Goal: Task Accomplishment & Management: Use online tool/utility

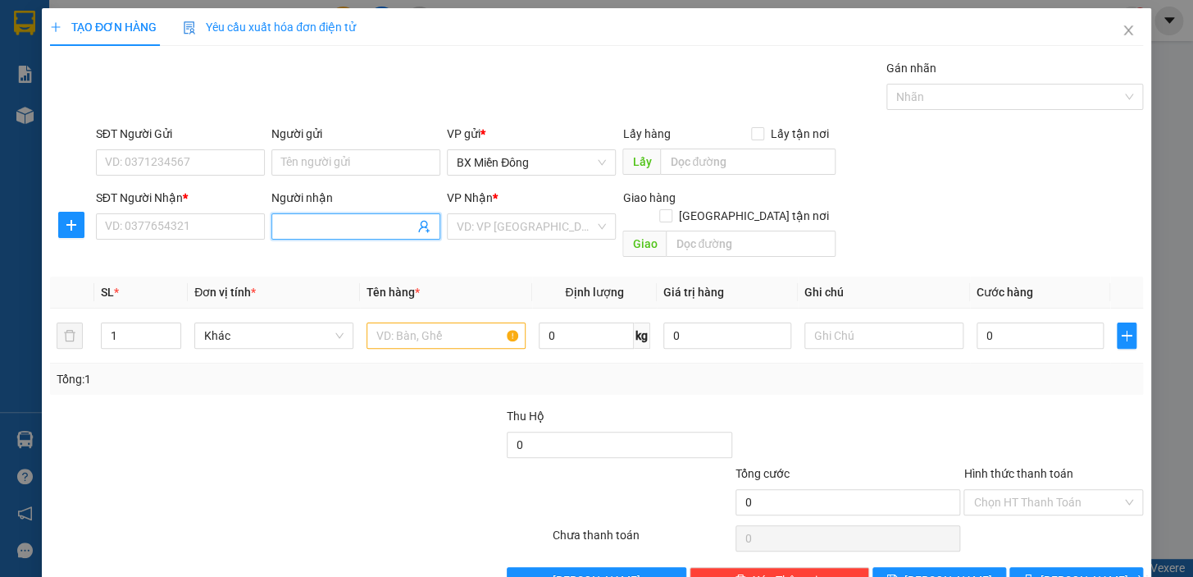
click at [362, 226] on input "Người nhận" at bounding box center [347, 226] width 133 height 18
type input "1 CỤC"
drag, startPoint x: 549, startPoint y: 229, endPoint x: 540, endPoint y: 231, distance: 10.1
click at [548, 229] on input "search" at bounding box center [526, 226] width 138 height 25
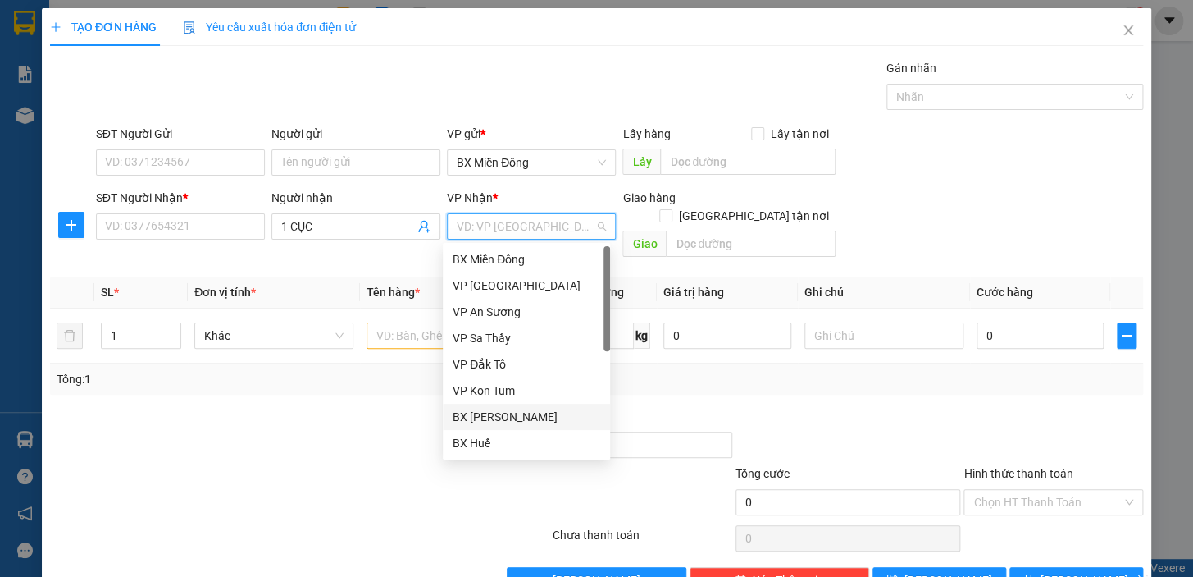
click at [512, 413] on div "BX [PERSON_NAME]" at bounding box center [527, 417] width 148 height 18
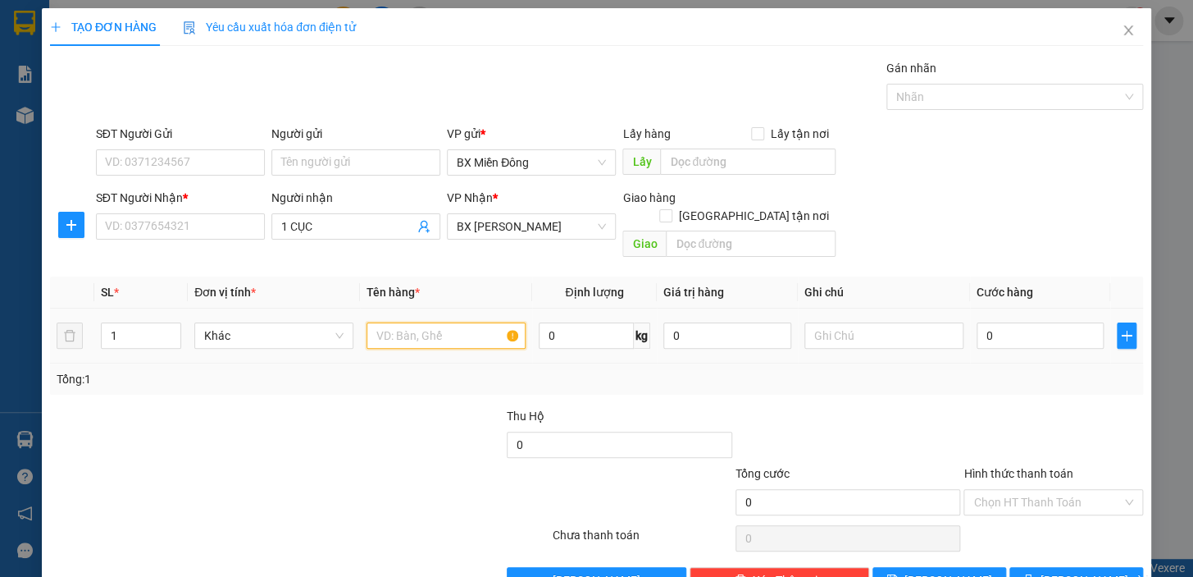
click at [488, 322] on input "text" at bounding box center [446, 335] width 159 height 26
type input "1 CỤC"
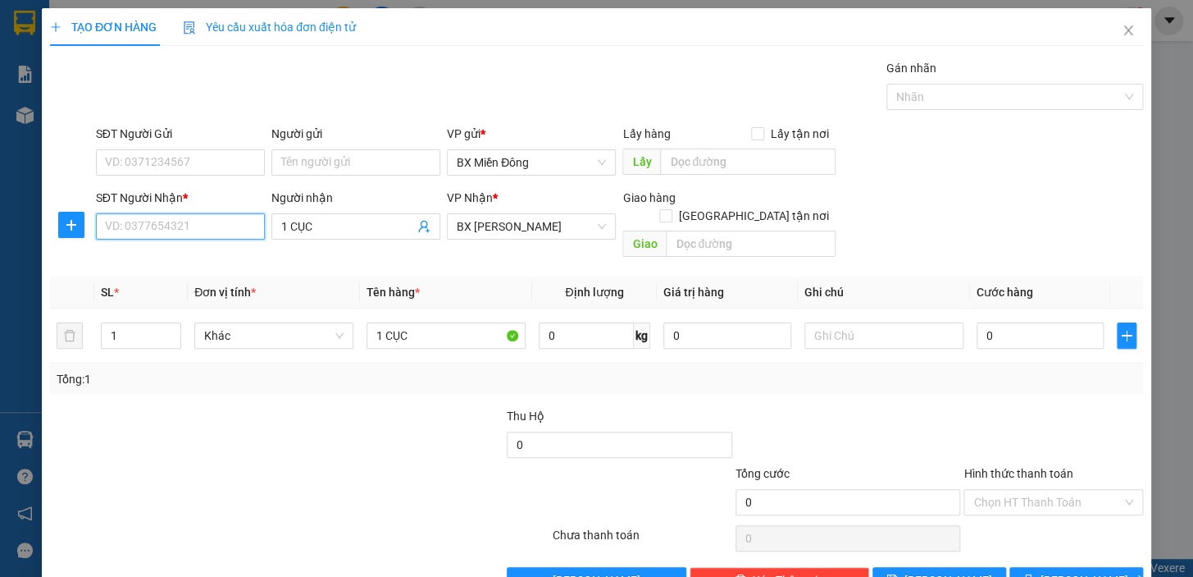
click at [207, 226] on input "SĐT Người Nhận *" at bounding box center [180, 226] width 169 height 26
type input "0"
click at [358, 227] on input "1 CỤC" at bounding box center [347, 226] width 133 height 18
type input "1"
click at [212, 230] on input "0" at bounding box center [180, 226] width 169 height 26
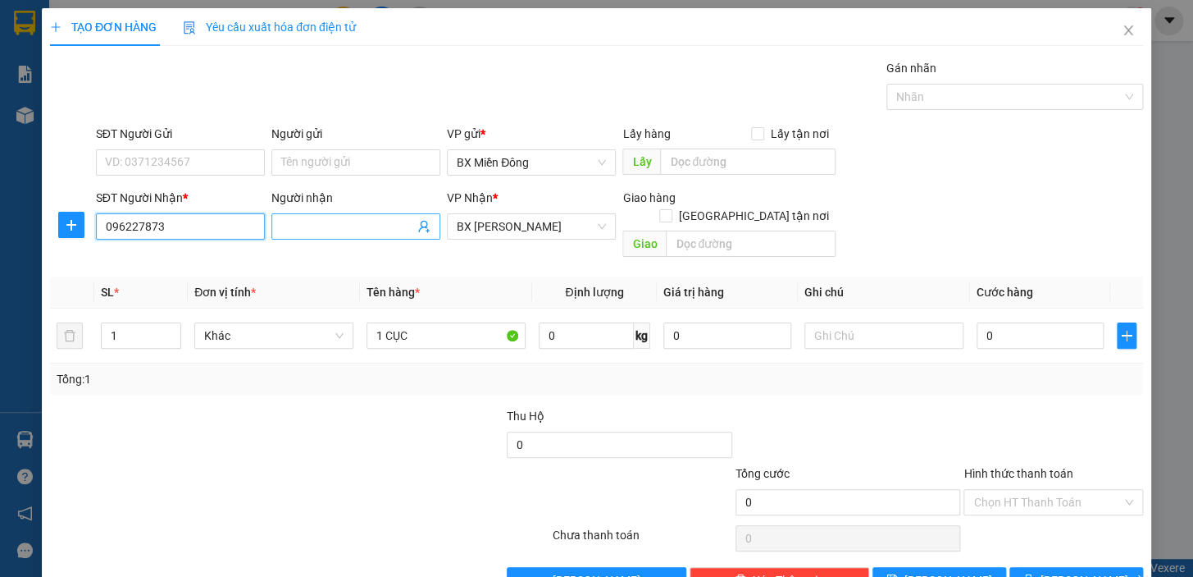
type input "096227873"
click at [294, 221] on input "Người nhận" at bounding box center [347, 226] width 133 height 18
click at [312, 226] on input "MAI MDINH" at bounding box center [347, 226] width 133 height 18
type input "[PERSON_NAME]"
click at [1039, 322] on input "0" at bounding box center [1041, 335] width 128 height 26
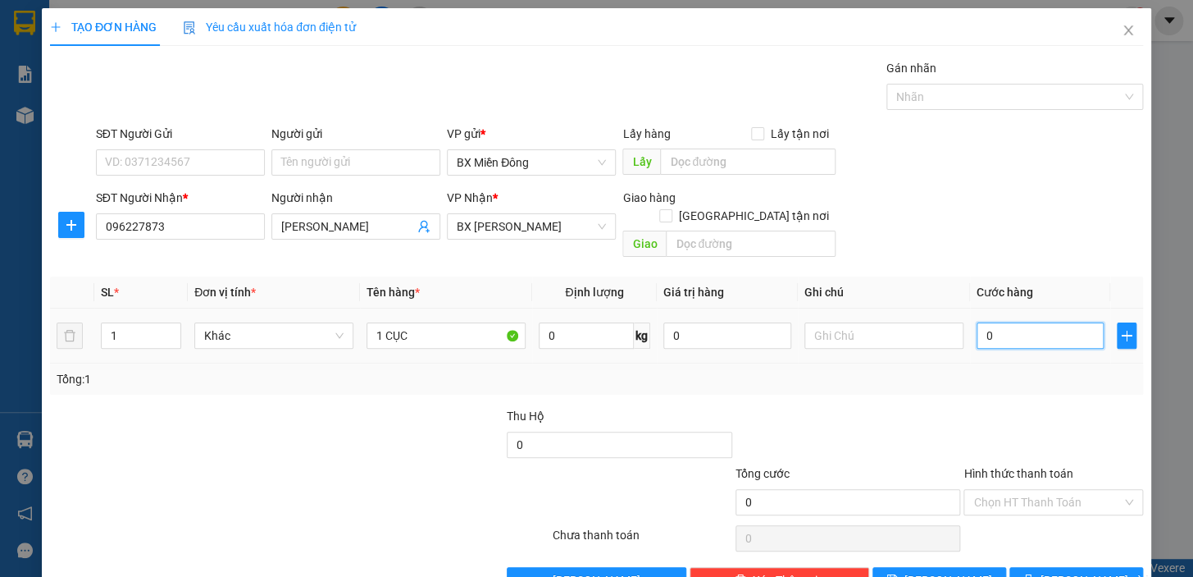
type input "1"
type input "10"
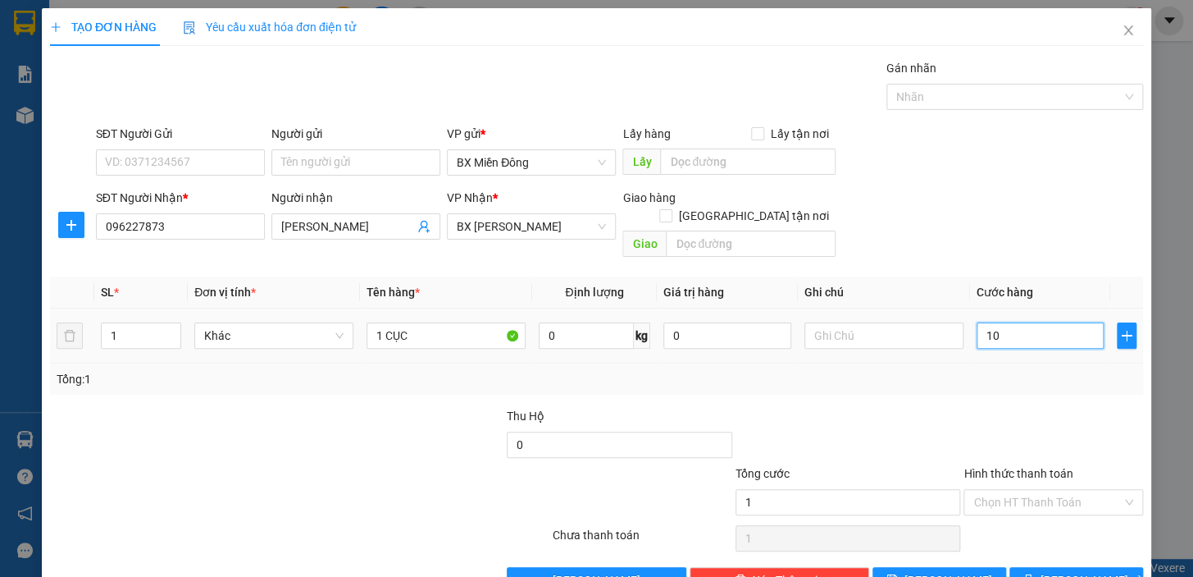
type input "10"
type input "100"
type input "100.000"
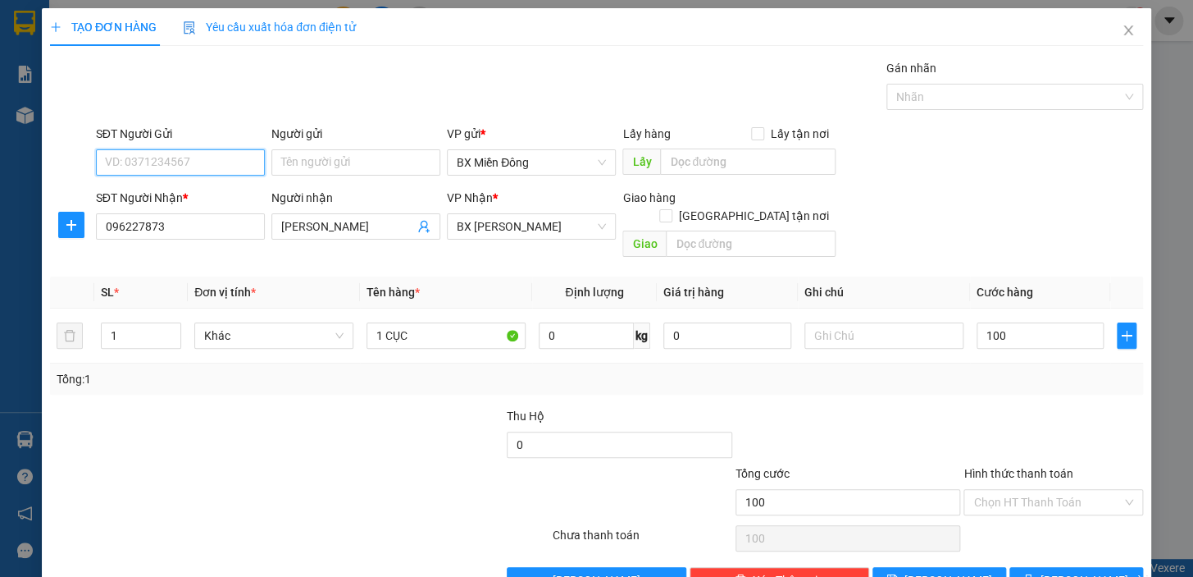
type input "100.000"
click at [207, 155] on input "SĐT Người Gửi" at bounding box center [180, 162] width 169 height 26
type input "0358336556"
click at [361, 164] on input "Người gửi" at bounding box center [355, 162] width 169 height 26
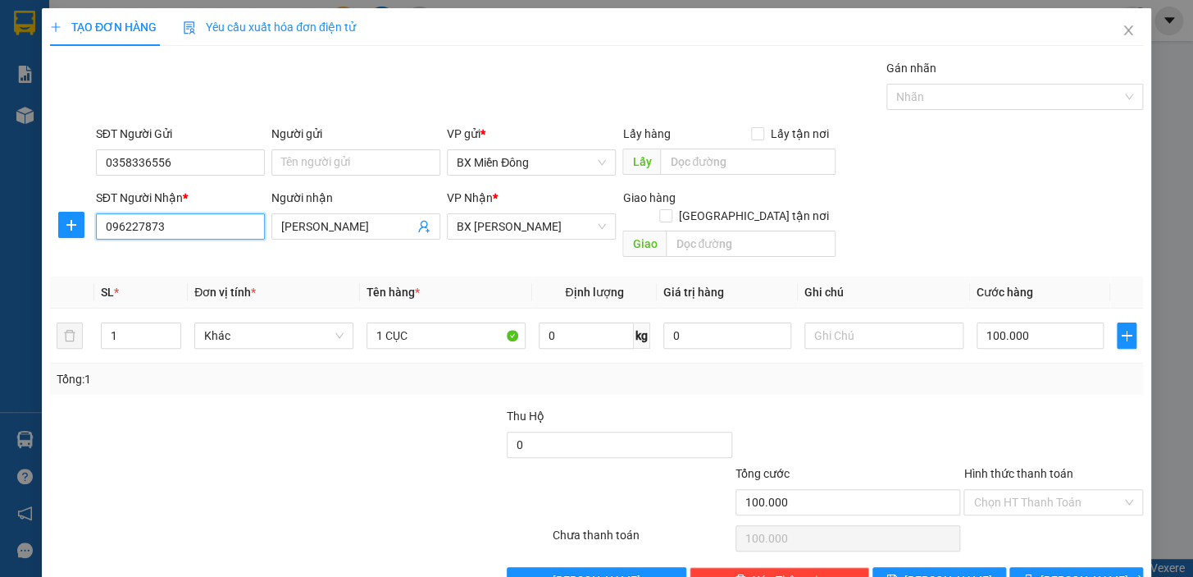
click at [208, 229] on input "096227873" at bounding box center [180, 226] width 169 height 26
click at [148, 227] on input "096227873" at bounding box center [180, 226] width 169 height 26
click at [155, 224] on input "096227873" at bounding box center [180, 226] width 169 height 26
type input "0962278783"
click at [360, 153] on input "Người gửi" at bounding box center [355, 162] width 169 height 26
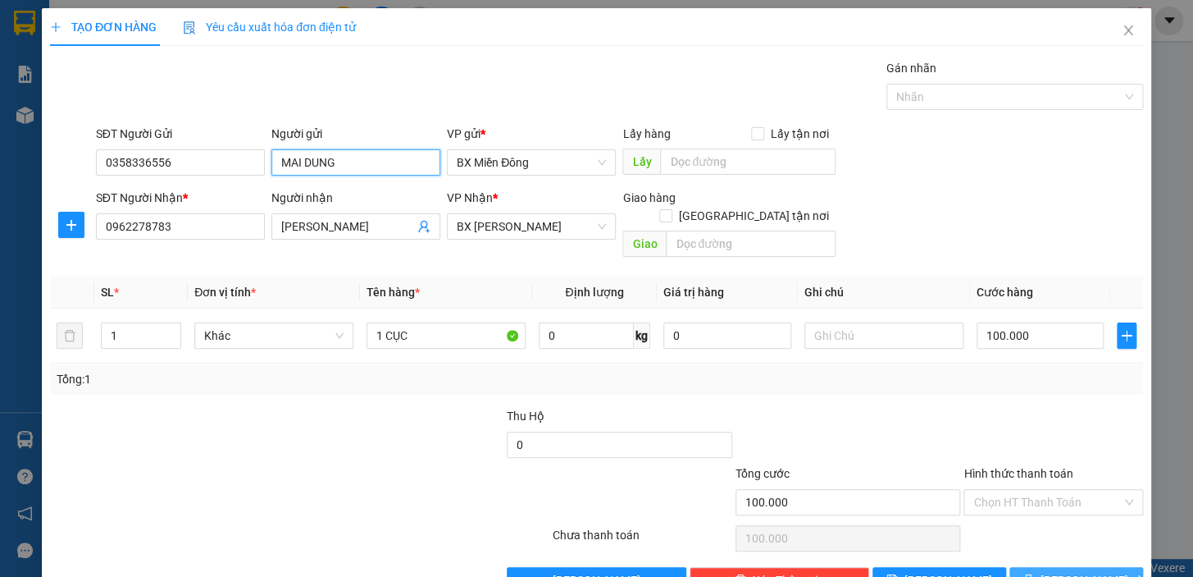
type input "MAI DUNG"
click at [1034, 573] on icon "printer" at bounding box center [1028, 578] width 11 height 11
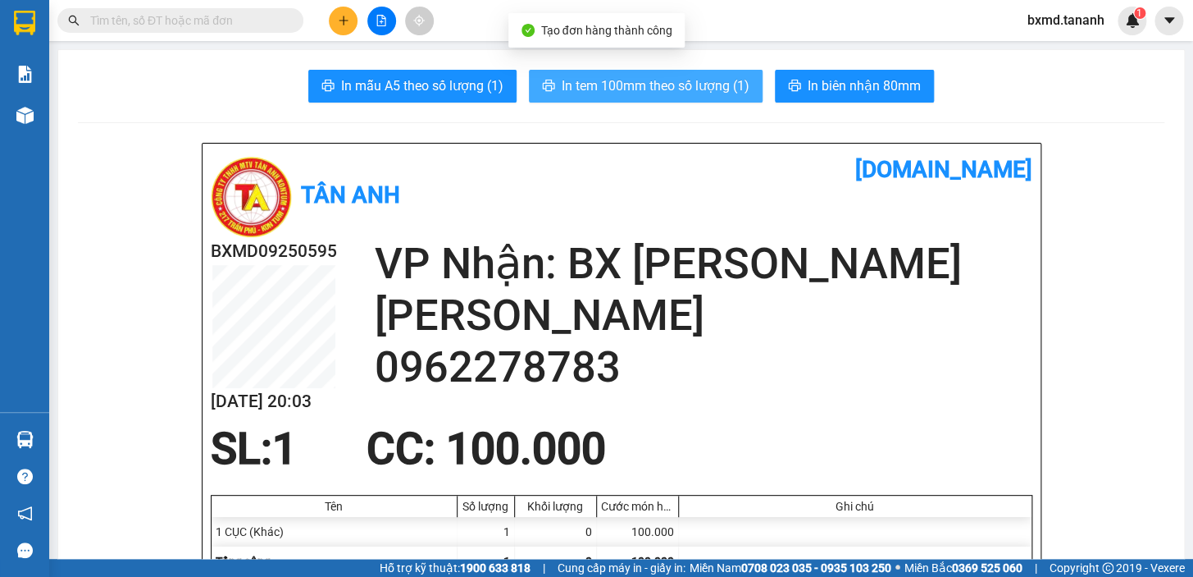
click at [631, 79] on span "In tem 100mm theo số lượng (1)" at bounding box center [656, 85] width 188 height 21
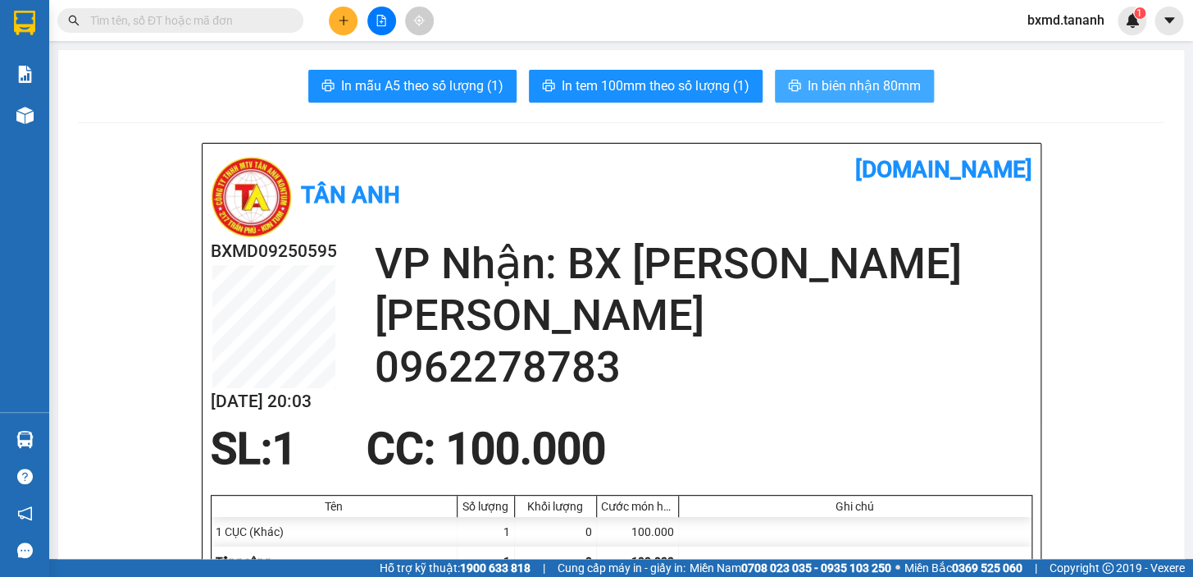
click at [868, 92] on span "In biên nhận 80mm" at bounding box center [864, 85] width 113 height 21
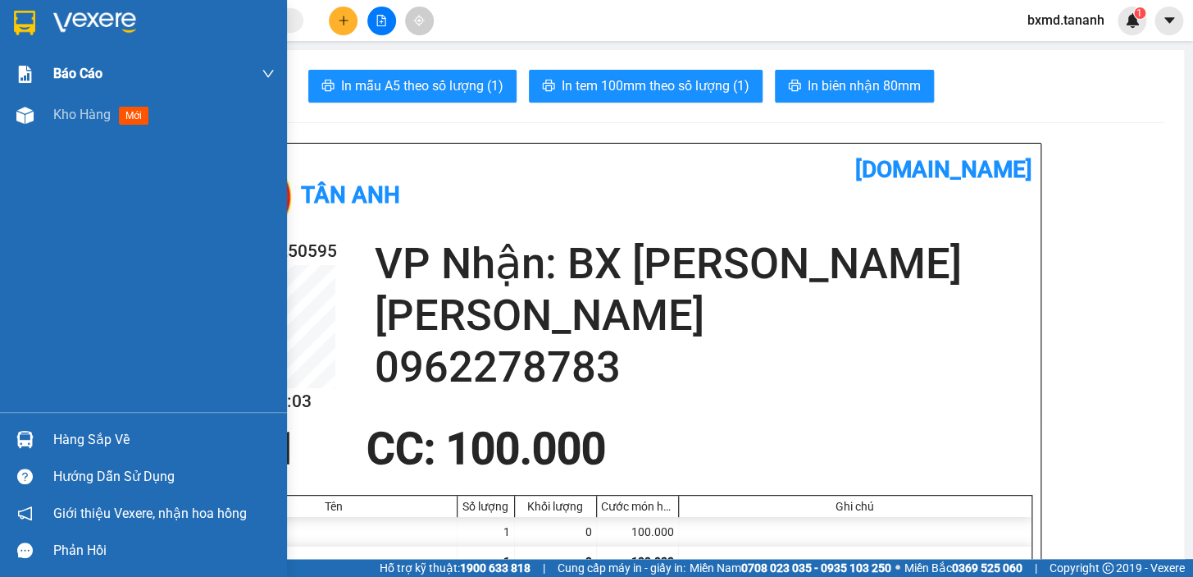
click at [48, 122] on div "Kho hàng mới" at bounding box center [143, 114] width 287 height 41
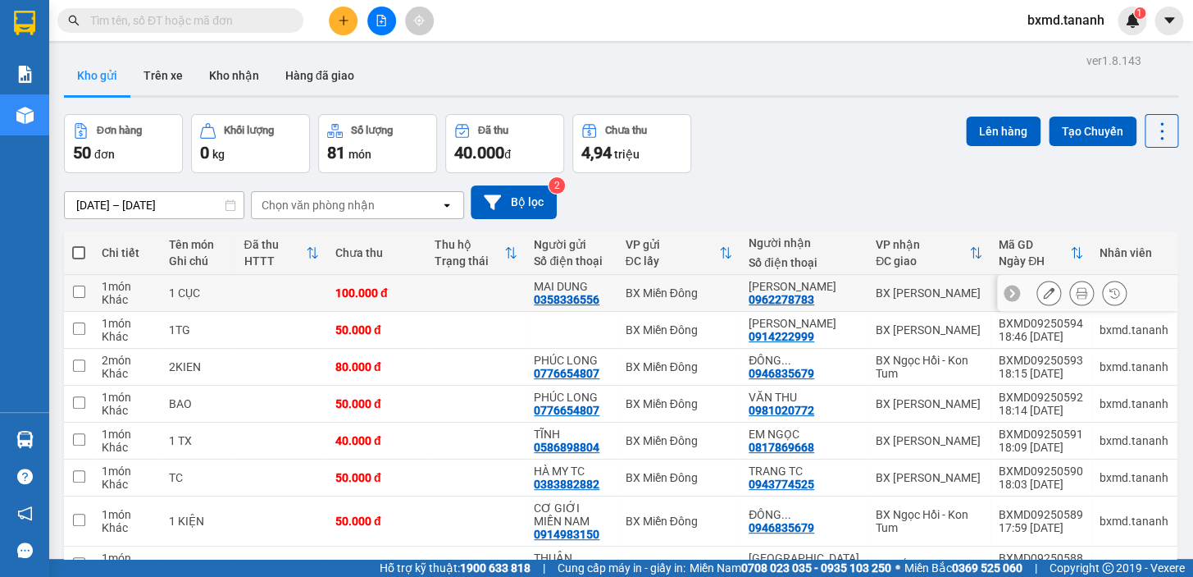
scroll to position [164, 0]
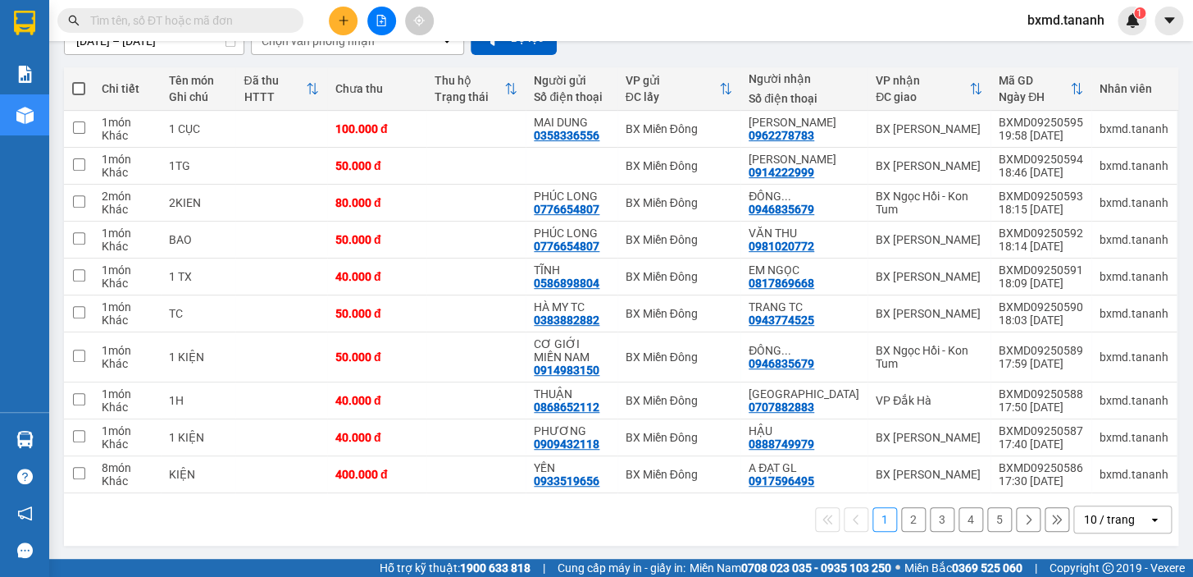
click at [901, 520] on button "2" at bounding box center [913, 519] width 25 height 25
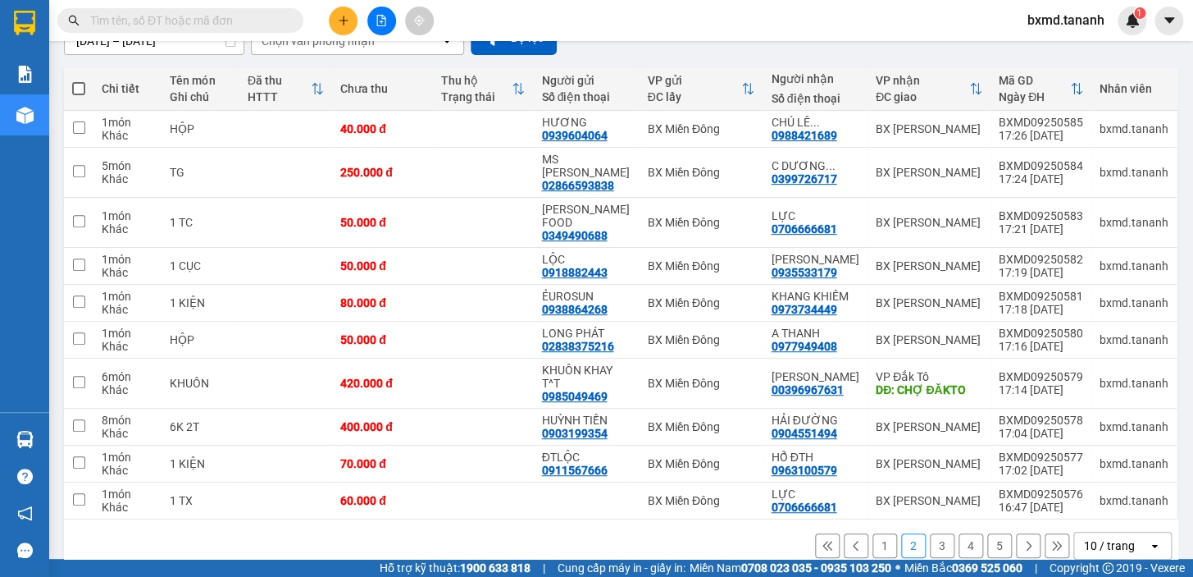
click at [1023, 540] on icon at bounding box center [1028, 545] width 11 height 11
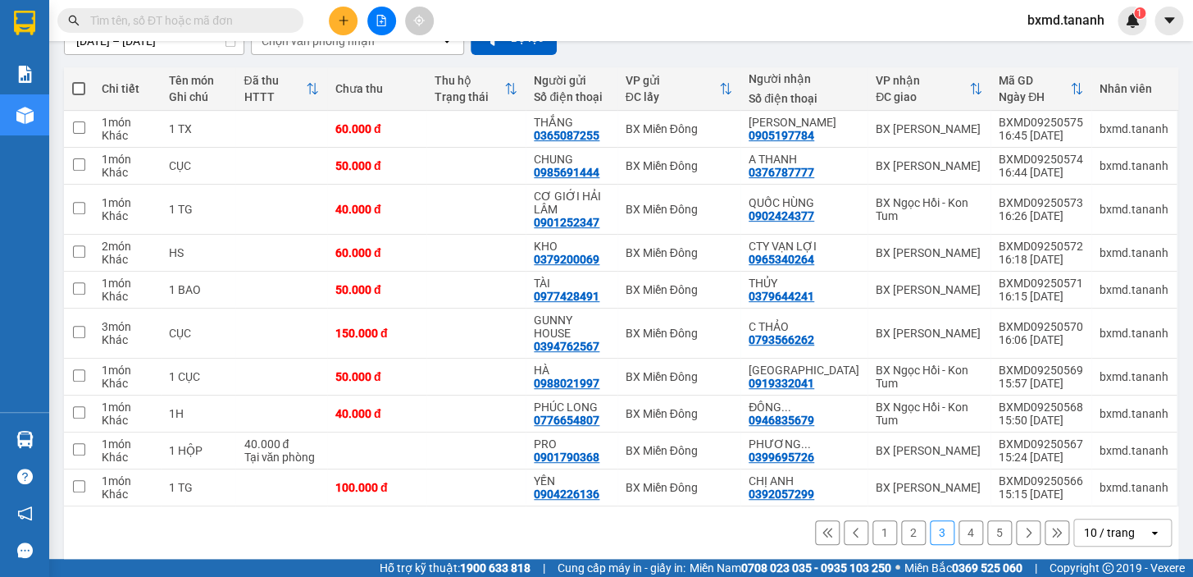
click at [1015, 535] on div "1 2 3 4 5 10 / trang open" at bounding box center [621, 532] width 1115 height 52
click at [1027, 527] on icon at bounding box center [1029, 532] width 5 height 10
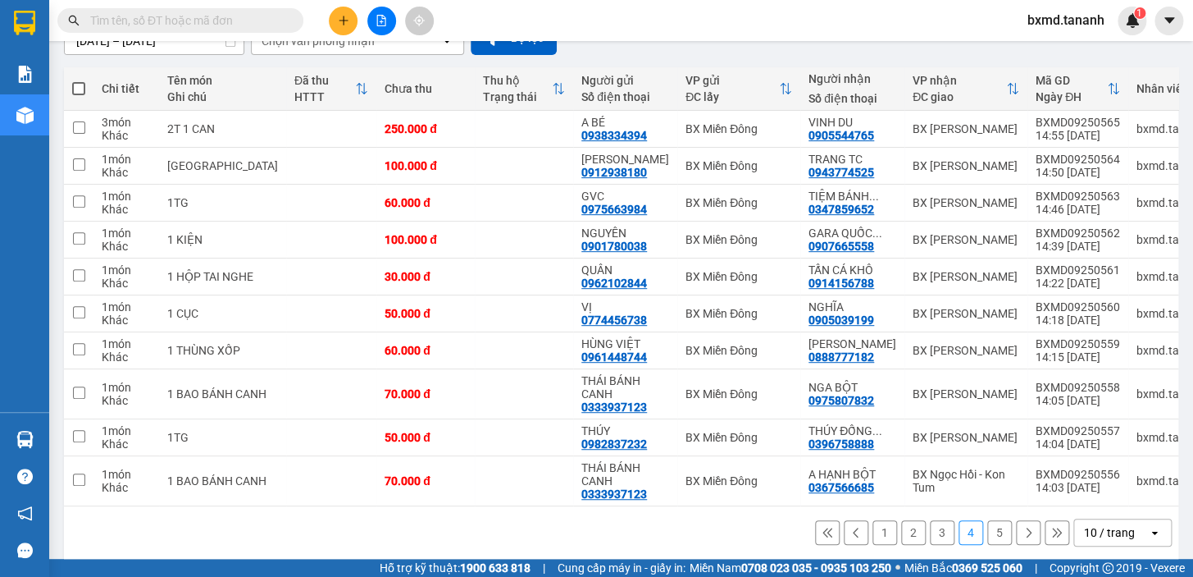
click at [1016, 520] on button at bounding box center [1028, 532] width 25 height 25
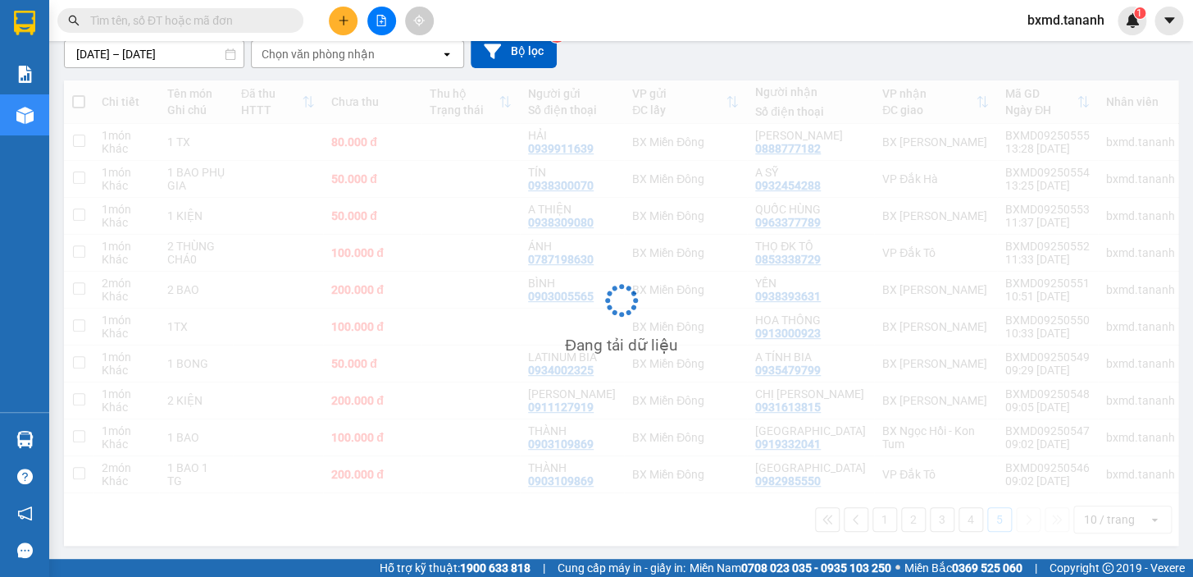
scroll to position [151, 0]
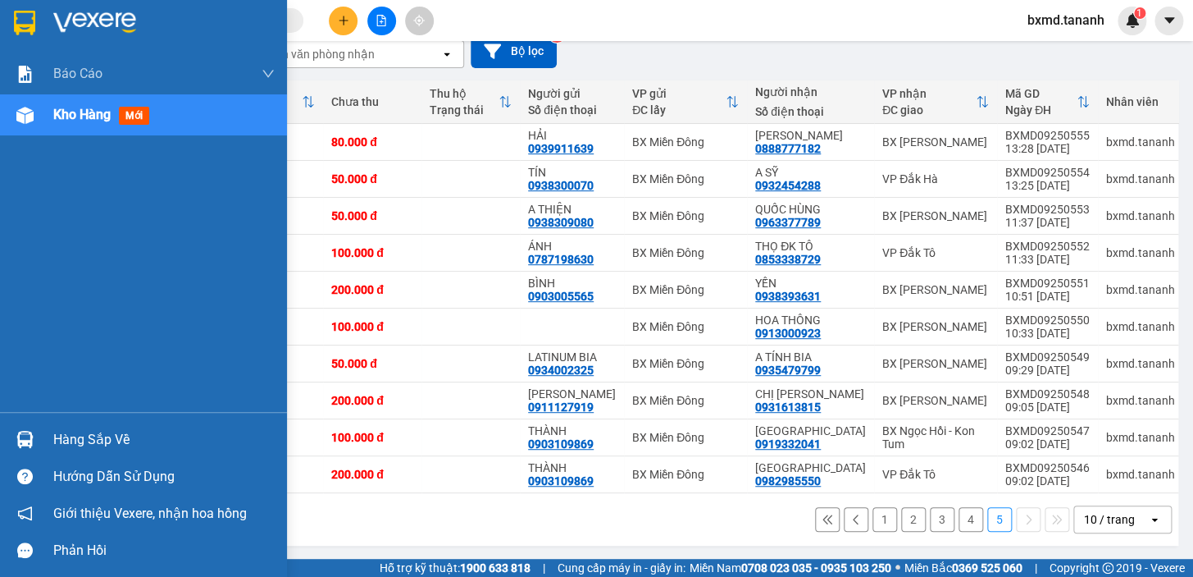
click at [34, 118] on div at bounding box center [25, 115] width 29 height 29
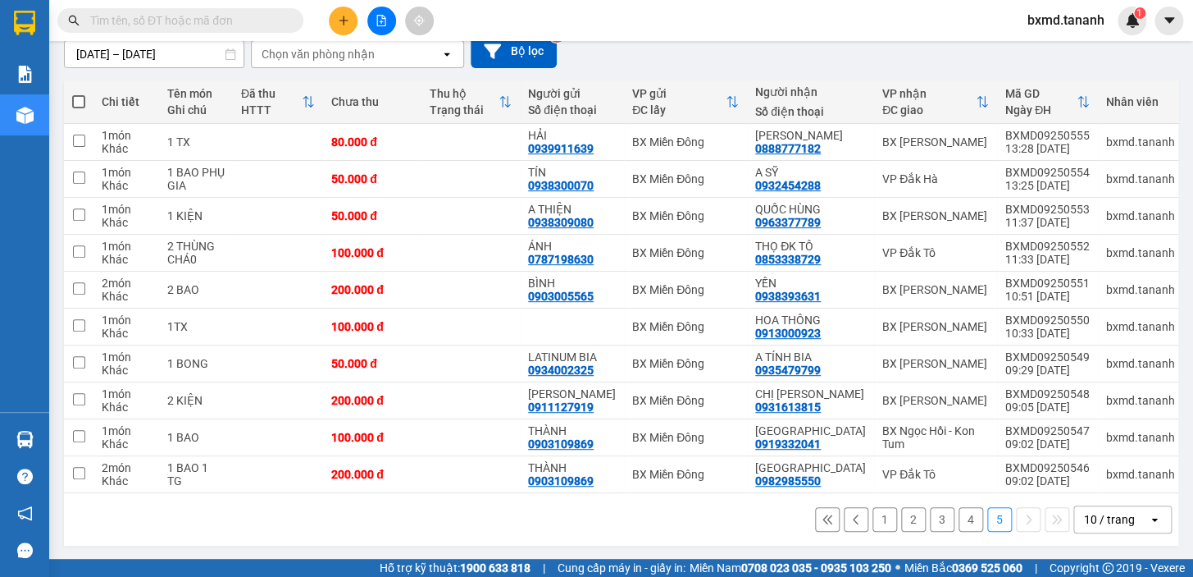
click at [338, 20] on icon "plus" at bounding box center [343, 20] width 11 height 11
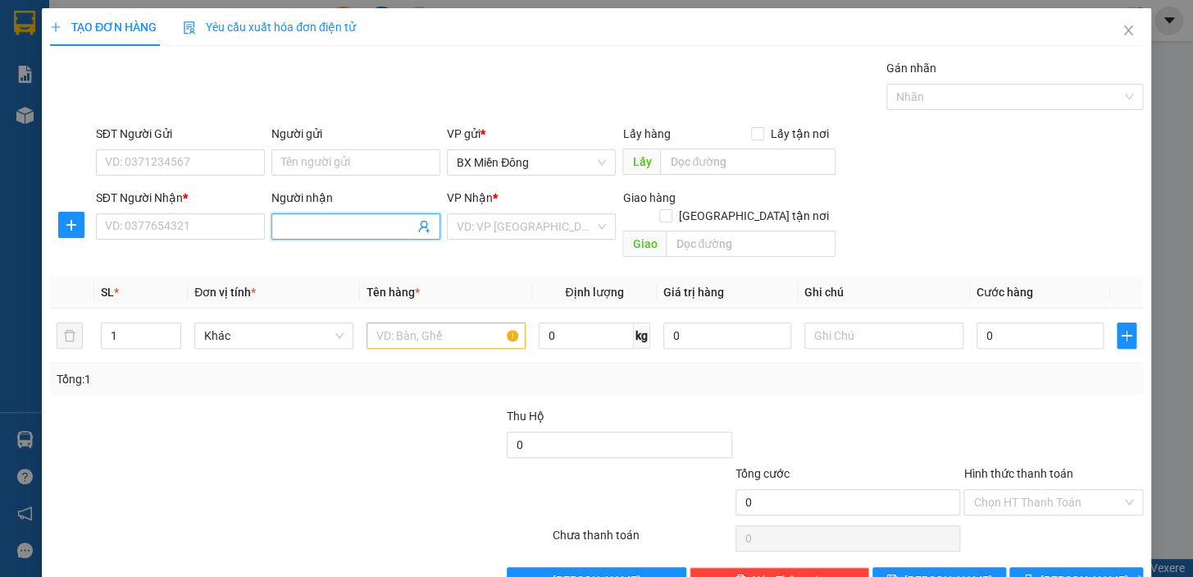
click at [315, 222] on input "Người nhận" at bounding box center [347, 226] width 133 height 18
type input "C"
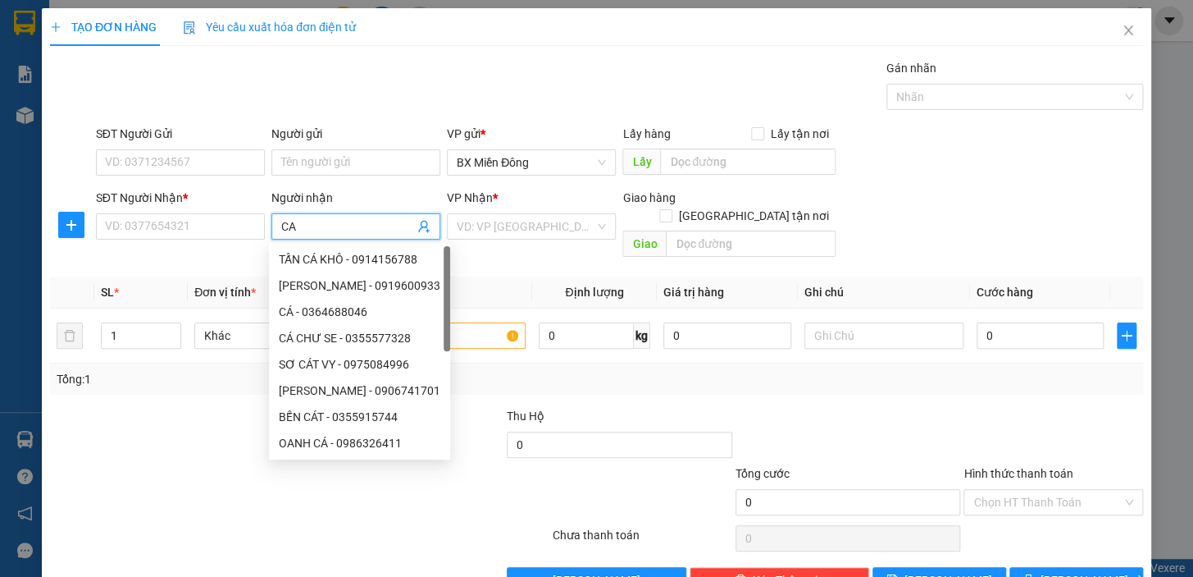
type input "C"
type input "c"
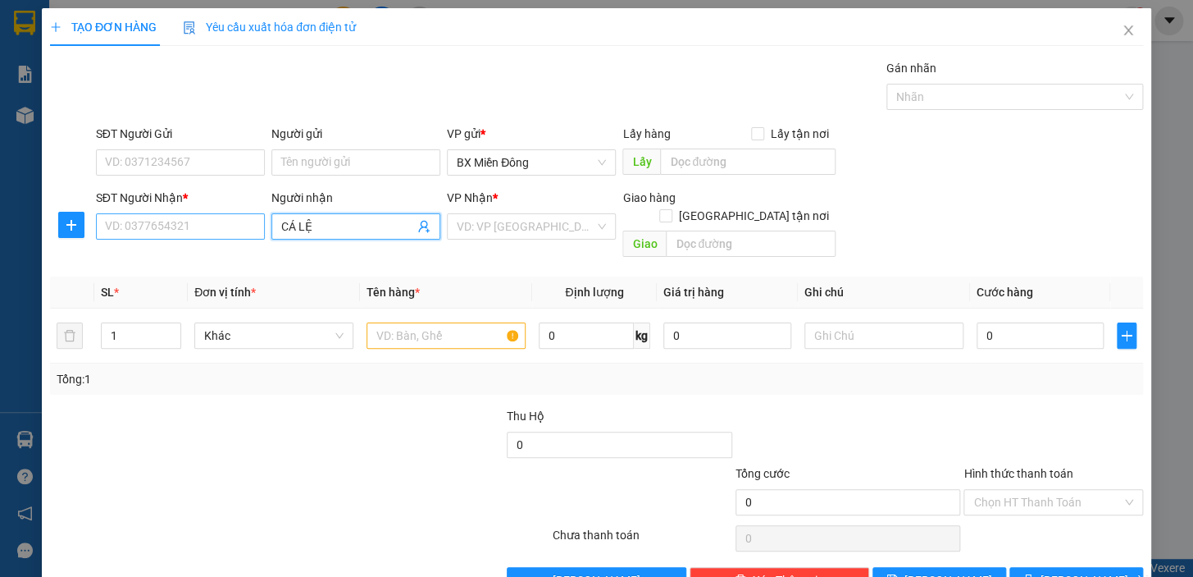
type input "CÁ LỆ"
click at [213, 230] on input "SĐT Người Nhận *" at bounding box center [180, 226] width 169 height 26
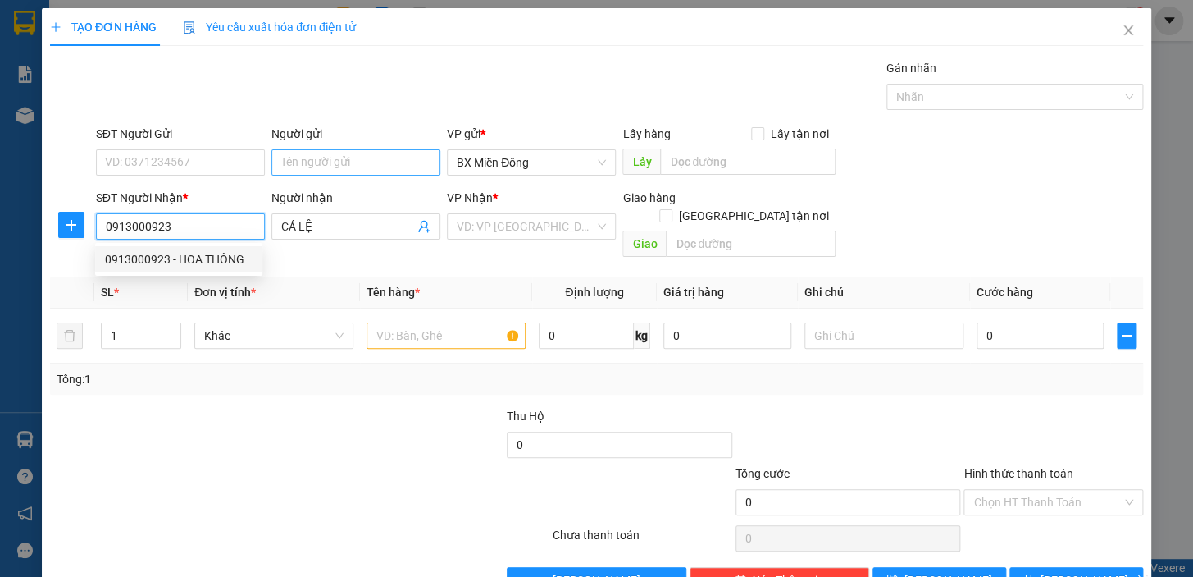
type input "0913000923"
click at [314, 157] on input "Người gửi" at bounding box center [355, 162] width 169 height 26
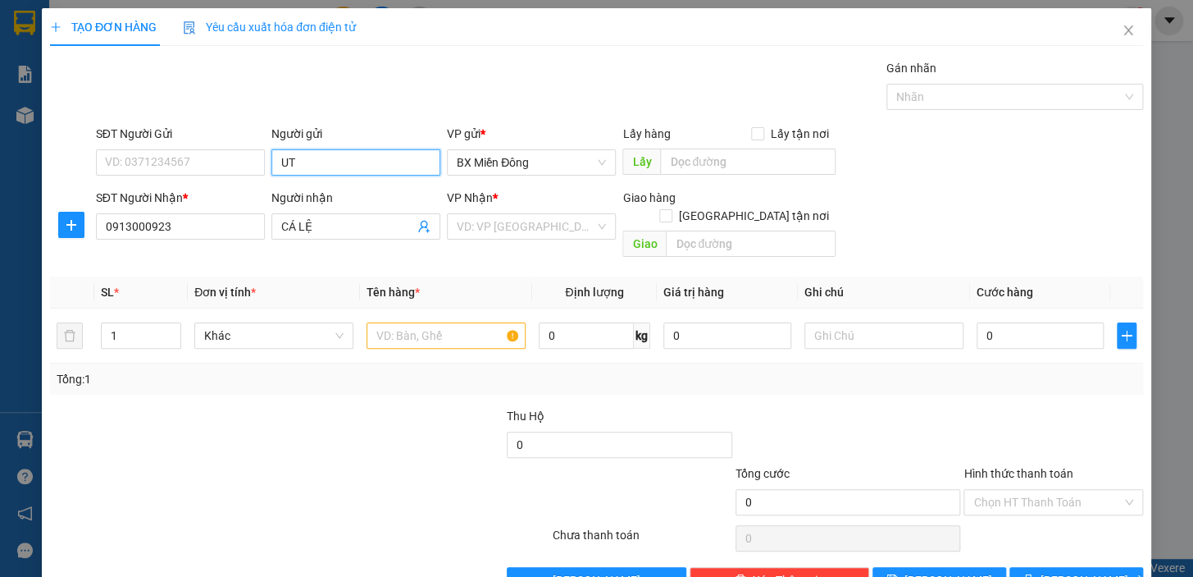
type input "U"
type input "ÚT CÁ"
click at [401, 189] on div "ÚT CÁ MĐ - 0903185184" at bounding box center [353, 195] width 148 height 18
type input "0903185184"
type input "ÚT CÁ MĐ"
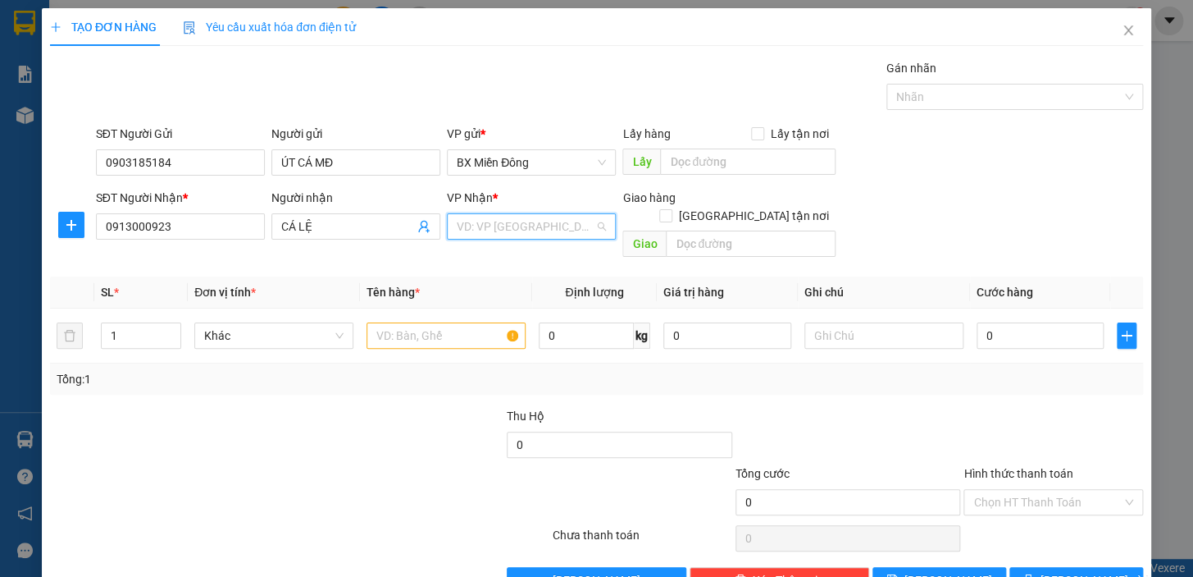
click at [482, 232] on input "search" at bounding box center [526, 226] width 138 height 25
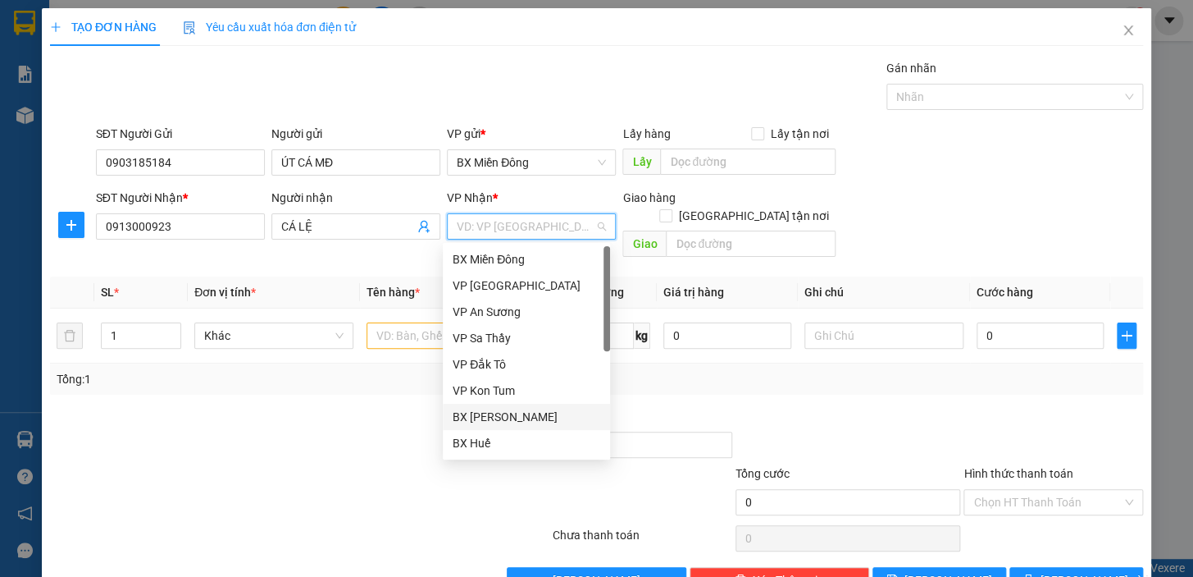
drag, startPoint x: 530, startPoint y: 418, endPoint x: 476, endPoint y: 385, distance: 63.0
click at [528, 418] on div "BX [PERSON_NAME]" at bounding box center [527, 417] width 148 height 18
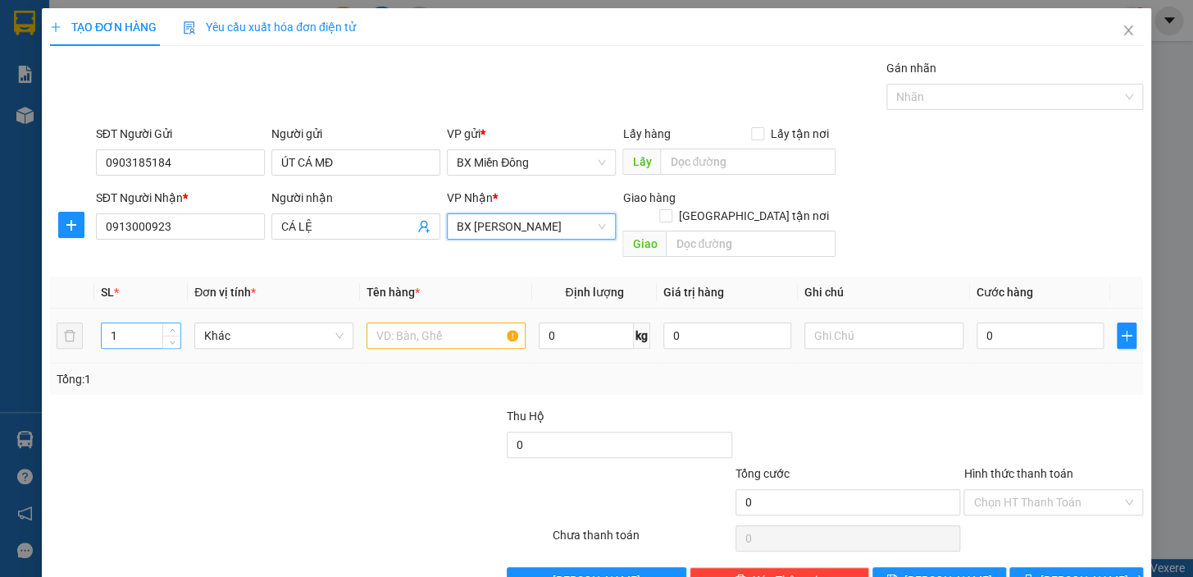
click at [148, 323] on input "1" at bounding box center [141, 335] width 79 height 25
type input "3"
type input "3 TX"
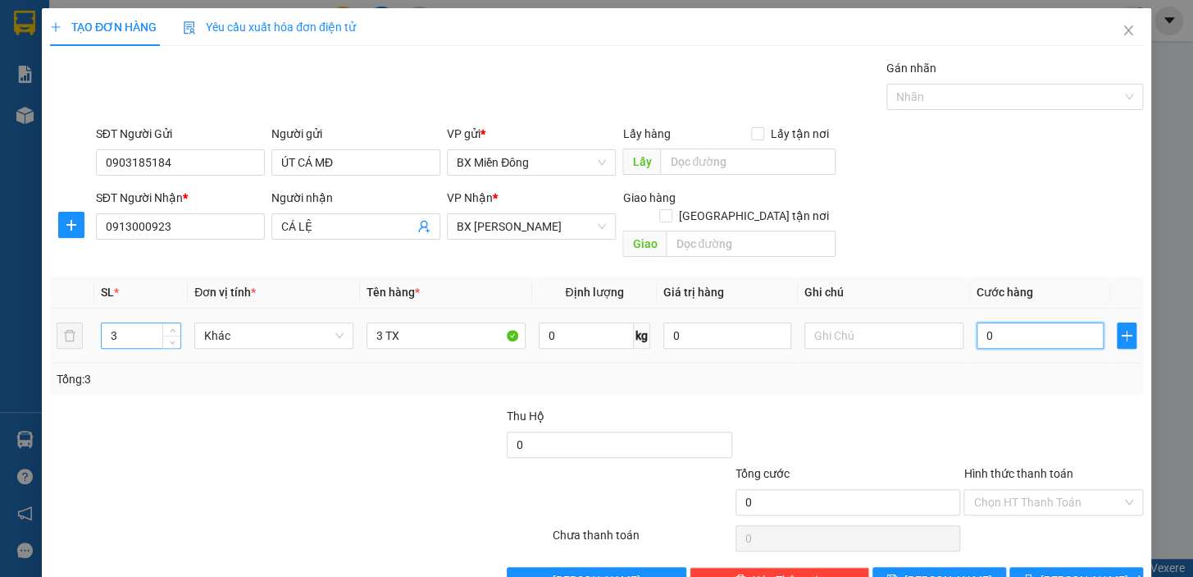
type input "3"
type input "36"
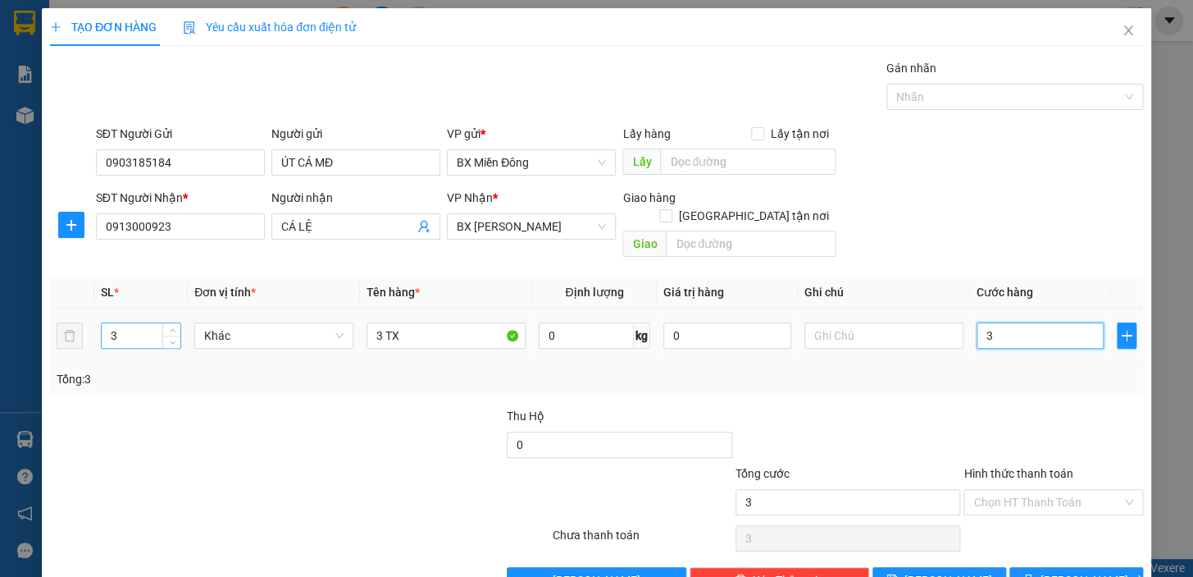
type input "36"
type input "360"
type input "360.000"
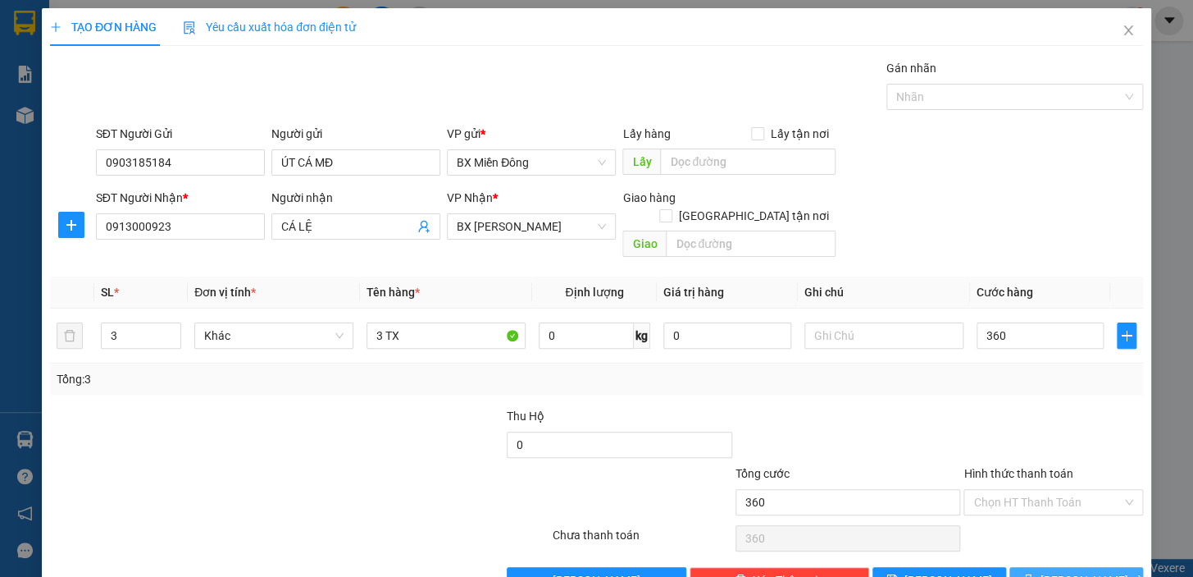
type input "360.000"
click at [1063, 570] on button "[PERSON_NAME] và In" at bounding box center [1077, 580] width 134 height 26
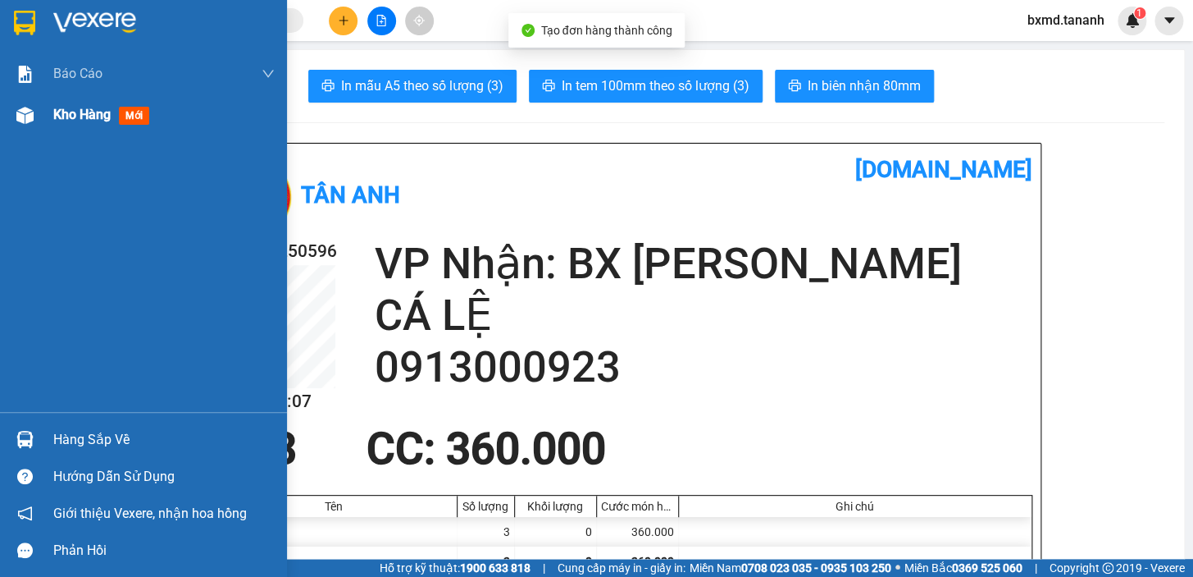
click at [36, 107] on div at bounding box center [25, 115] width 29 height 29
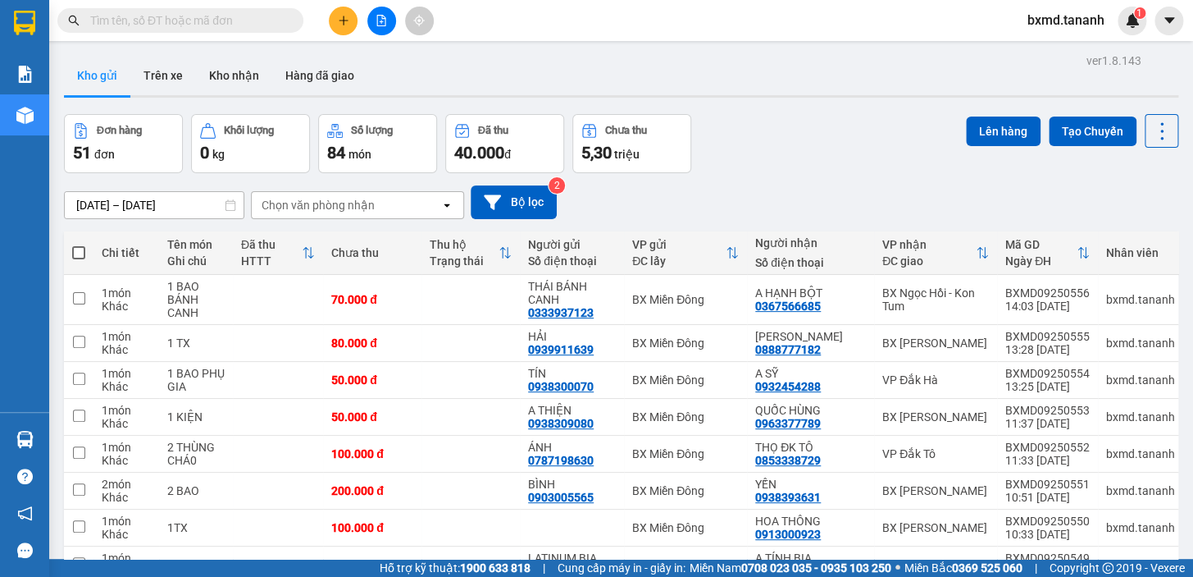
click at [223, 17] on input "text" at bounding box center [187, 20] width 194 height 18
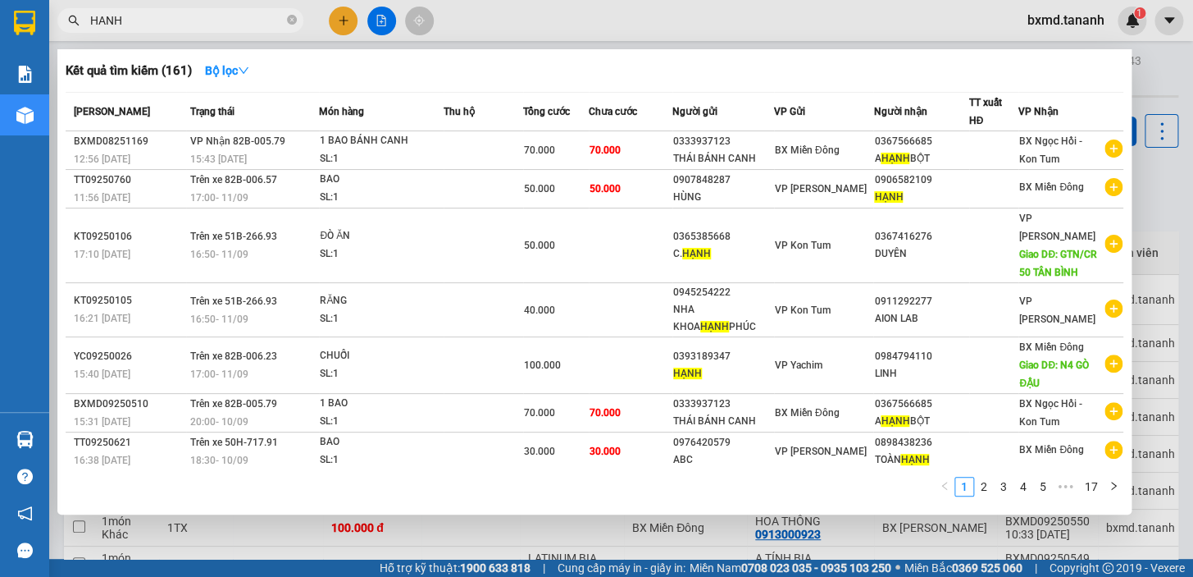
type input "HANH"
drag, startPoint x: 356, startPoint y: 16, endPoint x: 350, endPoint y: 29, distance: 14.3
click at [355, 16] on div at bounding box center [596, 288] width 1193 height 577
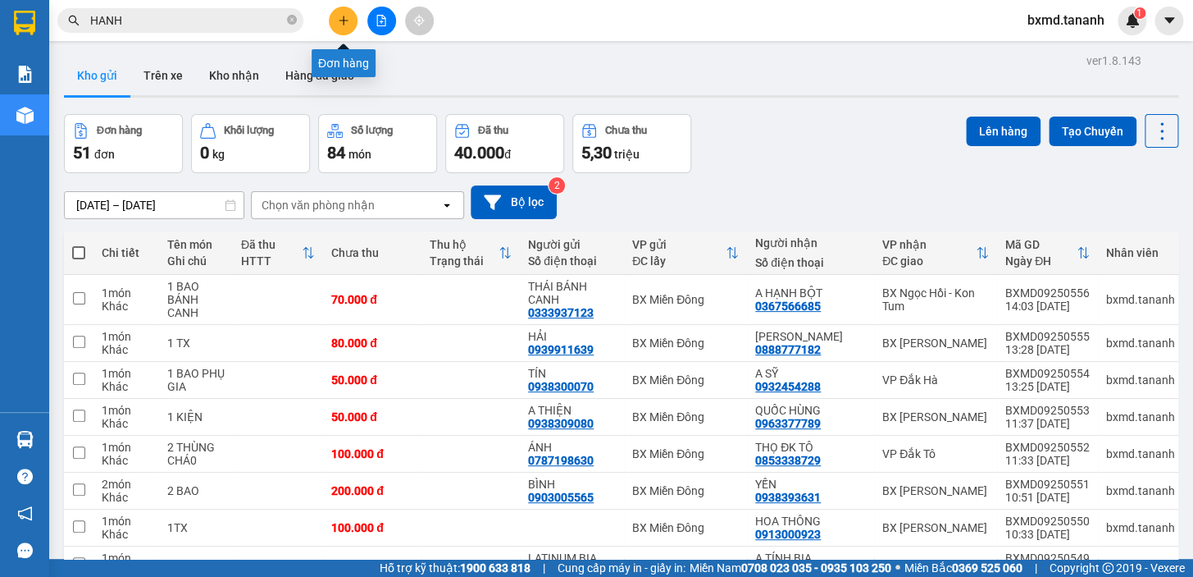
click at [346, 29] on button at bounding box center [343, 21] width 29 height 29
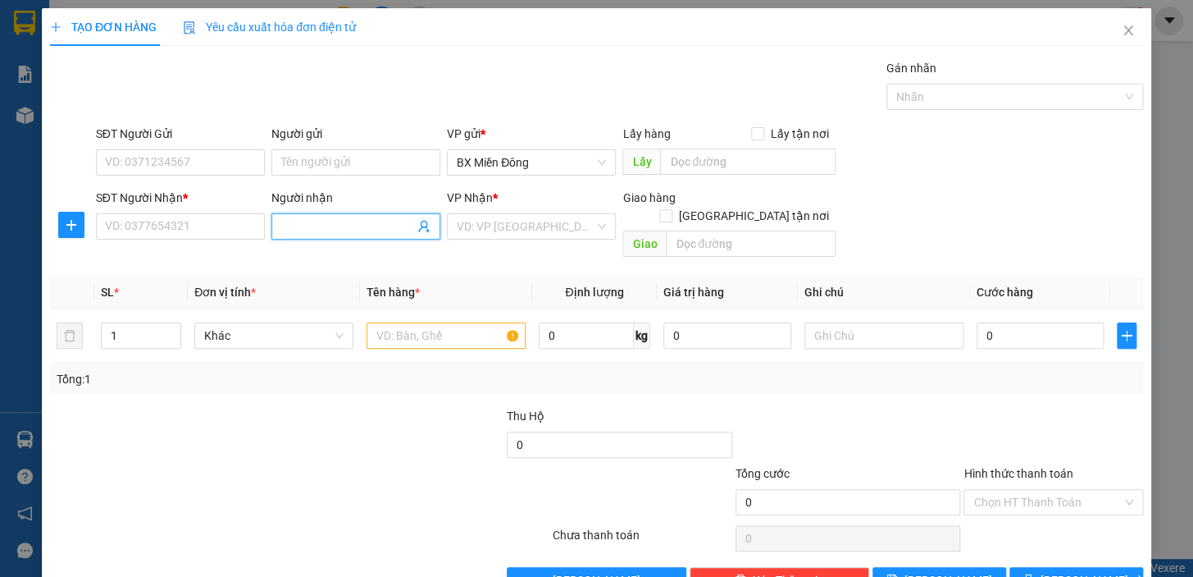
click at [355, 224] on input "Người nhận" at bounding box center [347, 226] width 133 height 18
type input "NGA"
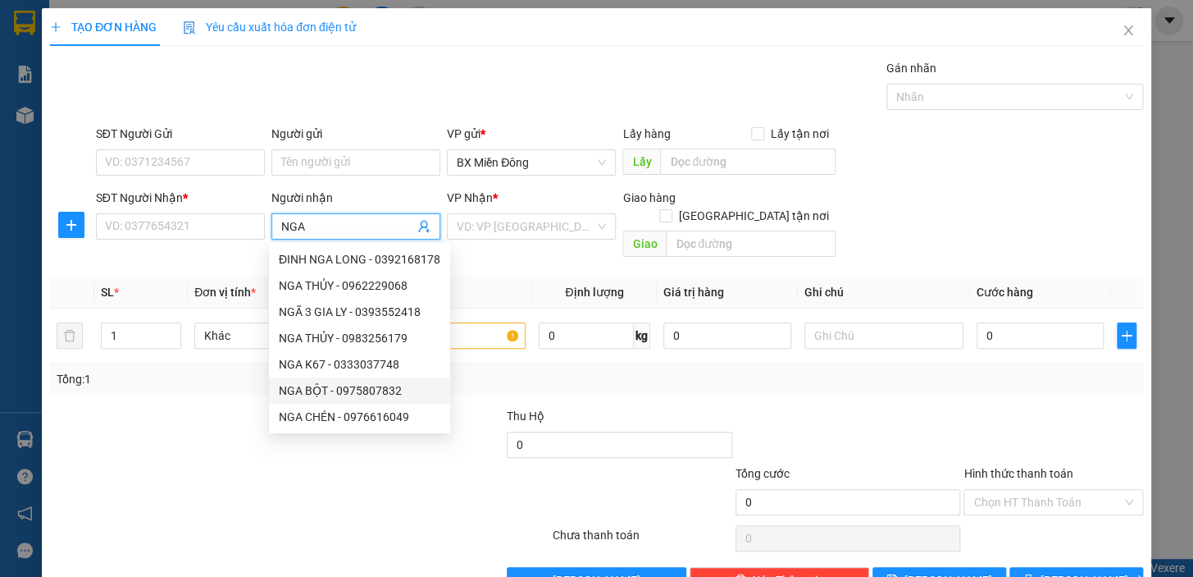
click at [399, 394] on div "NGA BỘT - 0975807832" at bounding box center [360, 390] width 162 height 18
type input "0975807832"
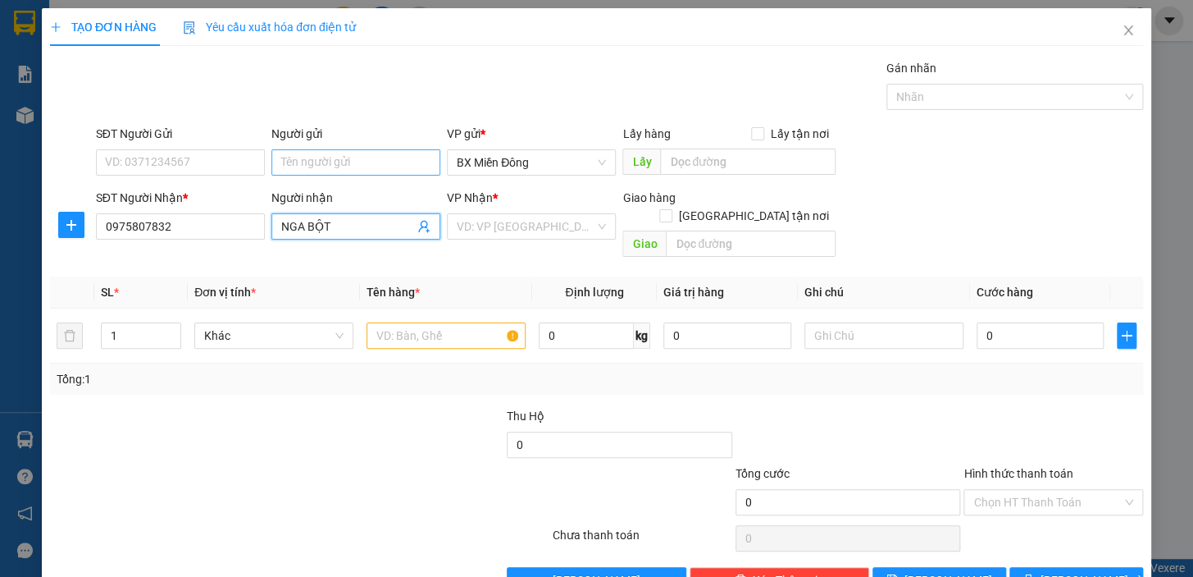
type input "NGA BỘT"
drag, startPoint x: 324, startPoint y: 151, endPoint x: 324, endPoint y: 161, distance: 9.8
click at [324, 156] on input "Người gửi" at bounding box center [355, 162] width 169 height 26
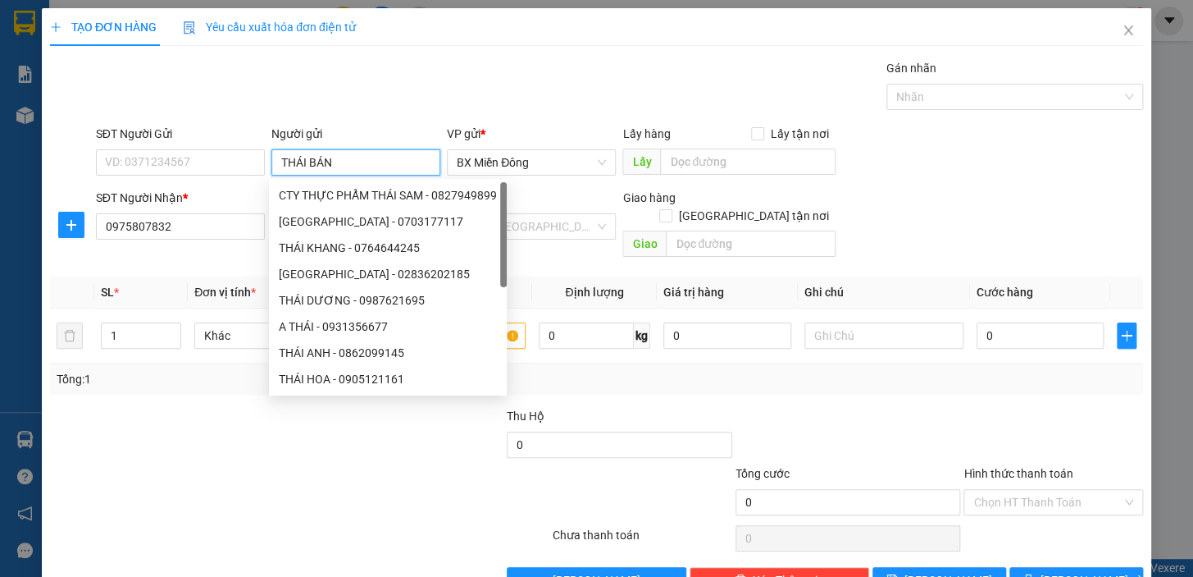
type input "THÁI BÁNH"
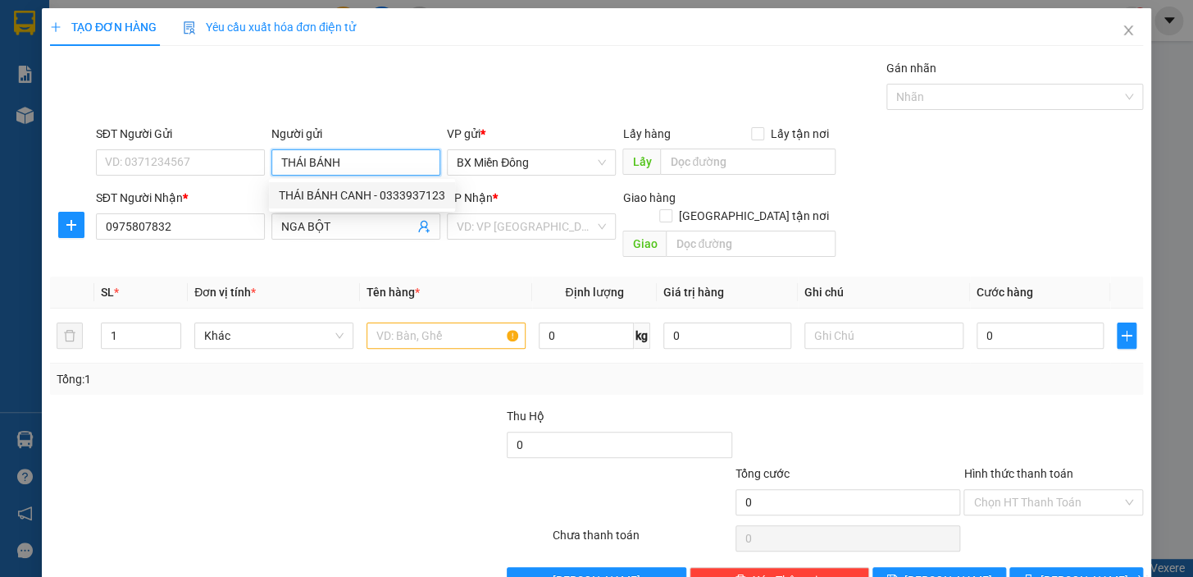
click at [376, 200] on div "THÁI BÁNH CANH - 0333937123" at bounding box center [362, 195] width 166 height 18
type input "0333937123"
type input "THÁI BÁNH CANH"
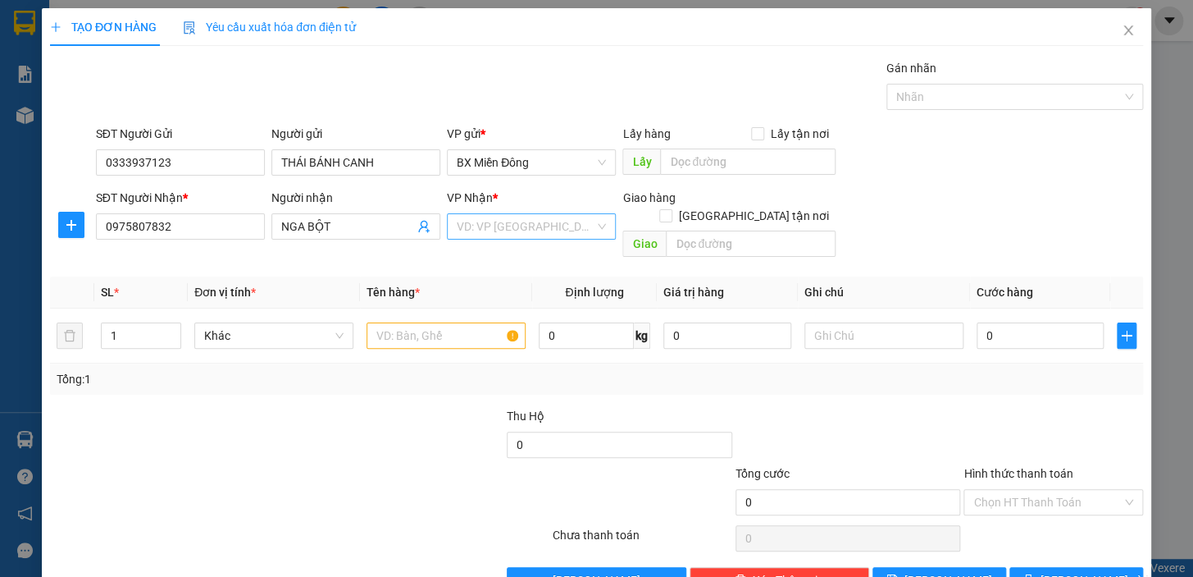
click at [568, 221] on input "search" at bounding box center [526, 226] width 138 height 25
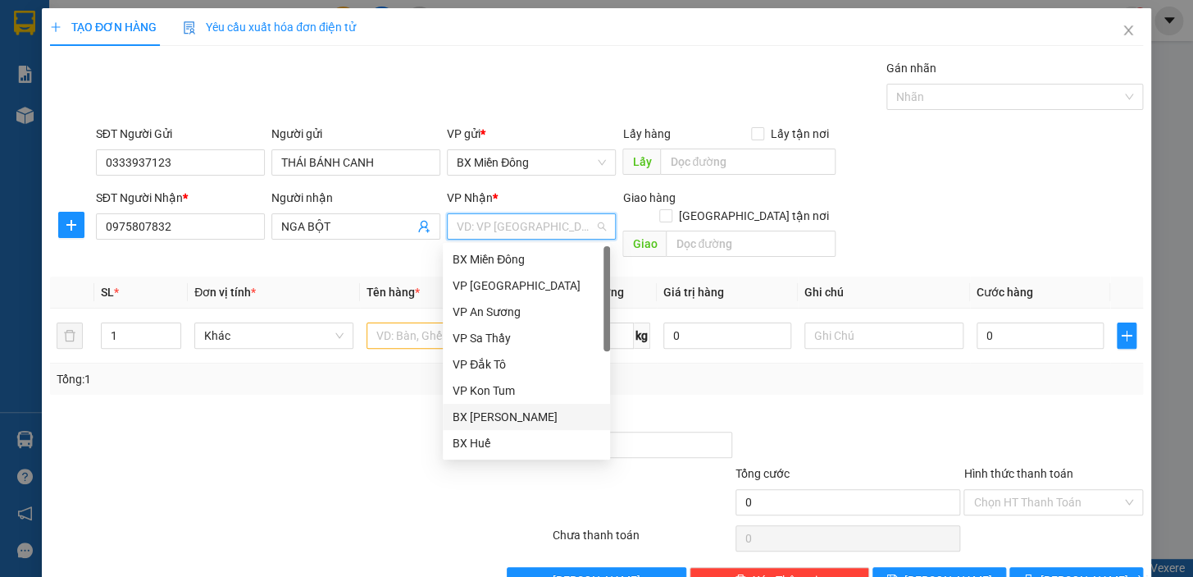
click at [565, 408] on div "BX [PERSON_NAME]" at bounding box center [527, 417] width 148 height 18
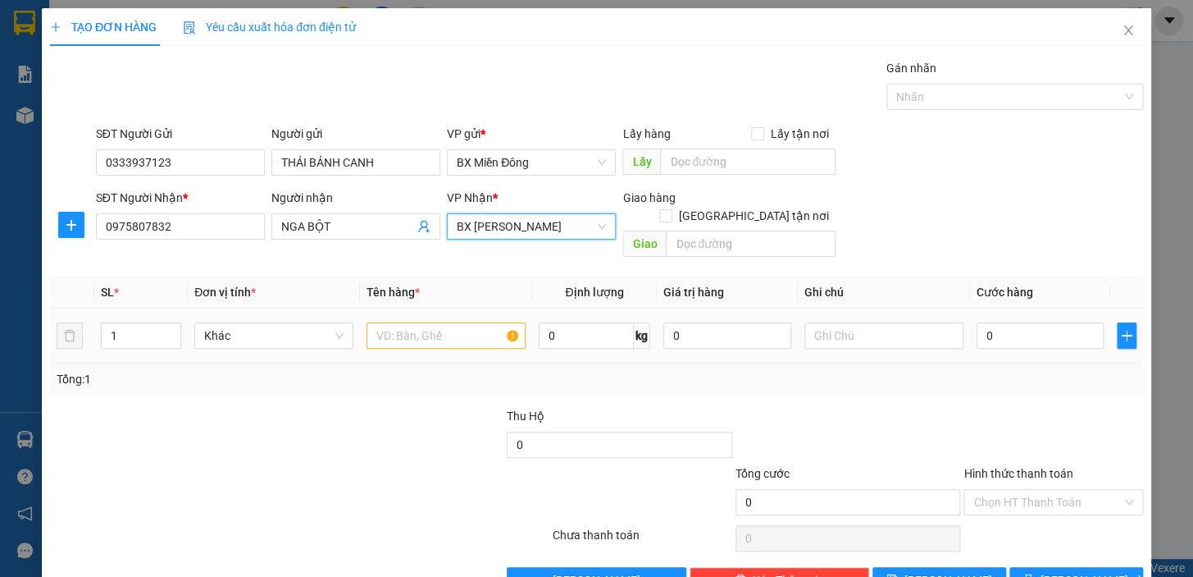
click at [376, 330] on div at bounding box center [446, 335] width 159 height 33
click at [376, 326] on input "text" at bounding box center [446, 335] width 159 height 26
type input "1 BAO"
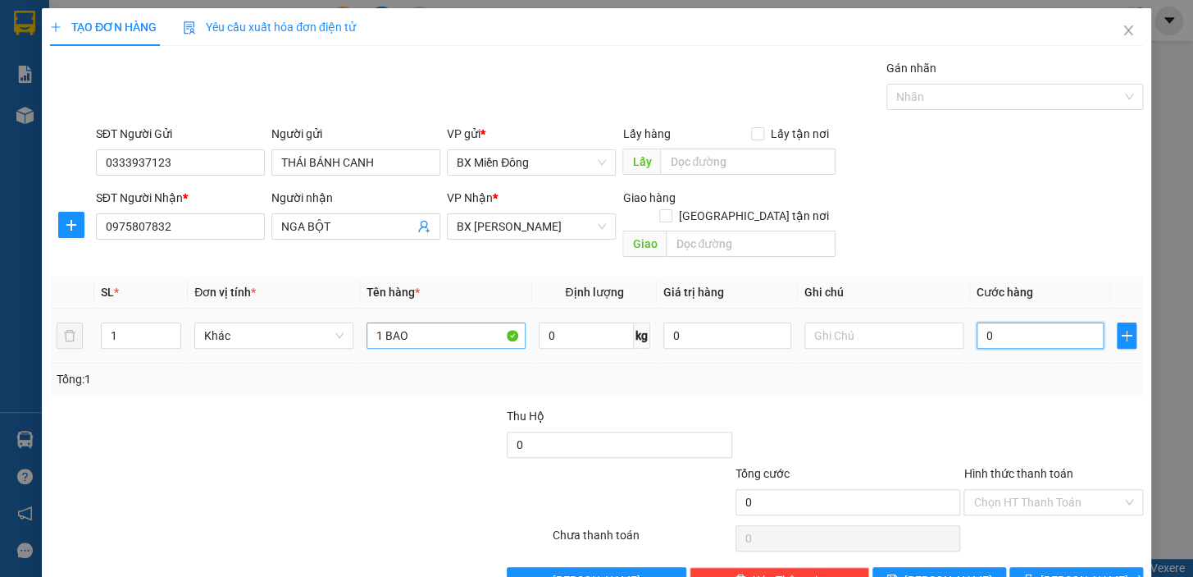
type input "7"
type input "70"
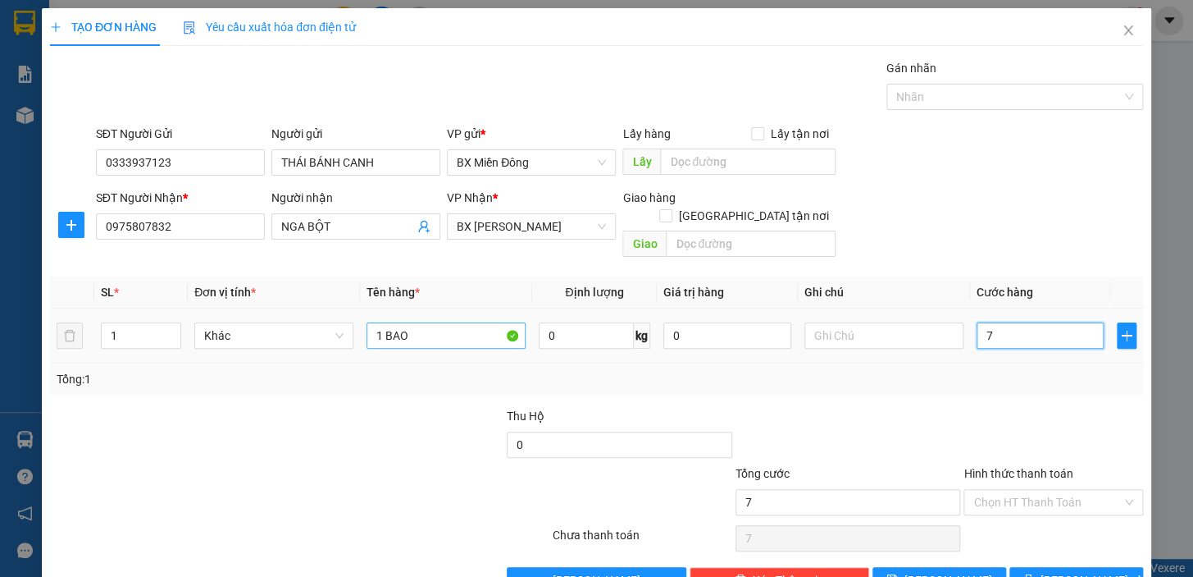
type input "70"
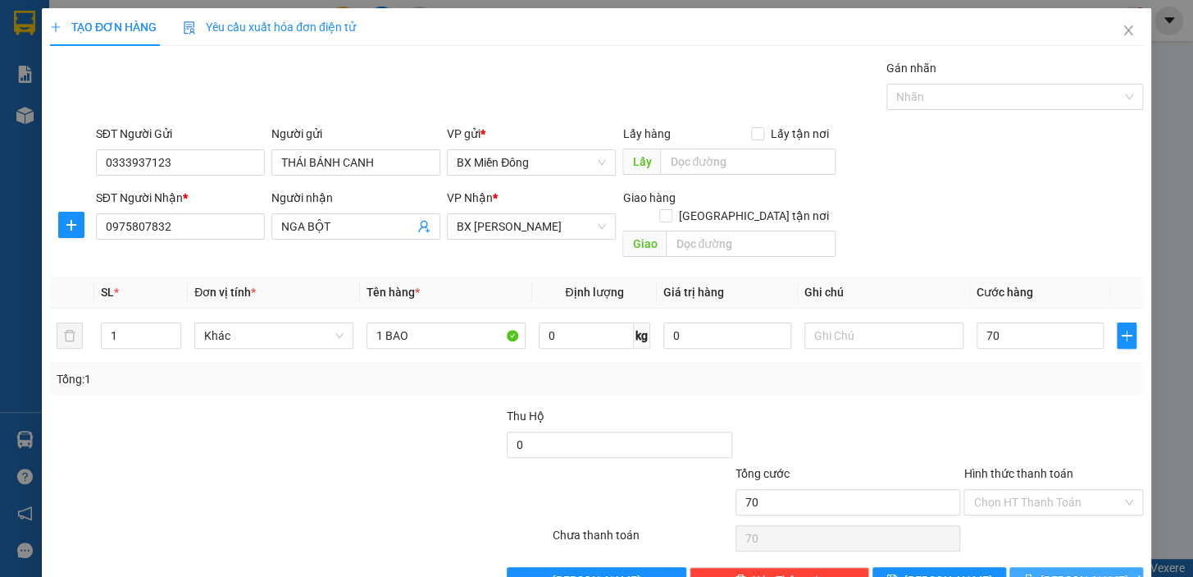
type input "70.000"
click at [1106, 567] on button "[PERSON_NAME] và In" at bounding box center [1077, 580] width 134 height 26
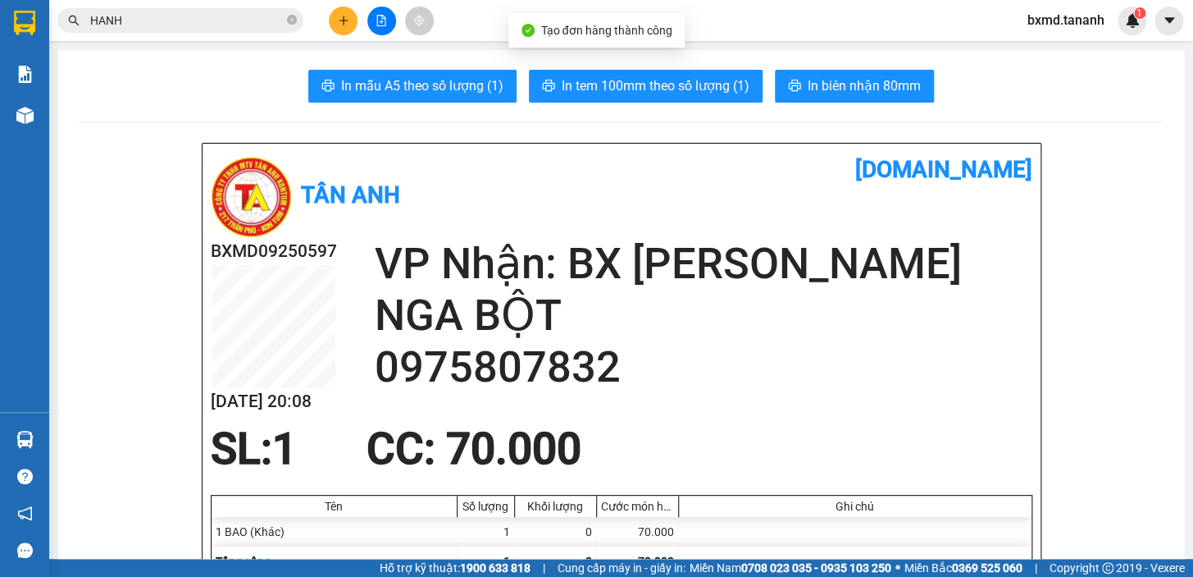
click at [338, 20] on icon "plus" at bounding box center [343, 20] width 11 height 11
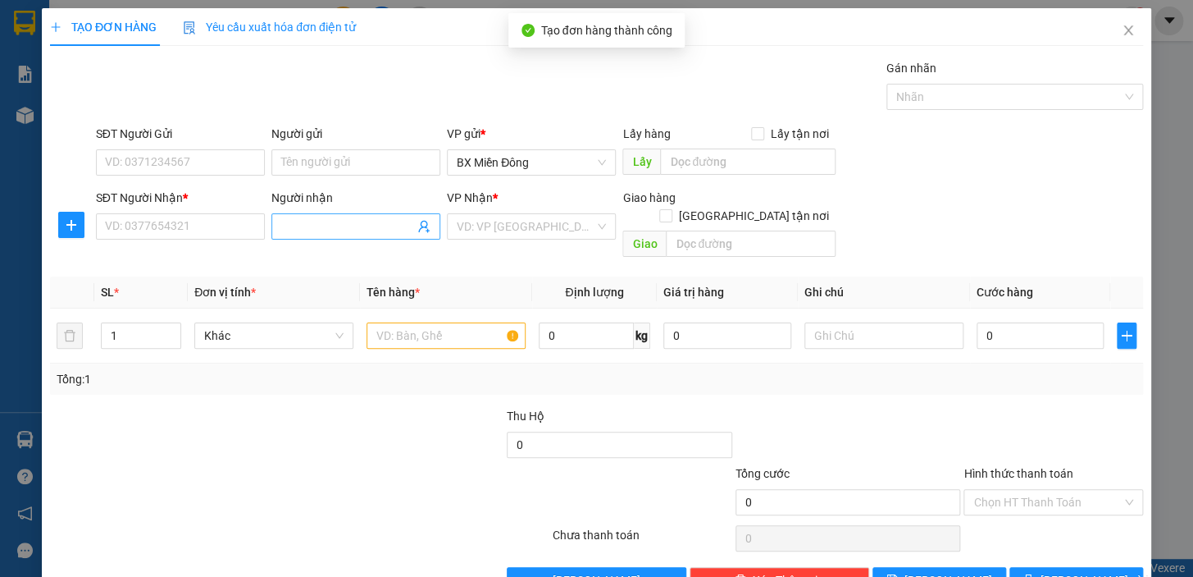
click at [360, 223] on input "Người nhận" at bounding box center [347, 226] width 133 height 18
type input "H"
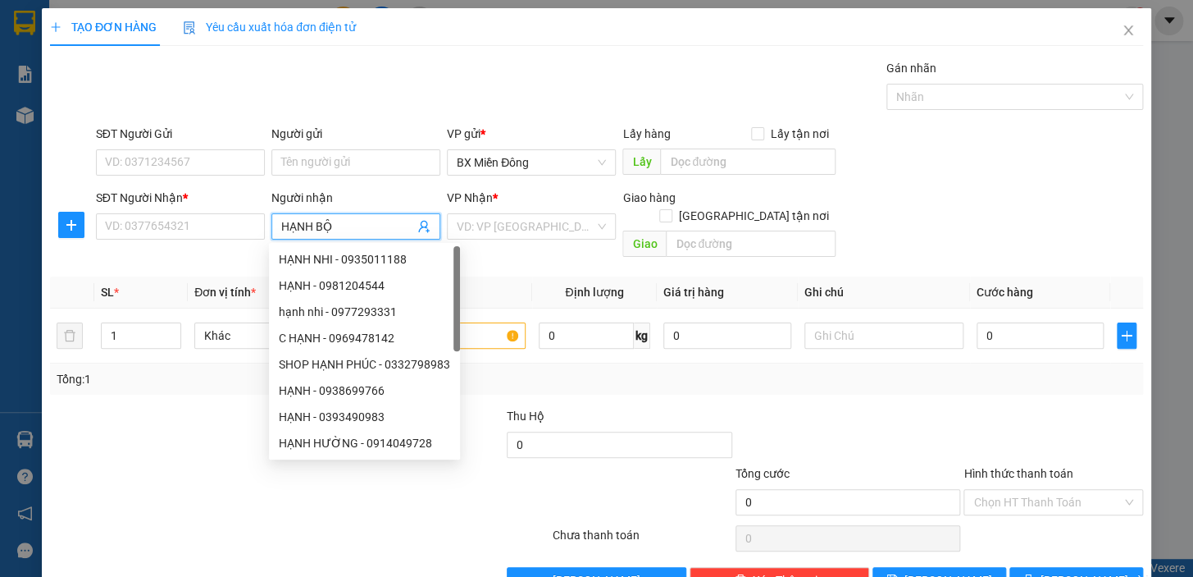
type input "HẠNH BỘT"
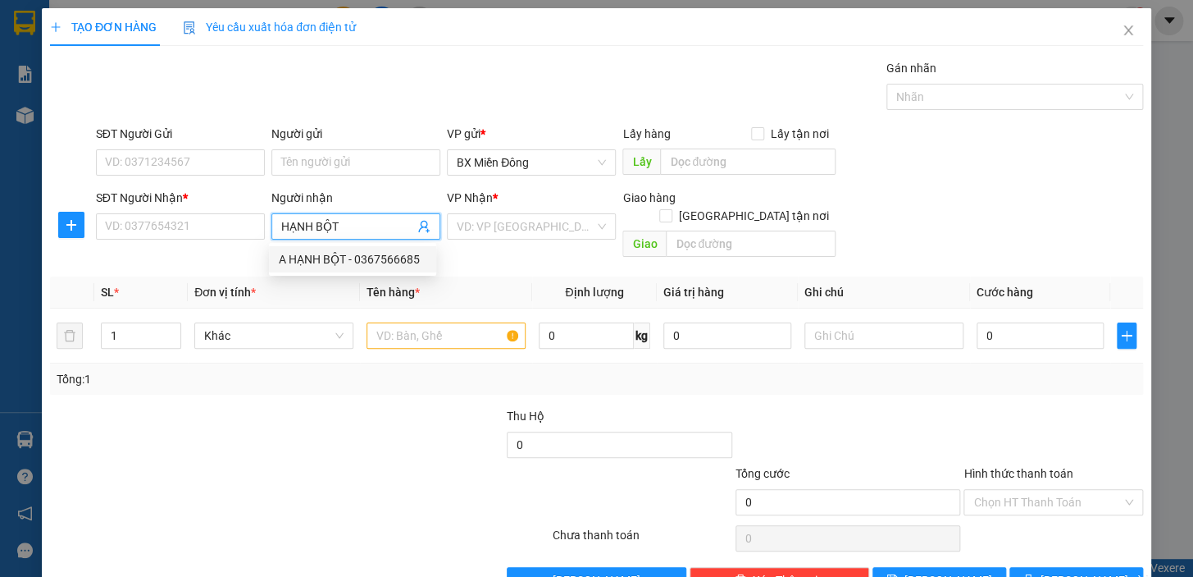
click at [388, 257] on div "A HẠNH BỘT - 0367566685" at bounding box center [353, 259] width 148 height 18
type input "0367566685"
type input "A HẠNH BỘT"
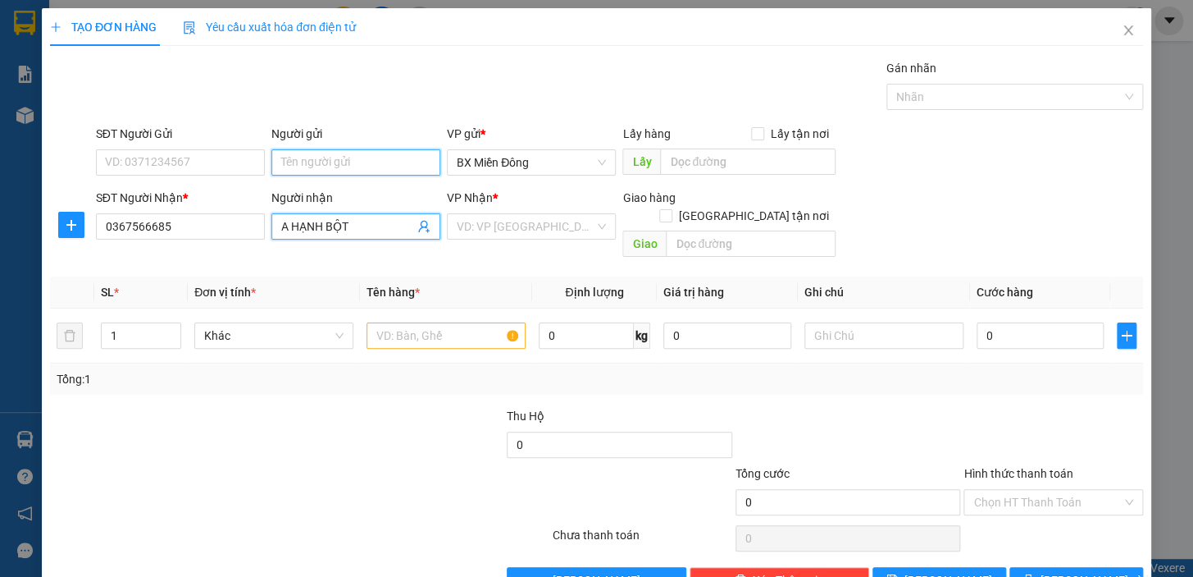
click at [344, 166] on input "Người gửi" at bounding box center [355, 162] width 169 height 26
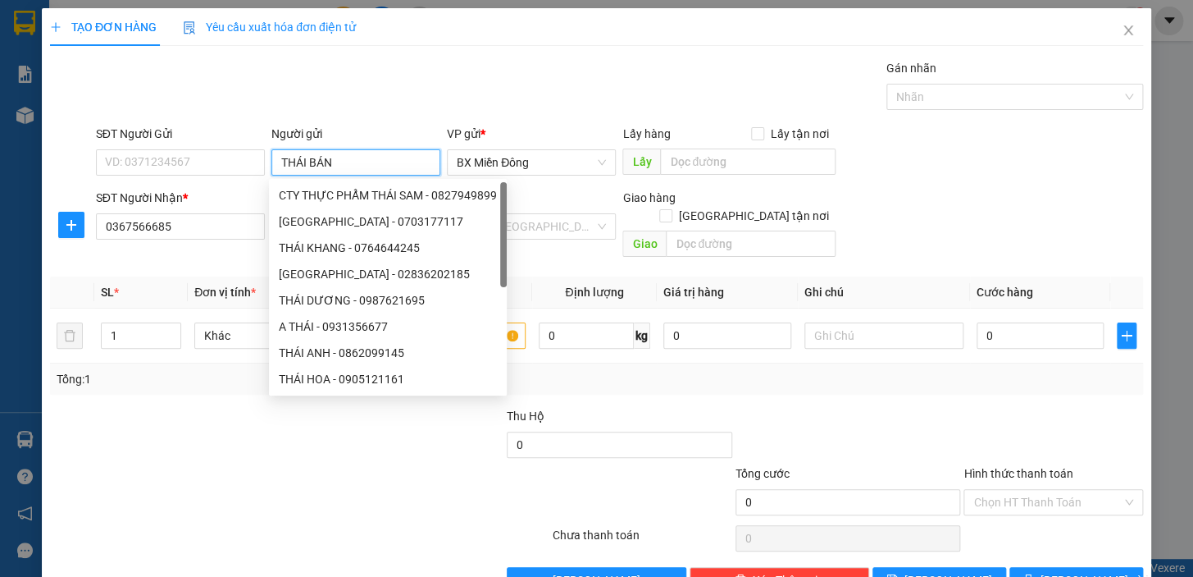
type input "THÁI BÁNH"
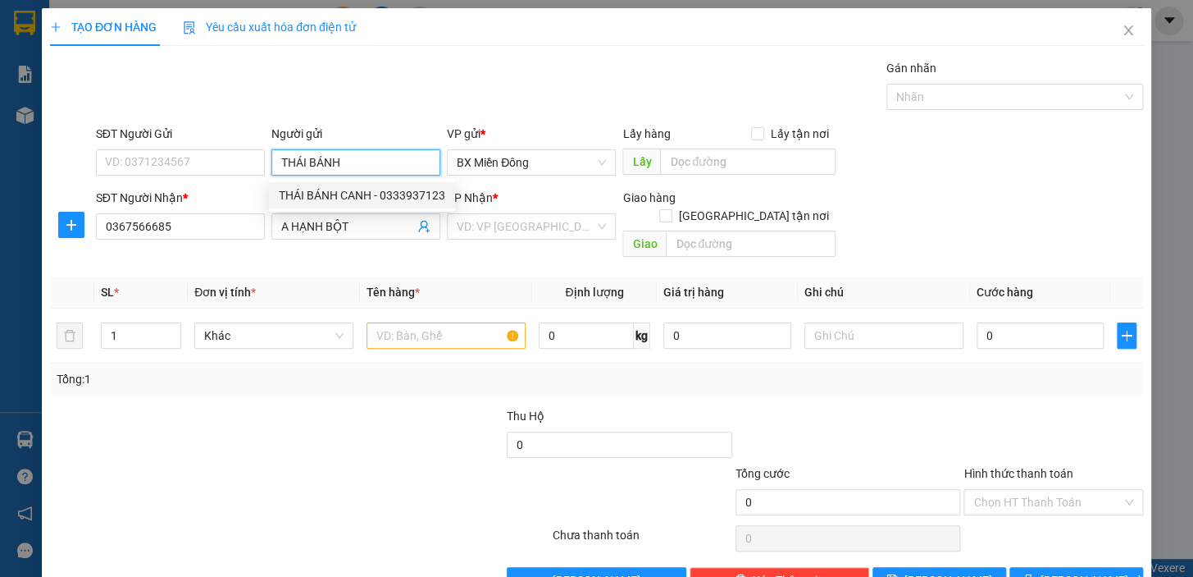
click at [375, 207] on div "THÁI BÁNH CANH - 0333937123" at bounding box center [362, 195] width 186 height 26
type input "0333937123"
type input "THÁI BÁNH CANH"
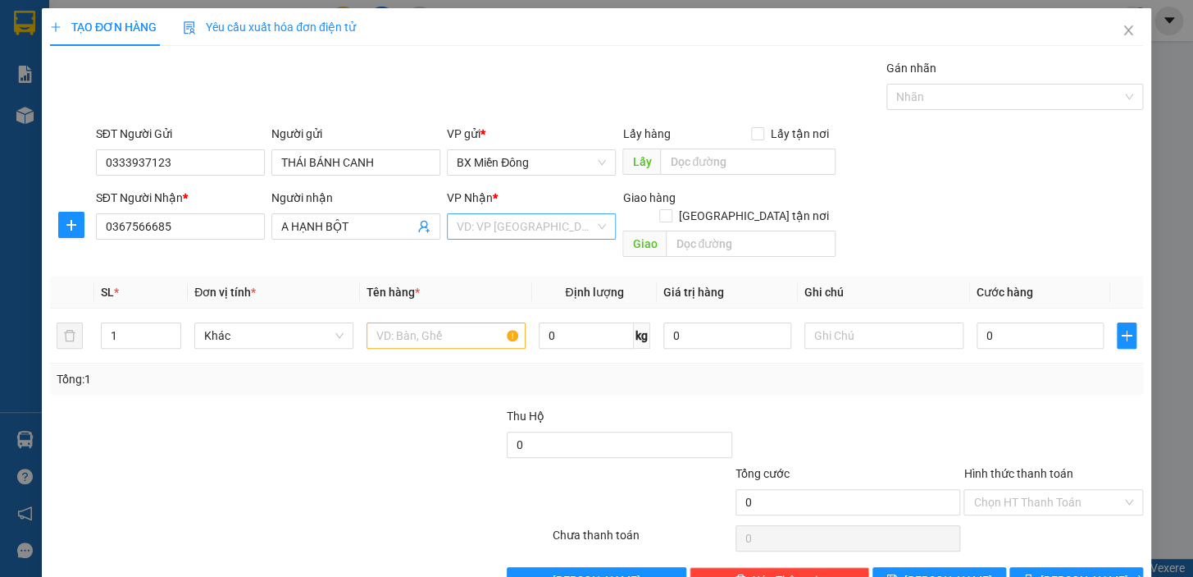
click at [508, 230] on input "search" at bounding box center [526, 226] width 138 height 25
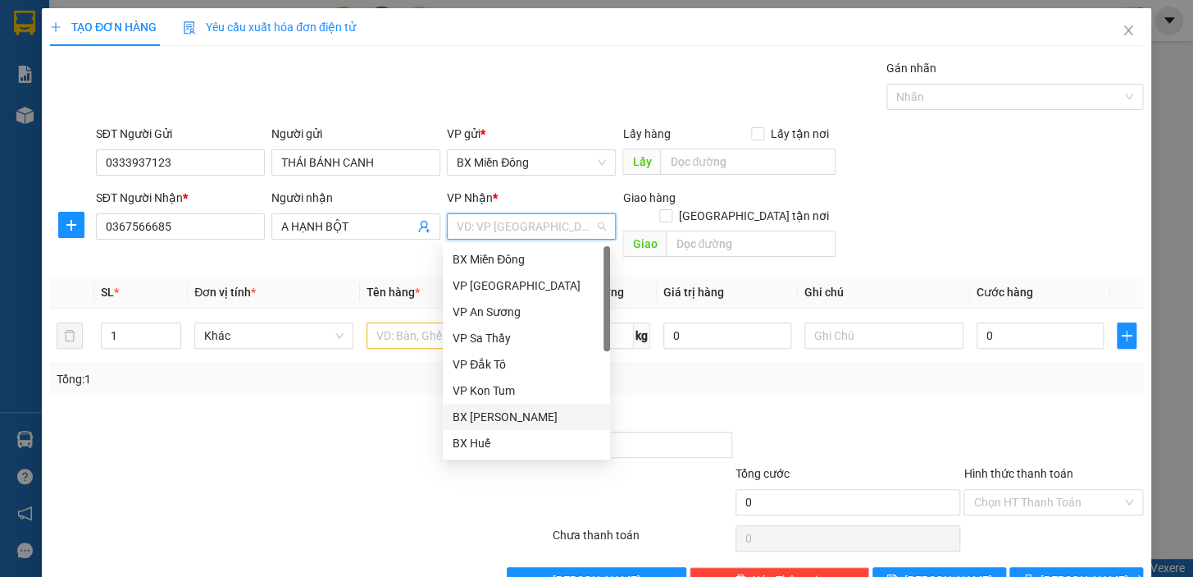
scroll to position [183, 0]
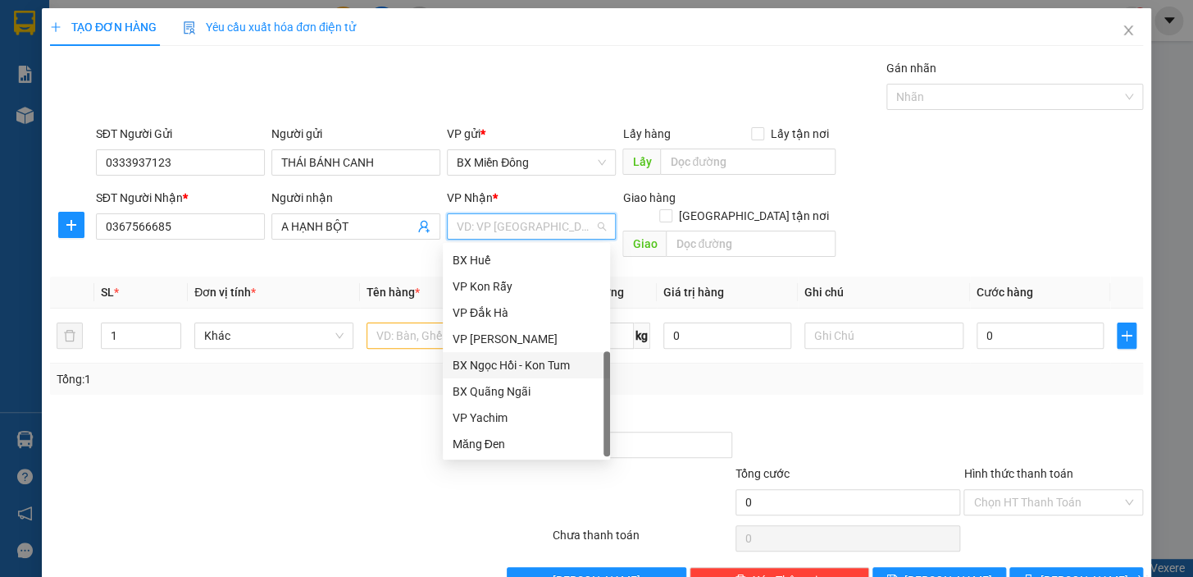
click at [533, 362] on div "BX Ngọc Hồi - Kon Tum" at bounding box center [527, 365] width 148 height 18
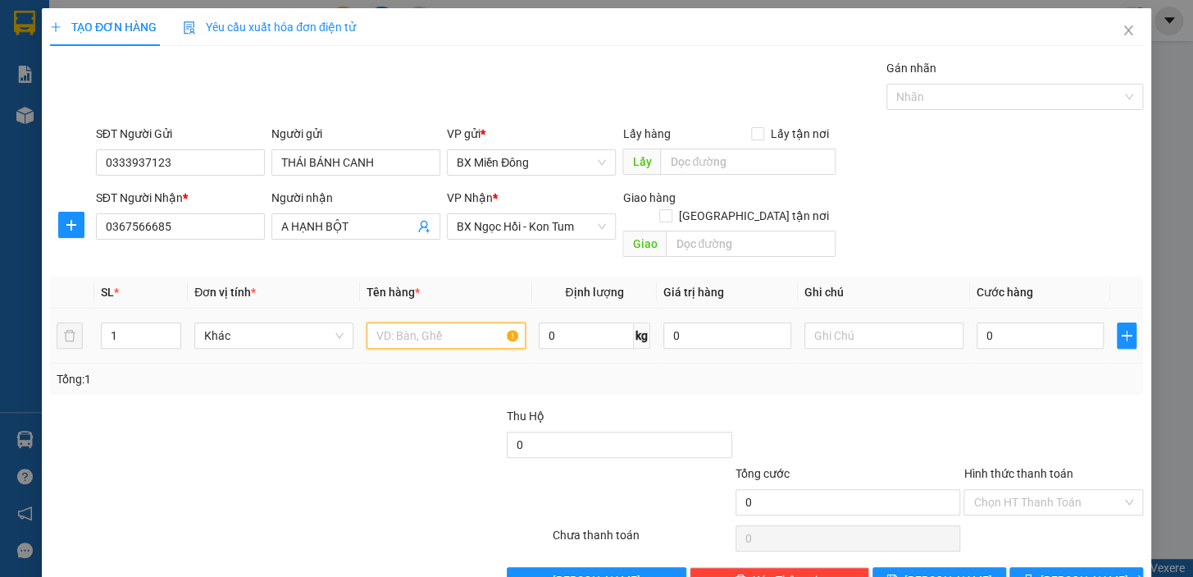
click at [395, 322] on input "text" at bounding box center [446, 335] width 159 height 26
type input "1 BAO"
type input "7"
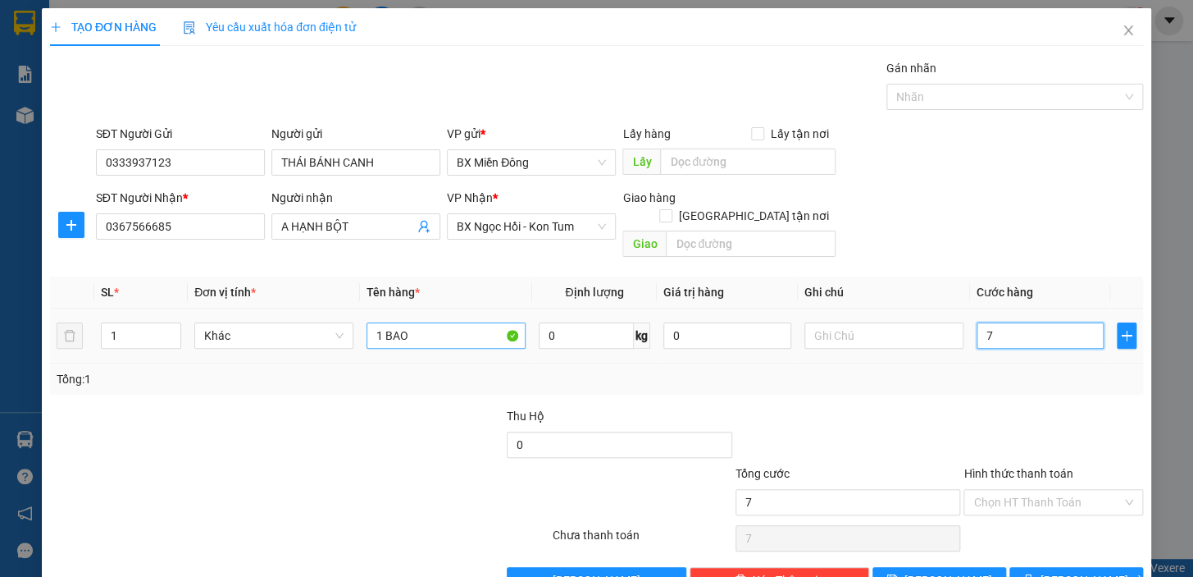
type input "70"
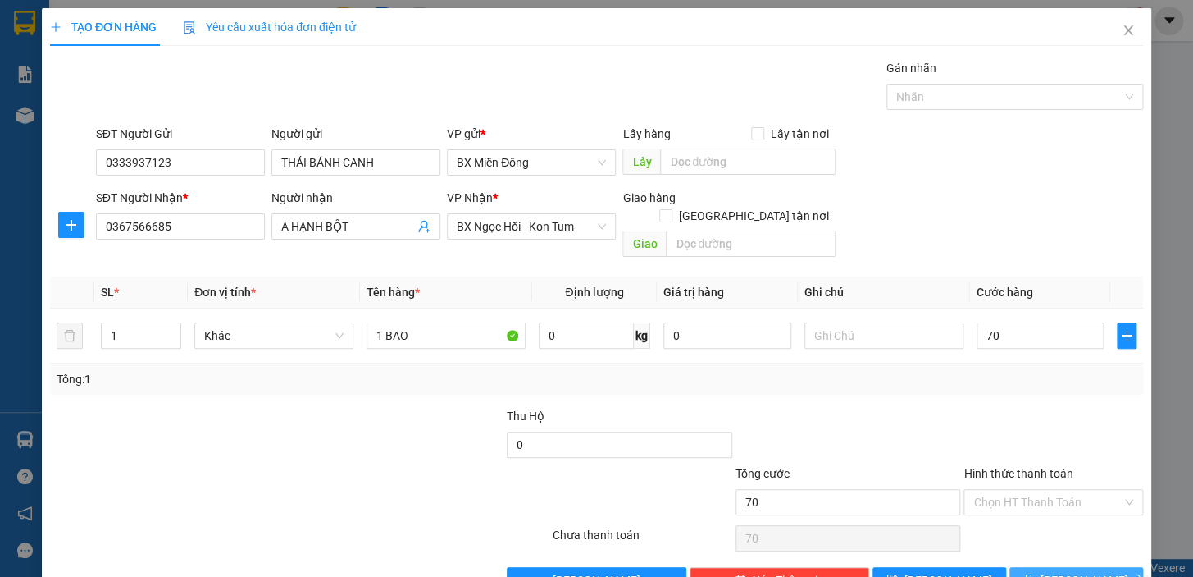
type input "70.000"
click at [1088, 571] on span "[PERSON_NAME] và In" at bounding box center [1098, 580] width 115 height 18
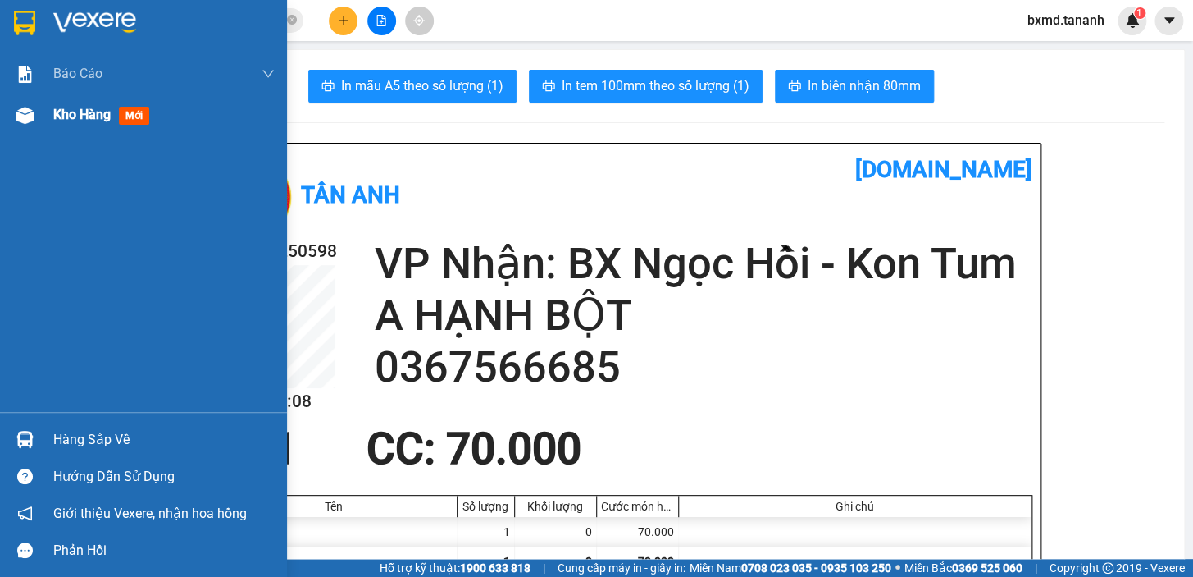
click at [33, 115] on div at bounding box center [25, 115] width 29 height 29
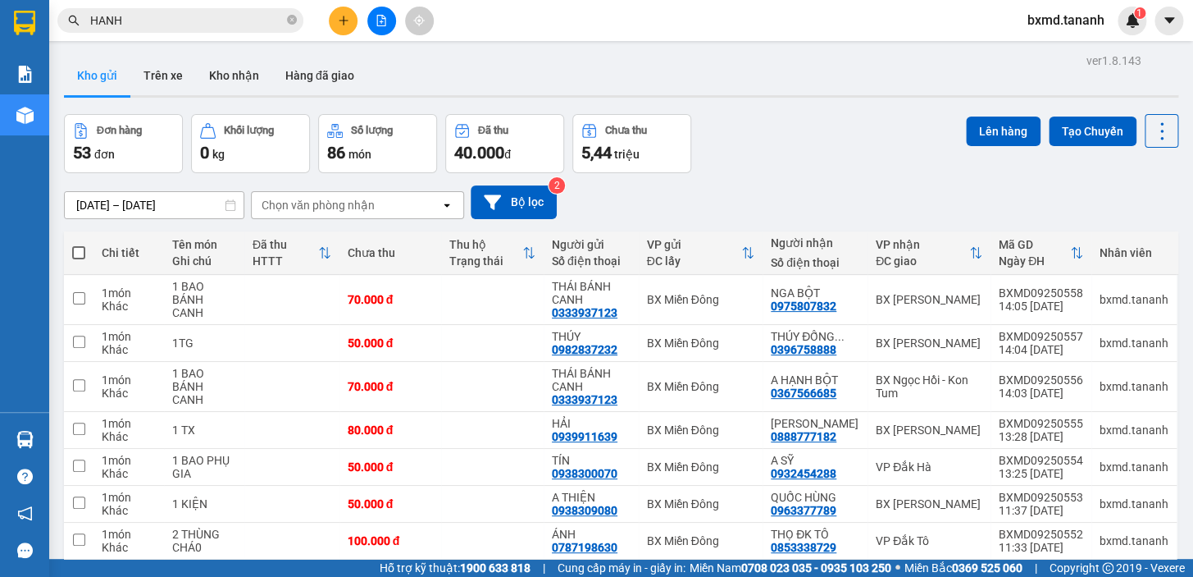
click at [85, 251] on th at bounding box center [79, 252] width 30 height 43
click at [89, 240] on th at bounding box center [79, 252] width 30 height 43
drag, startPoint x: 88, startPoint y: 244, endPoint x: 85, endPoint y: 253, distance: 9.4
click at [85, 253] on th at bounding box center [79, 252] width 30 height 43
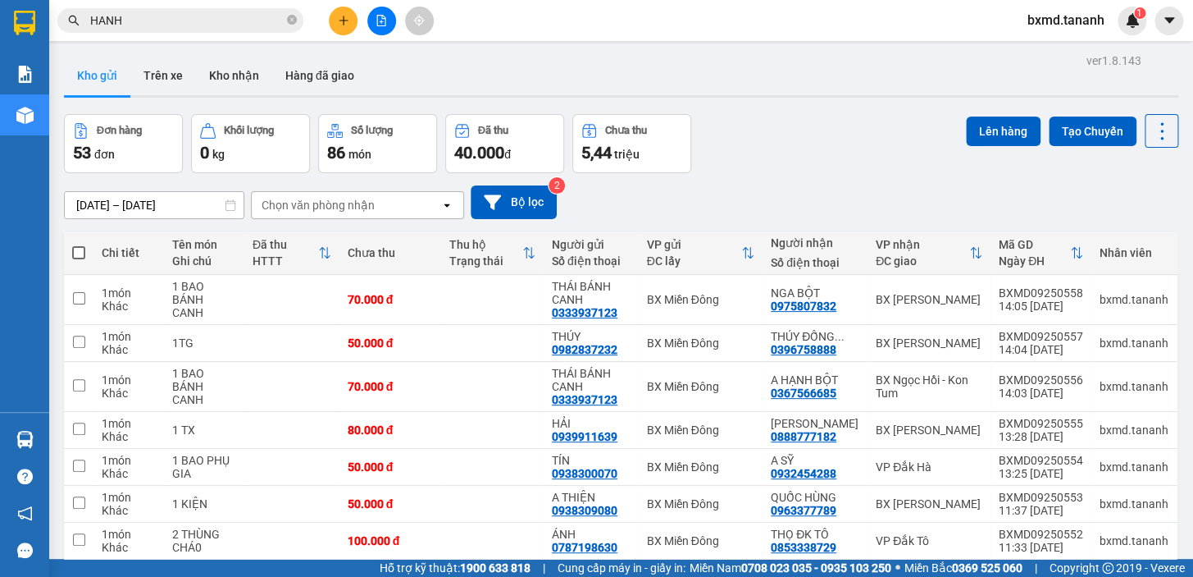
click at [85, 253] on th at bounding box center [79, 252] width 30 height 43
click at [85, 252] on th at bounding box center [79, 252] width 30 height 43
click at [85, 248] on th at bounding box center [79, 252] width 30 height 43
click at [82, 251] on span at bounding box center [78, 252] width 13 height 13
click at [79, 244] on input "checkbox" at bounding box center [79, 244] width 0 height 0
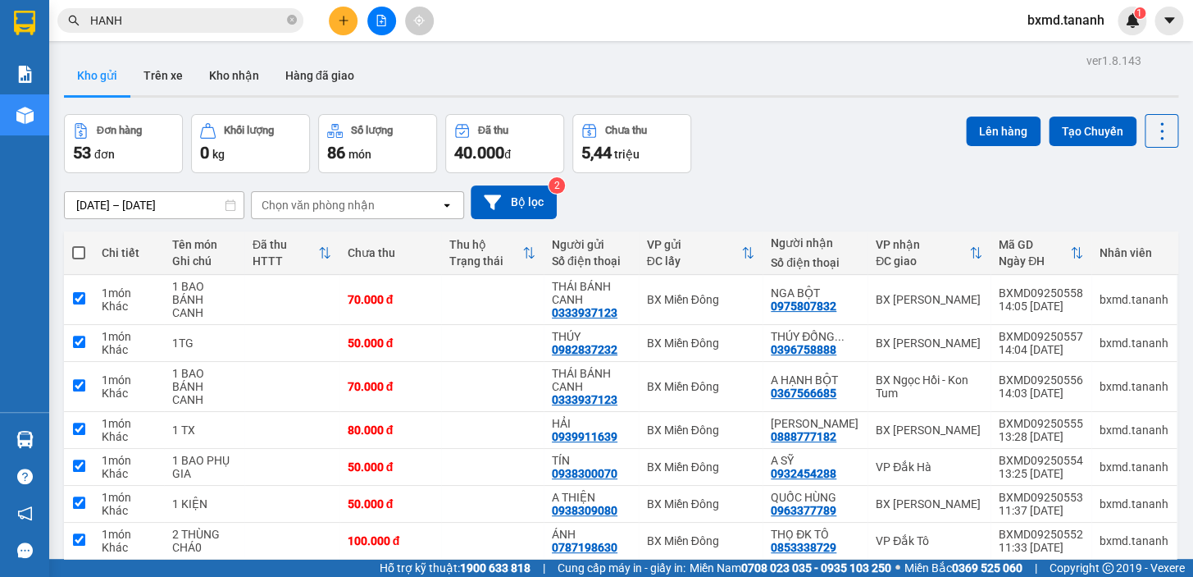
checkbox input "true"
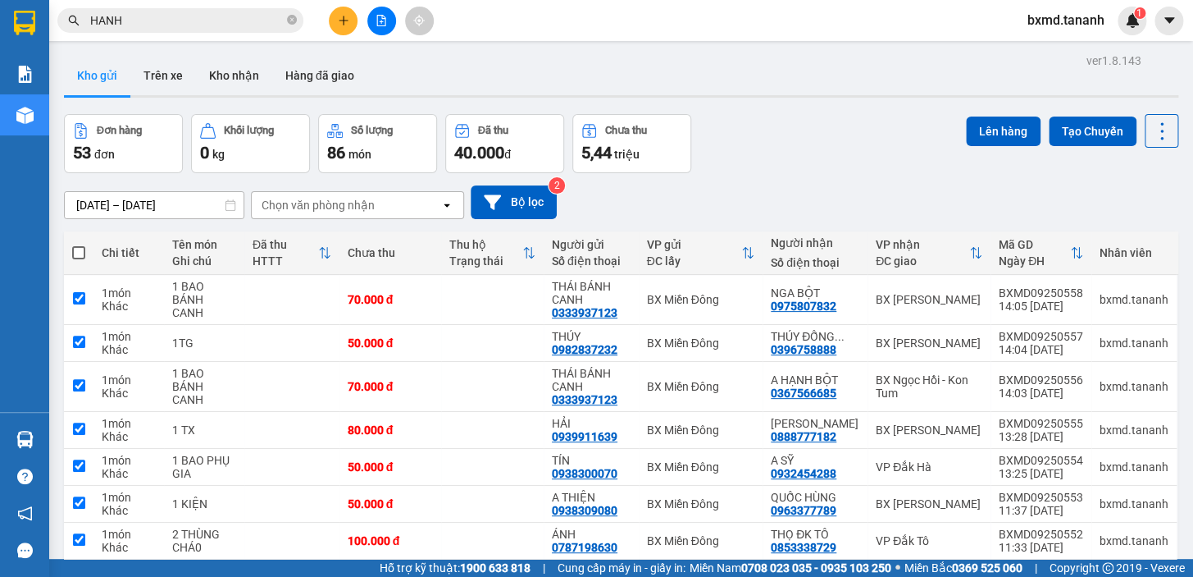
checkbox input "true"
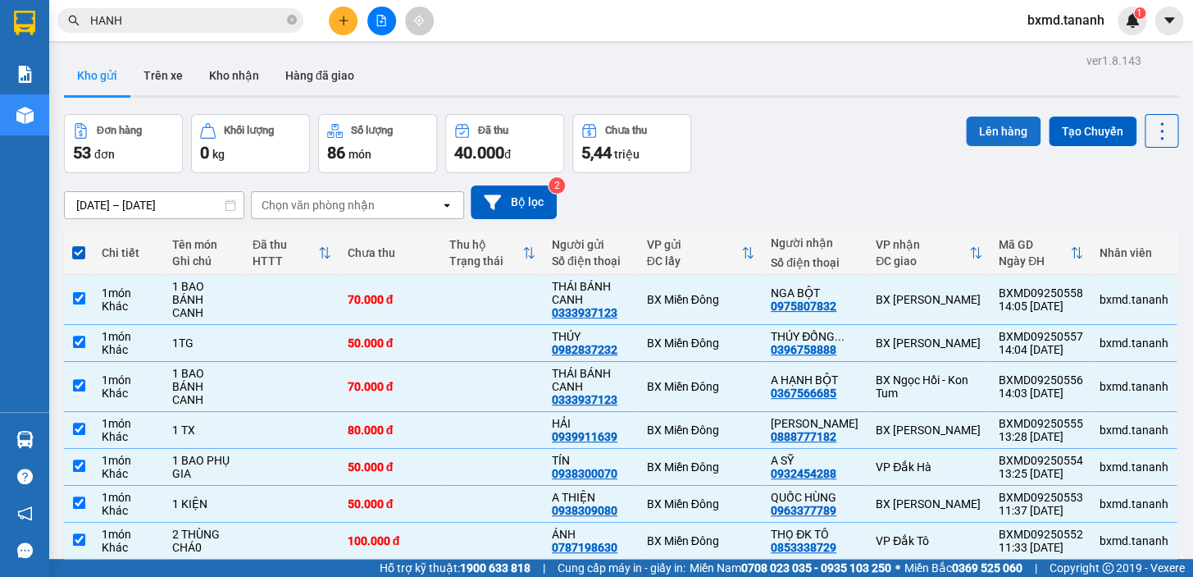
click at [986, 122] on button "Lên hàng" at bounding box center [1003, 131] width 75 height 30
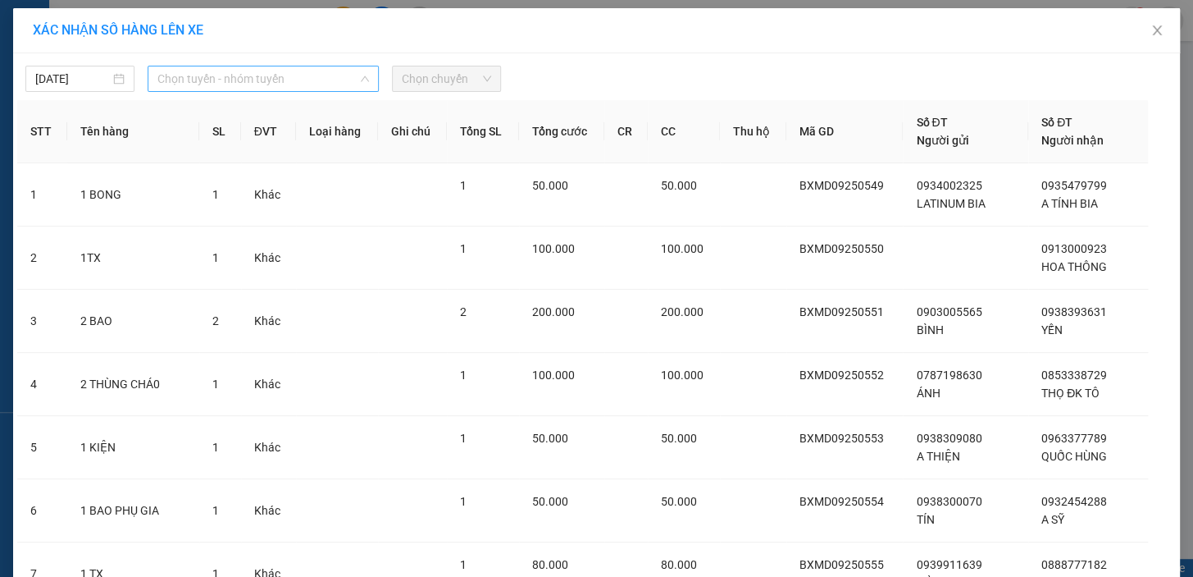
click at [279, 82] on span "Chọn tuyến - nhóm tuyến" at bounding box center [263, 78] width 212 height 25
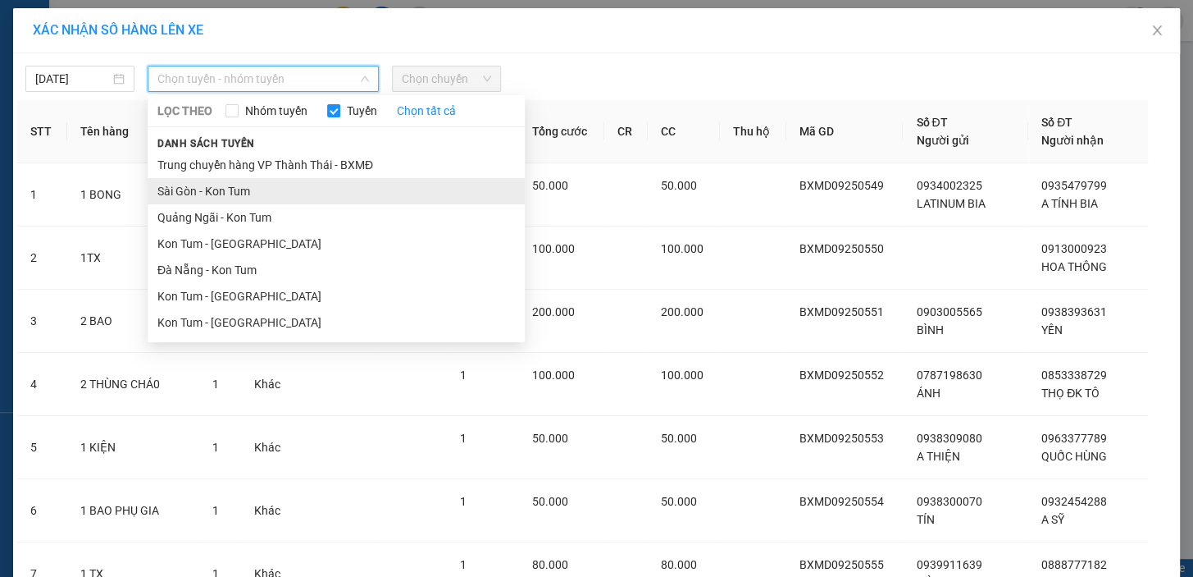
drag, startPoint x: 242, startPoint y: 198, endPoint x: 302, endPoint y: 144, distance: 81.3
click at [242, 198] on li "Sài Gòn - Kon Tum" at bounding box center [336, 191] width 377 height 26
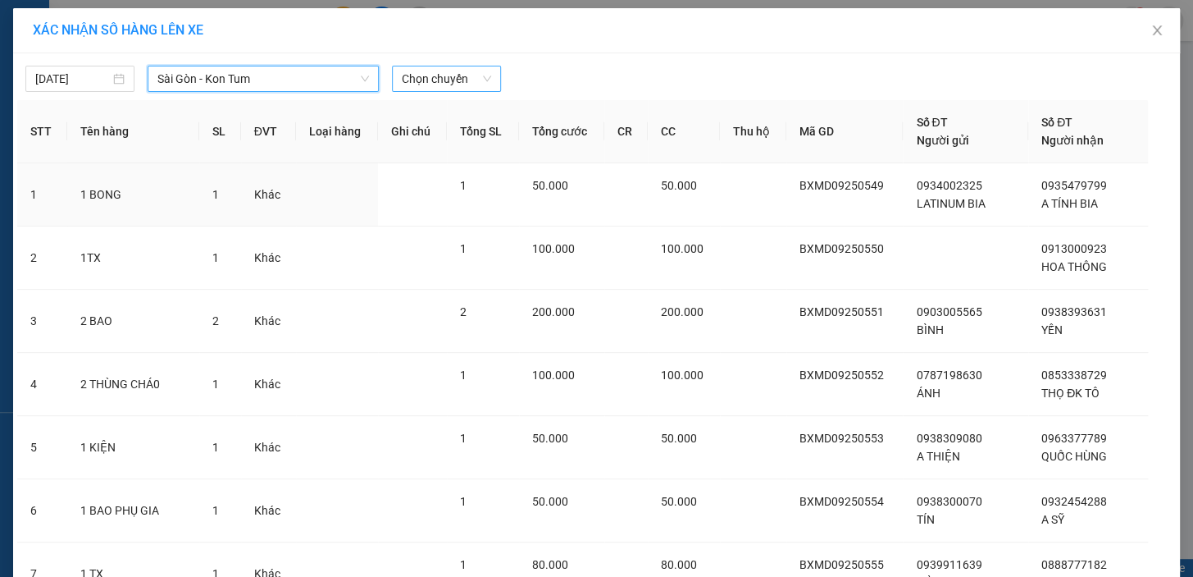
click at [402, 74] on span "Chọn chuyến" at bounding box center [446, 78] width 89 height 25
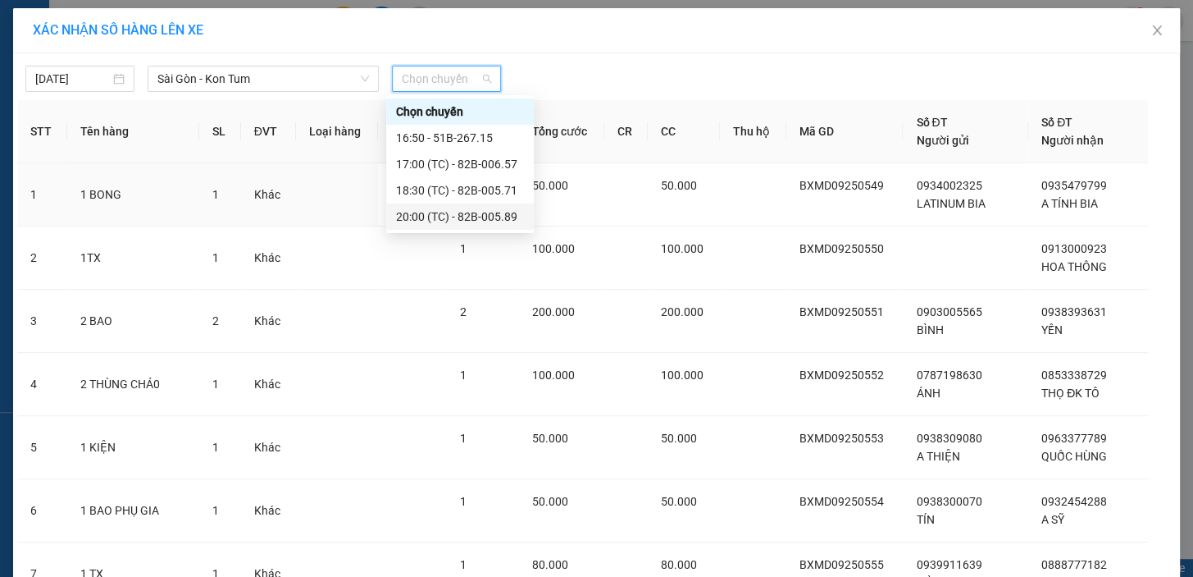
click at [451, 210] on div "20:00 (TC) - 82B-005.89" at bounding box center [460, 216] width 128 height 18
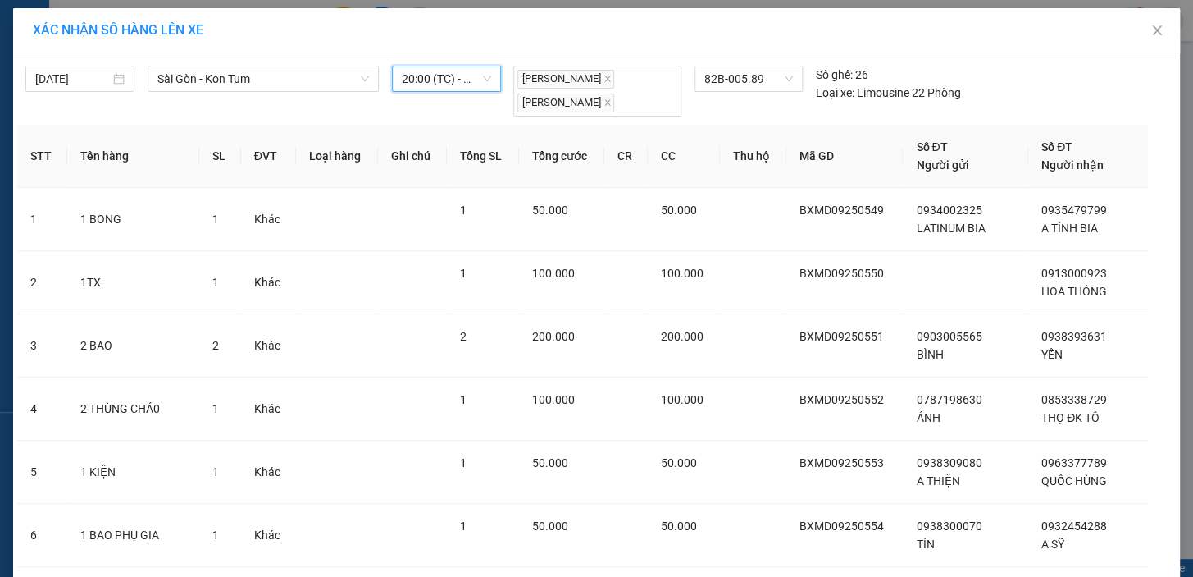
scroll to position [361, 0]
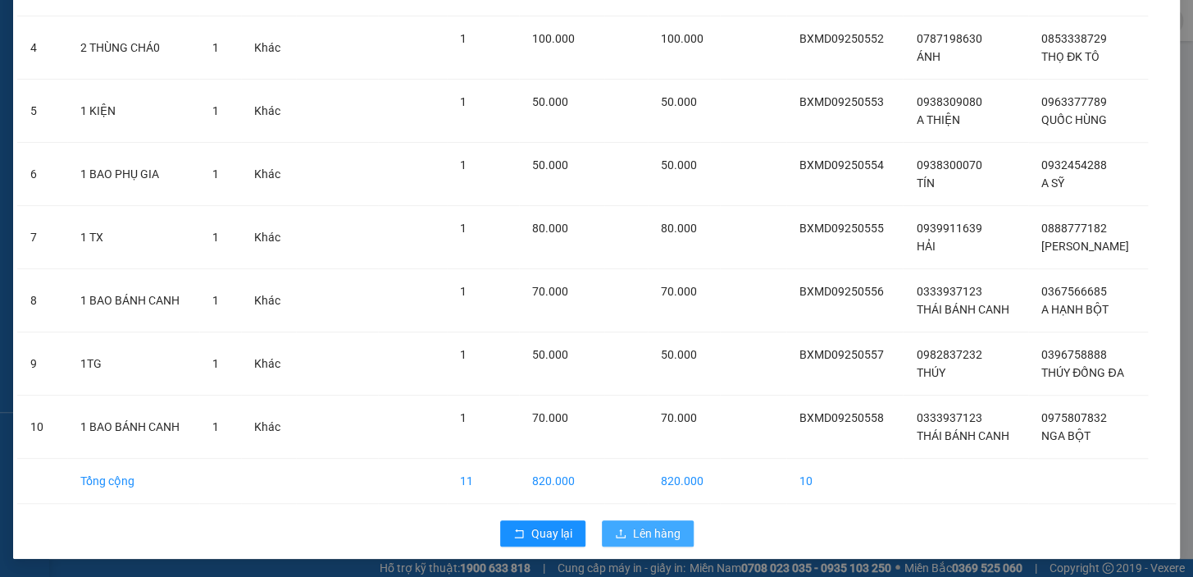
click at [639, 525] on span "Lên hàng" at bounding box center [657, 533] width 48 height 18
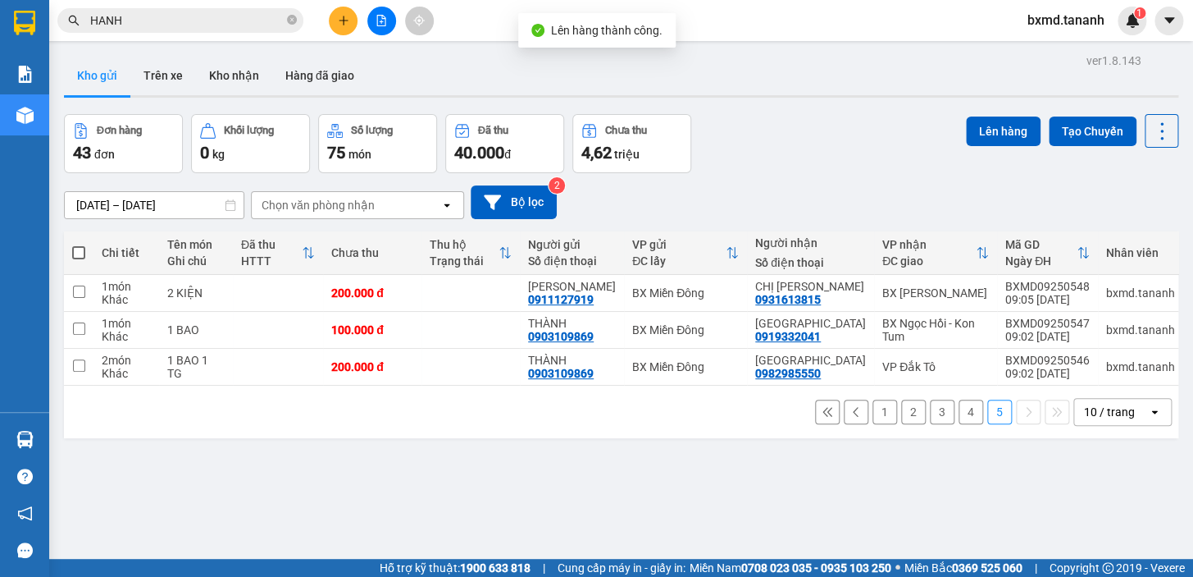
click at [80, 244] on label at bounding box center [78, 252] width 13 height 16
click at [79, 244] on input "checkbox" at bounding box center [79, 244] width 0 height 0
checkbox input "true"
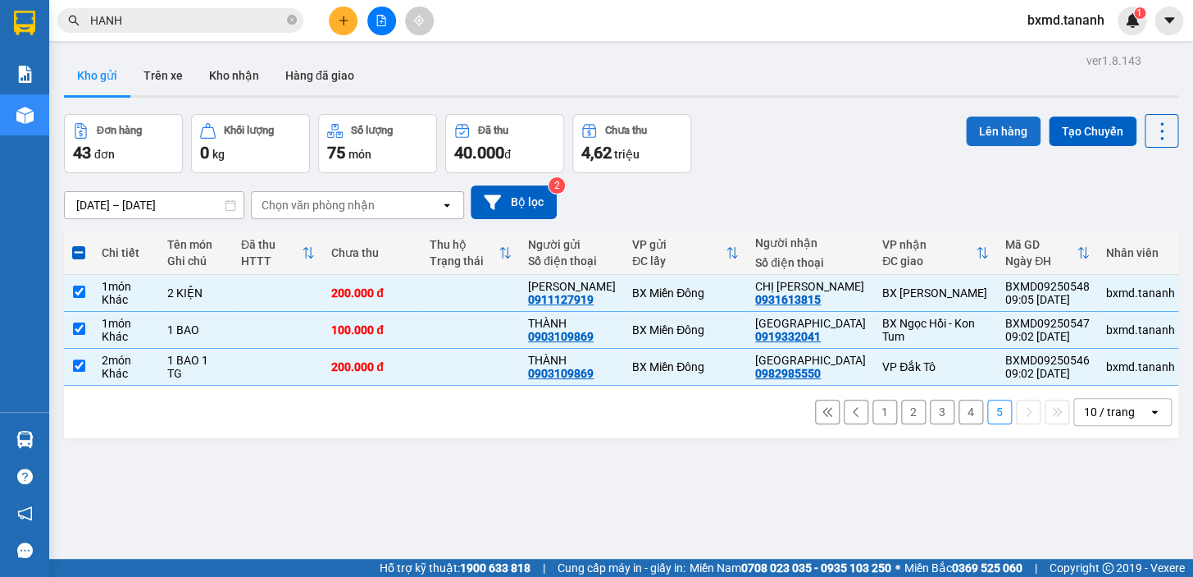
click at [1021, 131] on button "Lên hàng" at bounding box center [1003, 131] width 75 height 30
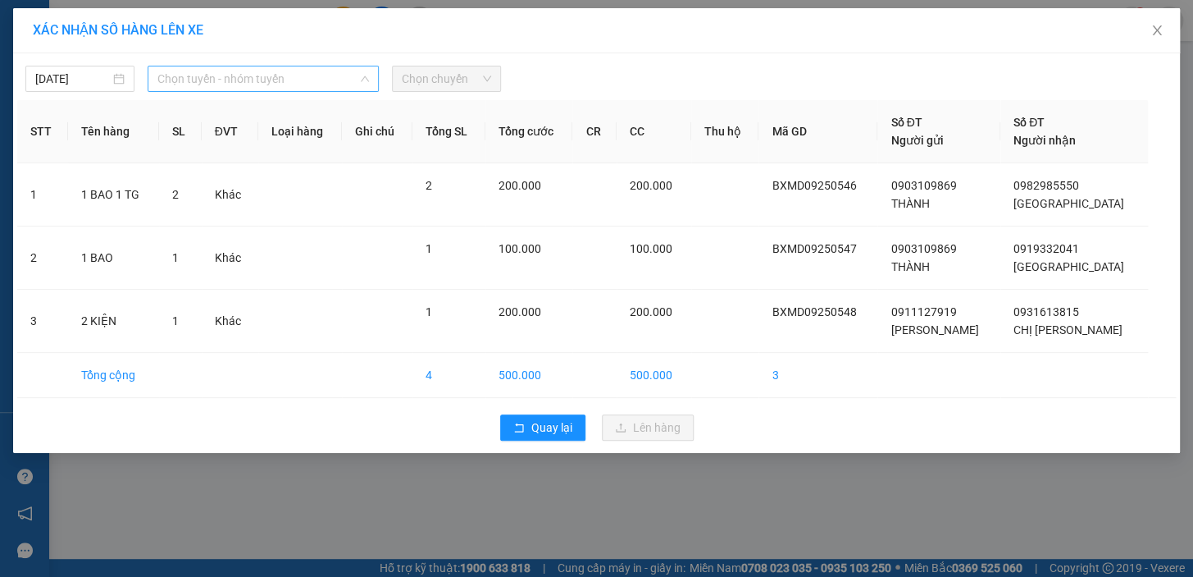
click at [208, 80] on span "Chọn tuyến - nhóm tuyến" at bounding box center [263, 78] width 212 height 25
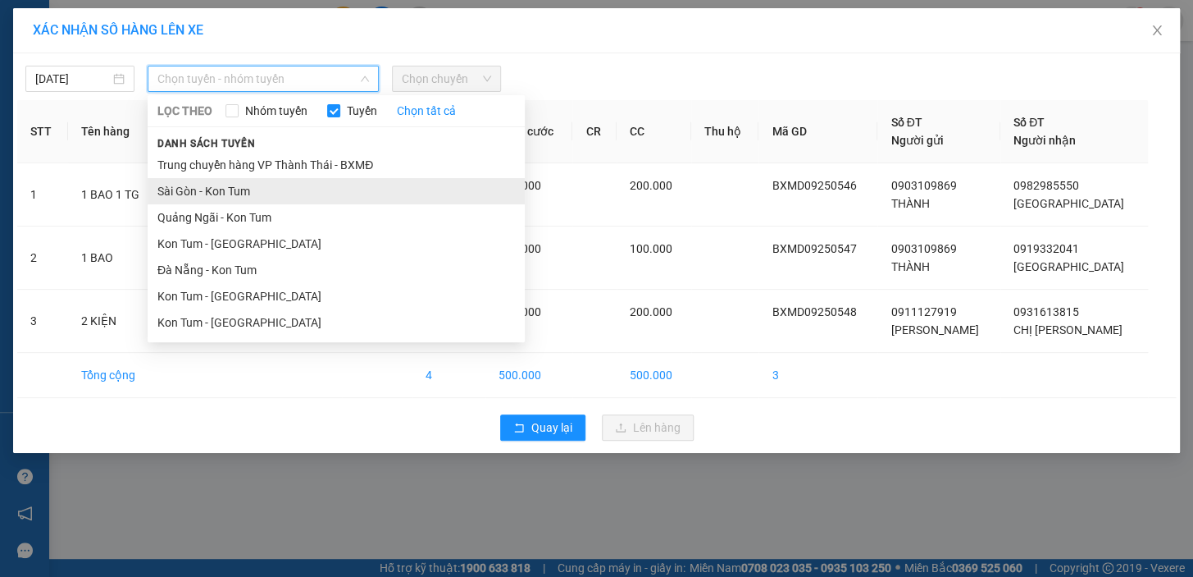
drag, startPoint x: 194, startPoint y: 185, endPoint x: 295, endPoint y: 149, distance: 107.6
click at [194, 184] on li "Sài Gòn - Kon Tum" at bounding box center [336, 191] width 377 height 26
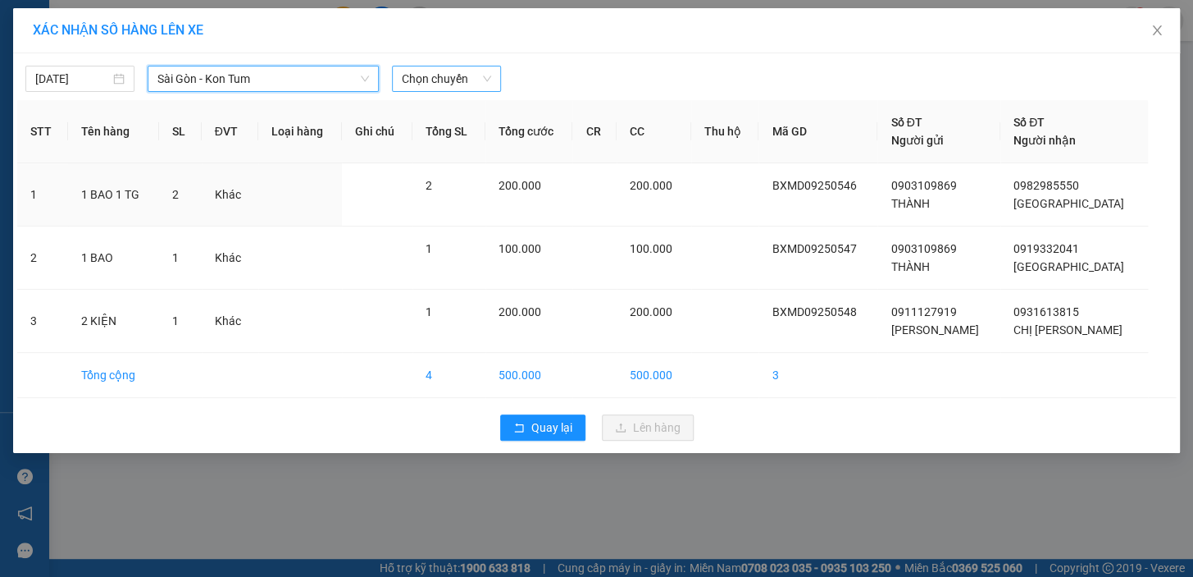
click at [467, 72] on span "Chọn chuyến" at bounding box center [446, 78] width 89 height 25
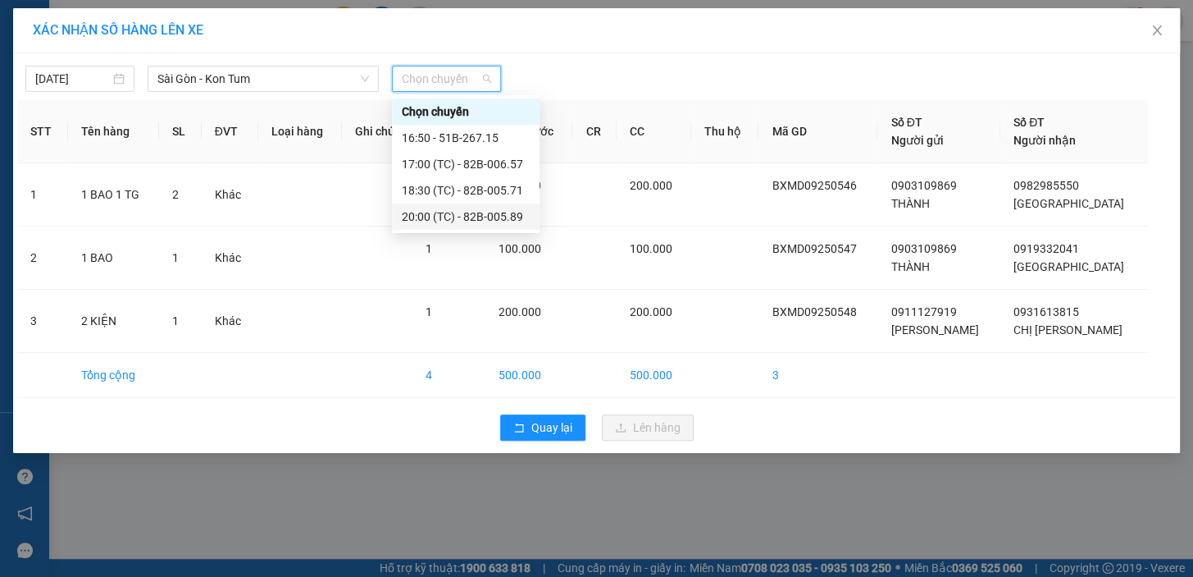
click at [474, 212] on div "20:00 (TC) - 82B-005.89" at bounding box center [466, 216] width 128 height 18
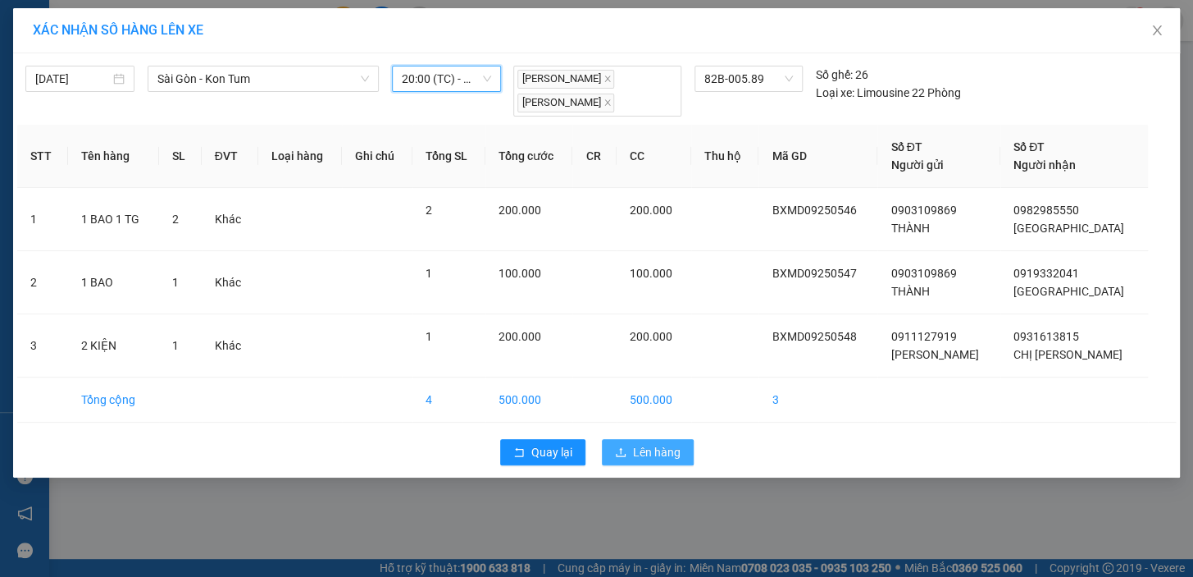
click at [640, 446] on span "Lên hàng" at bounding box center [657, 452] width 48 height 18
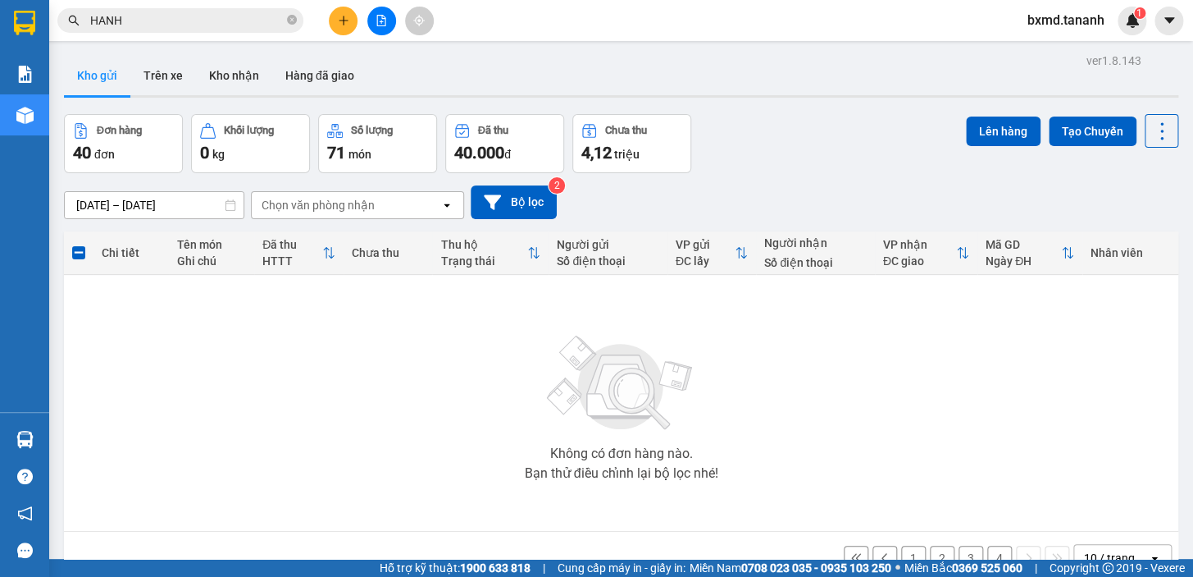
click at [84, 251] on span at bounding box center [78, 252] width 13 height 13
click at [79, 244] on input "checkbox" at bounding box center [79, 244] width 0 height 0
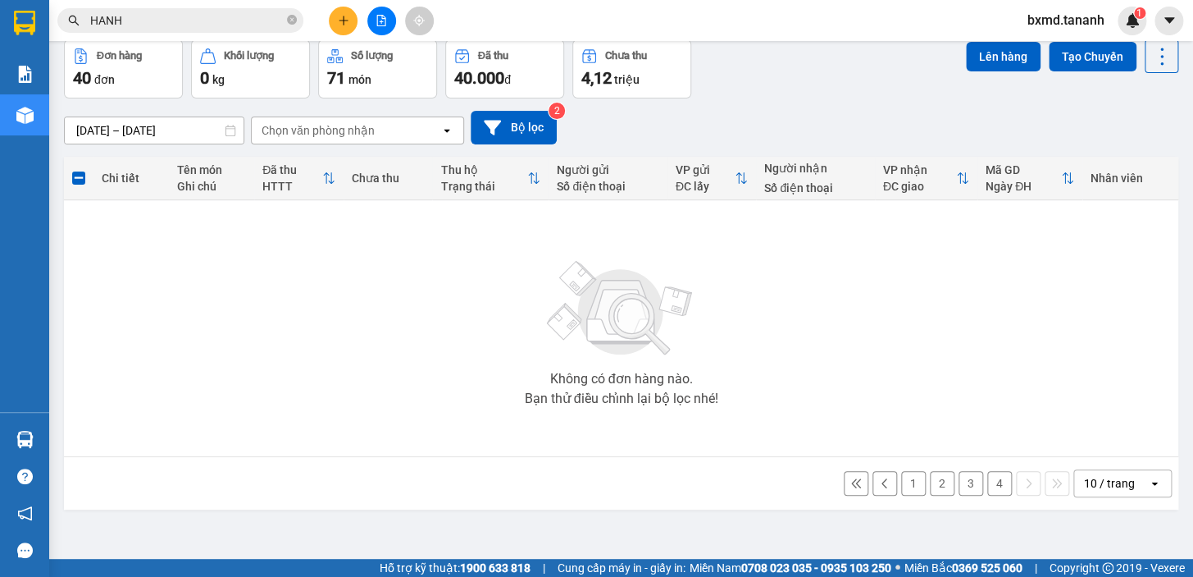
click at [901, 481] on button "1" at bounding box center [913, 483] width 25 height 25
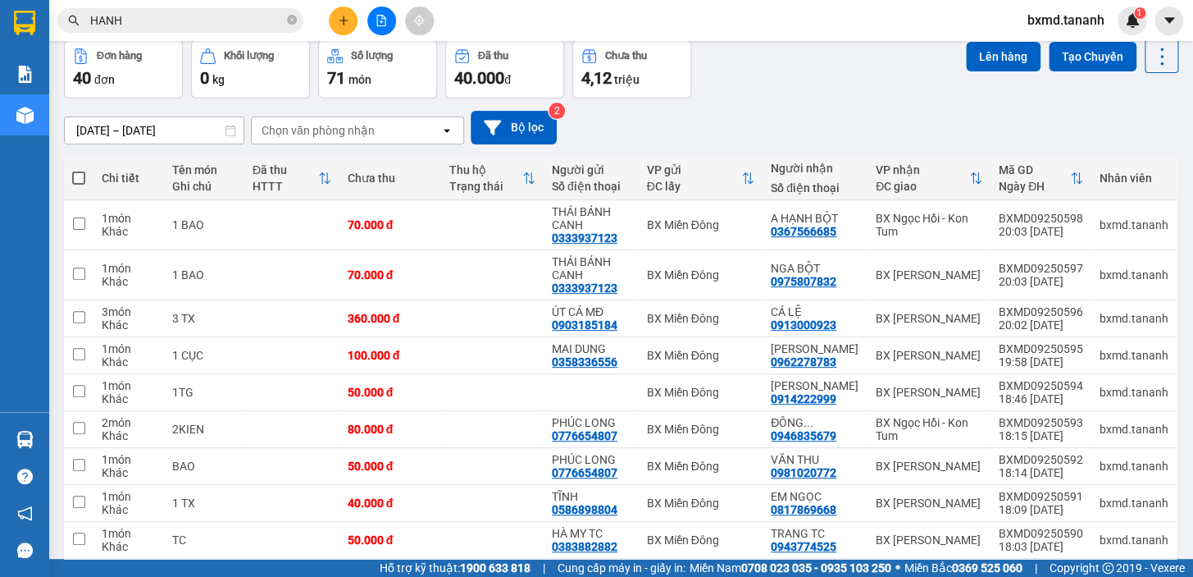
click at [79, 182] on span at bounding box center [78, 177] width 13 height 13
click at [79, 170] on input "checkbox" at bounding box center [79, 170] width 0 height 0
checkbox input "true"
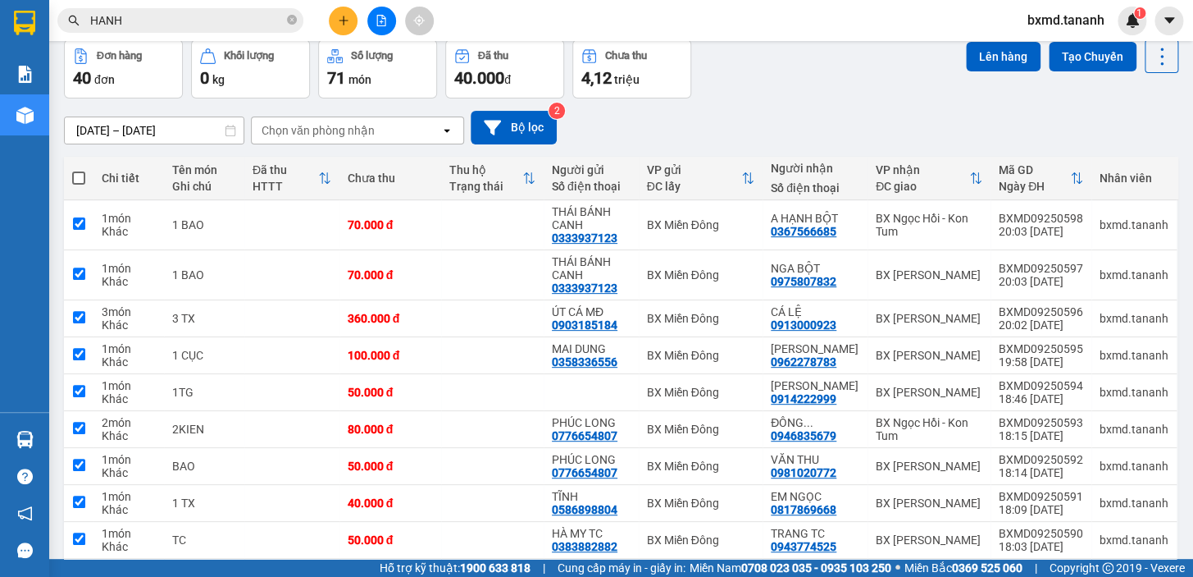
checkbox input "true"
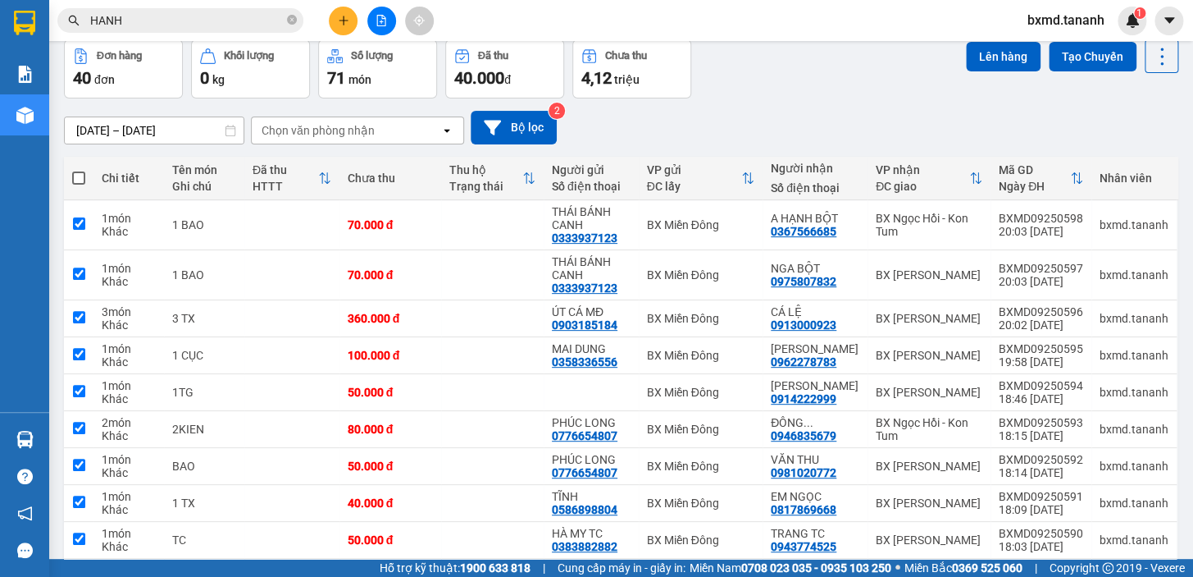
checkbox input "true"
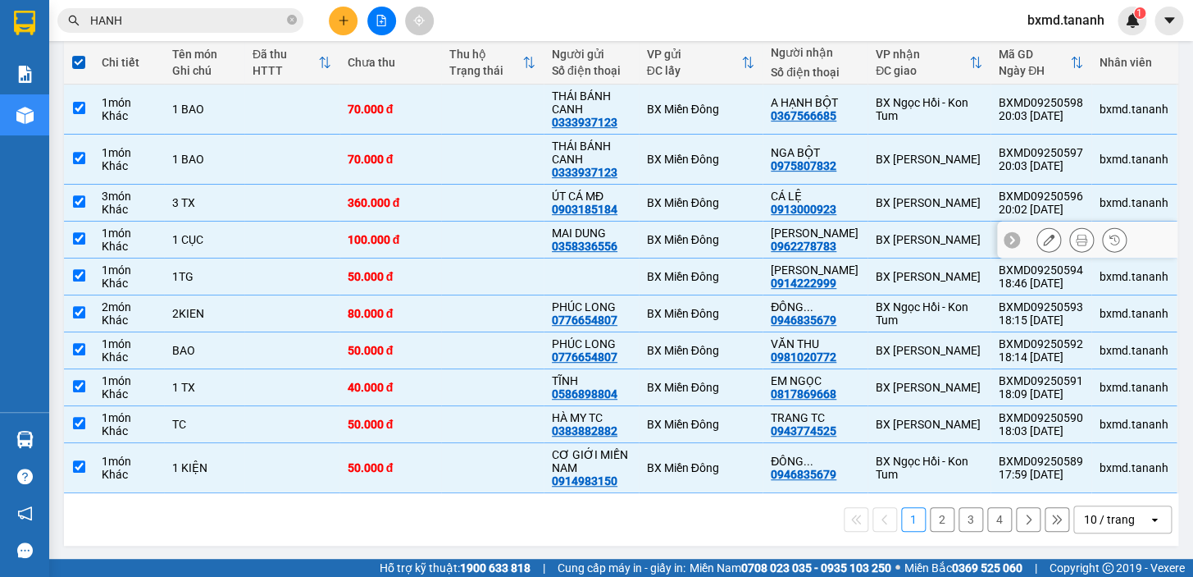
scroll to position [0, 0]
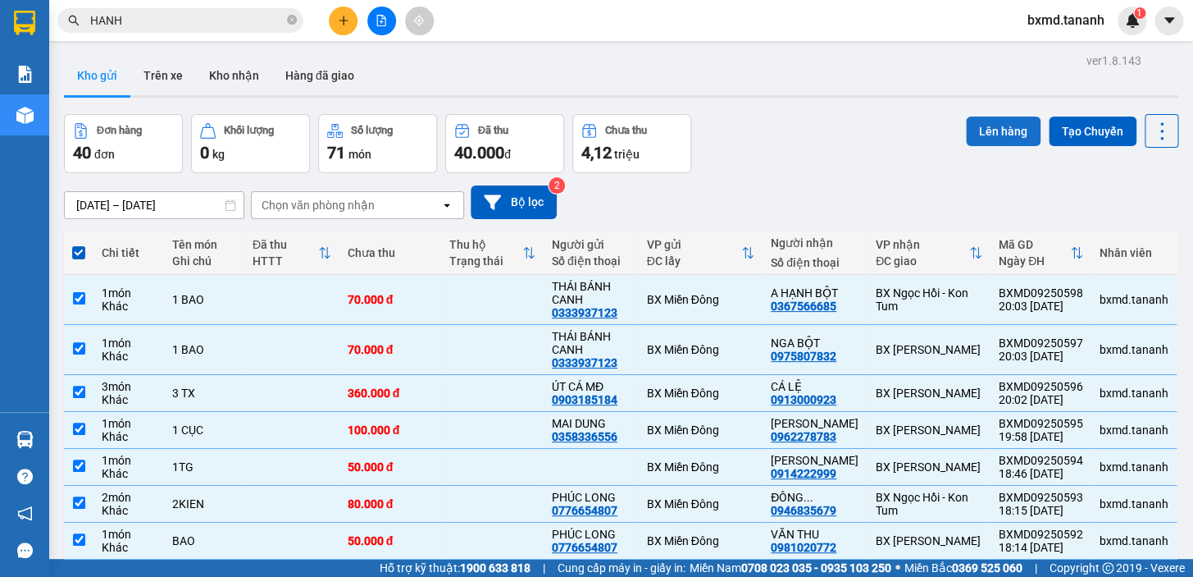
click at [996, 131] on button "Lên hàng" at bounding box center [1003, 131] width 75 height 30
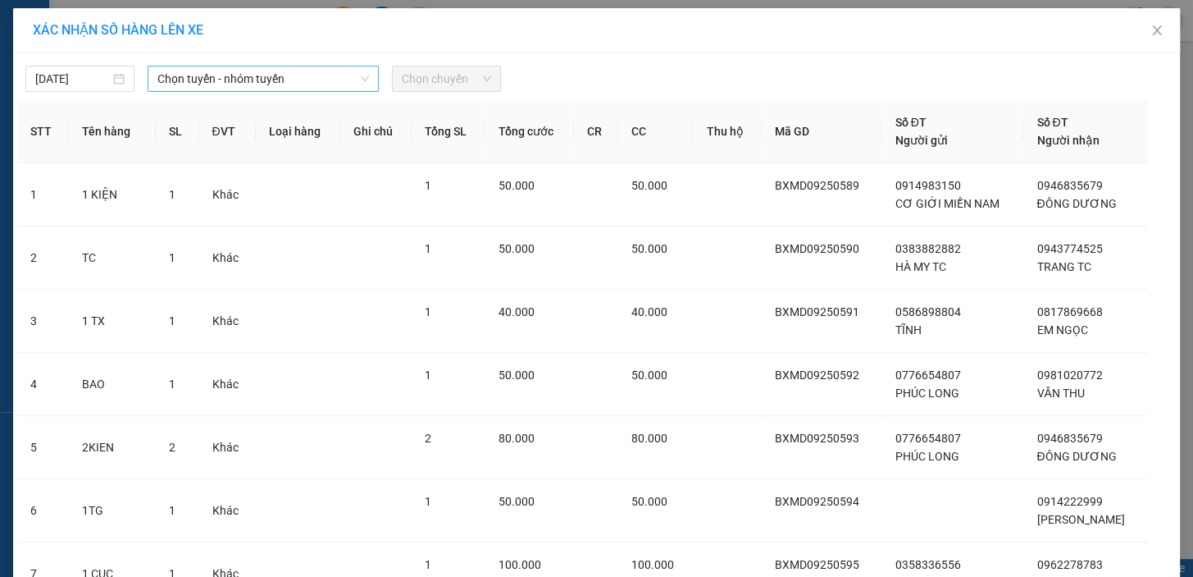
click at [209, 78] on span "Chọn tuyến - nhóm tuyến" at bounding box center [263, 78] width 212 height 25
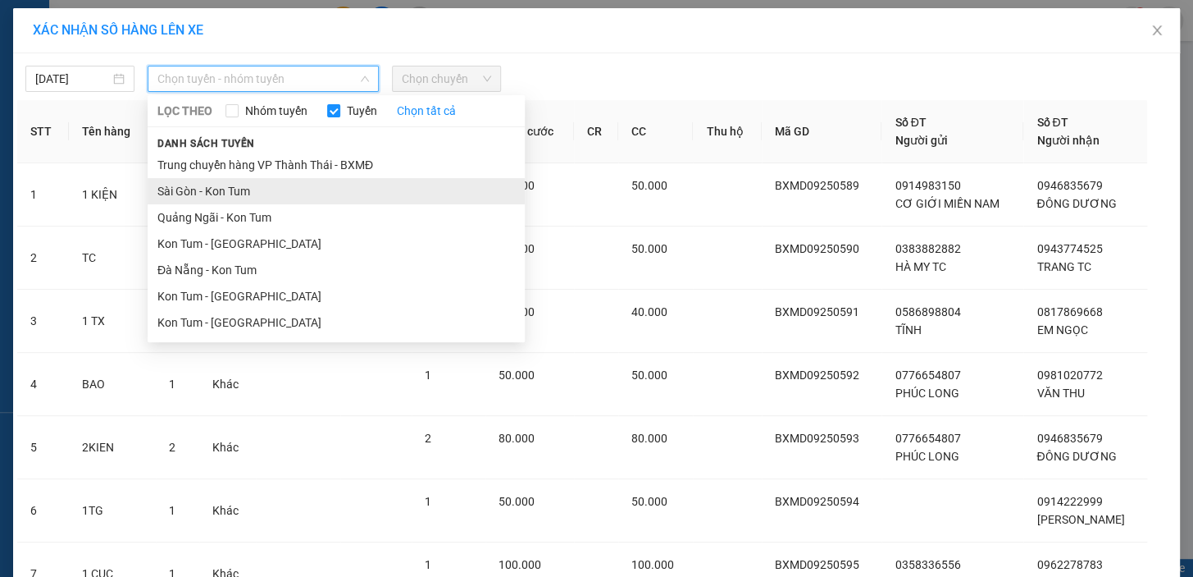
click at [198, 191] on li "Sài Gòn - Kon Tum" at bounding box center [336, 191] width 377 height 26
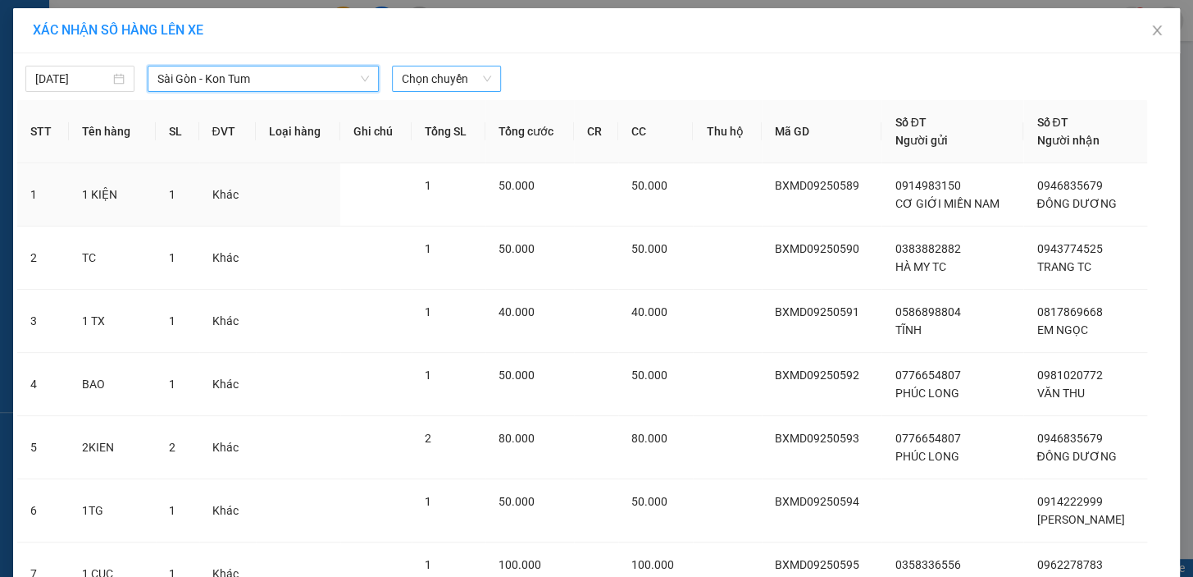
click at [450, 66] on span "Chọn chuyến" at bounding box center [446, 78] width 89 height 25
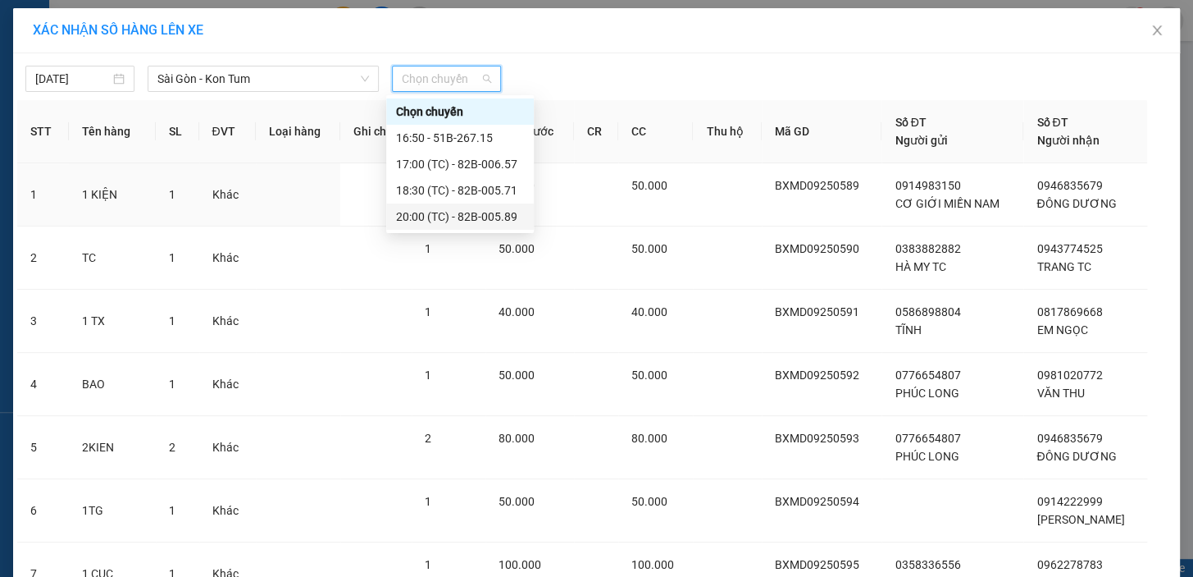
click at [462, 208] on div "20:00 (TC) - 82B-005.89" at bounding box center [460, 216] width 128 height 18
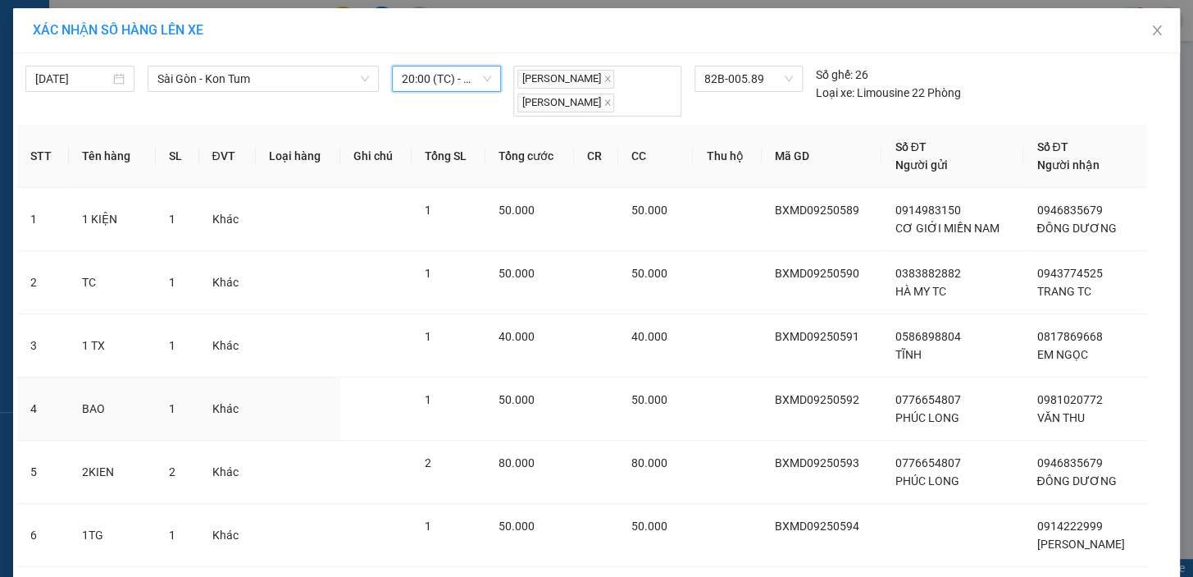
scroll to position [361, 0]
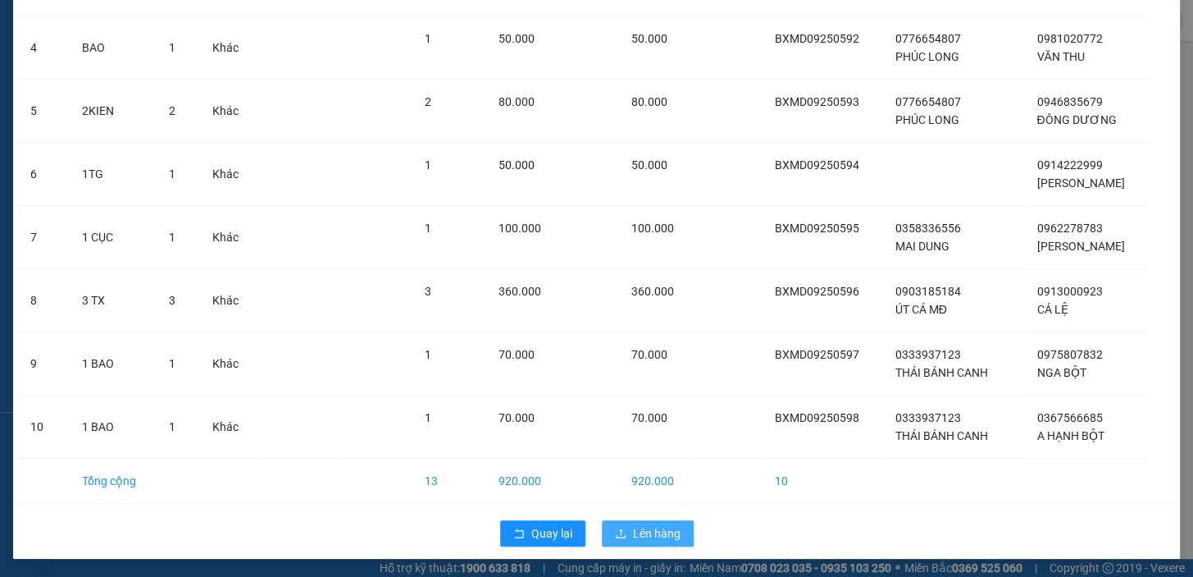
drag, startPoint x: 654, startPoint y: 519, endPoint x: 640, endPoint y: 508, distance: 18.2
click at [654, 520] on button "Lên hàng" at bounding box center [648, 533] width 92 height 26
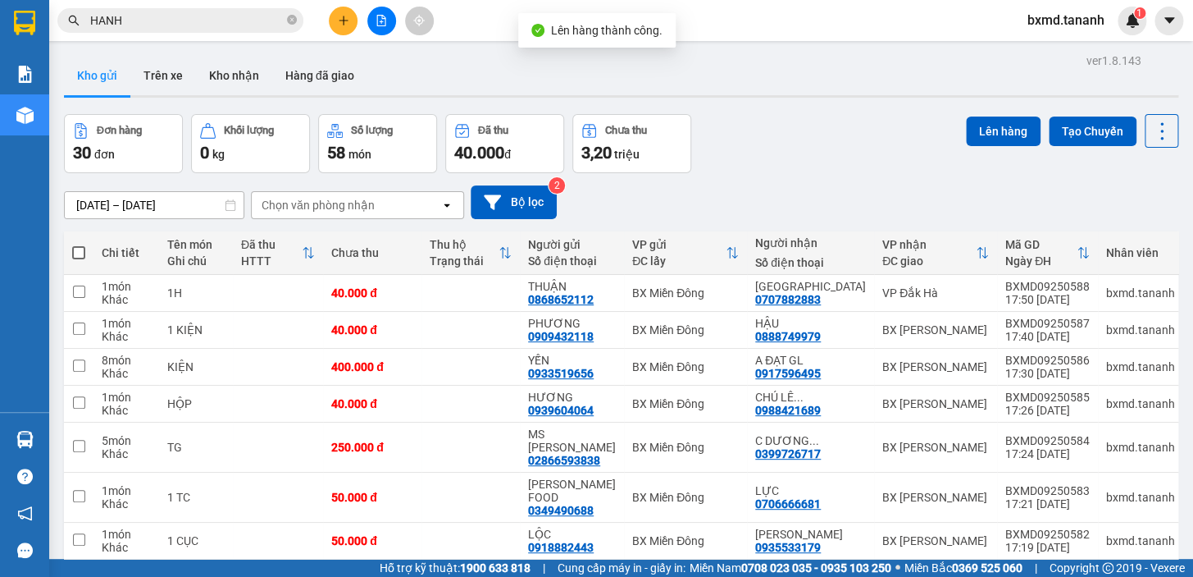
click at [79, 257] on span at bounding box center [78, 252] width 13 height 13
click at [79, 244] on input "checkbox" at bounding box center [79, 244] width 0 height 0
checkbox input "true"
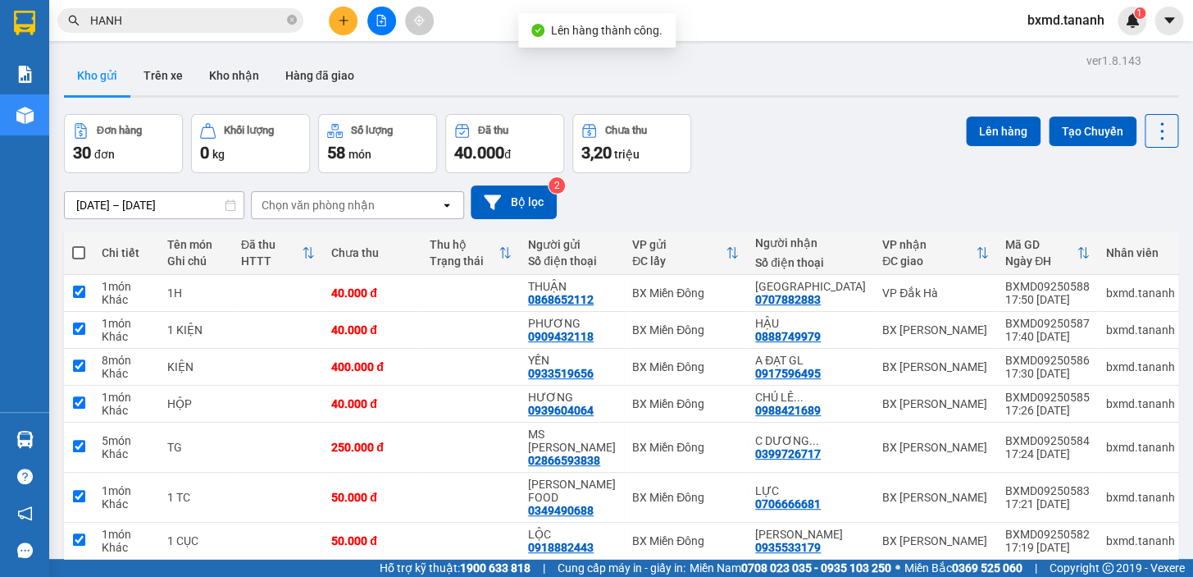
checkbox input "true"
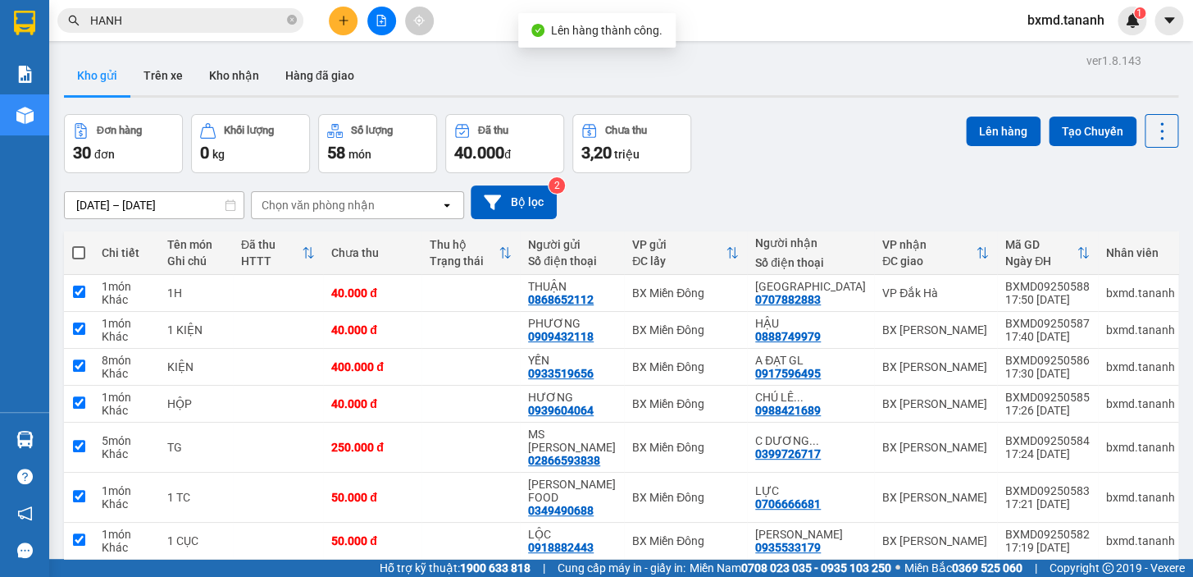
checkbox input "true"
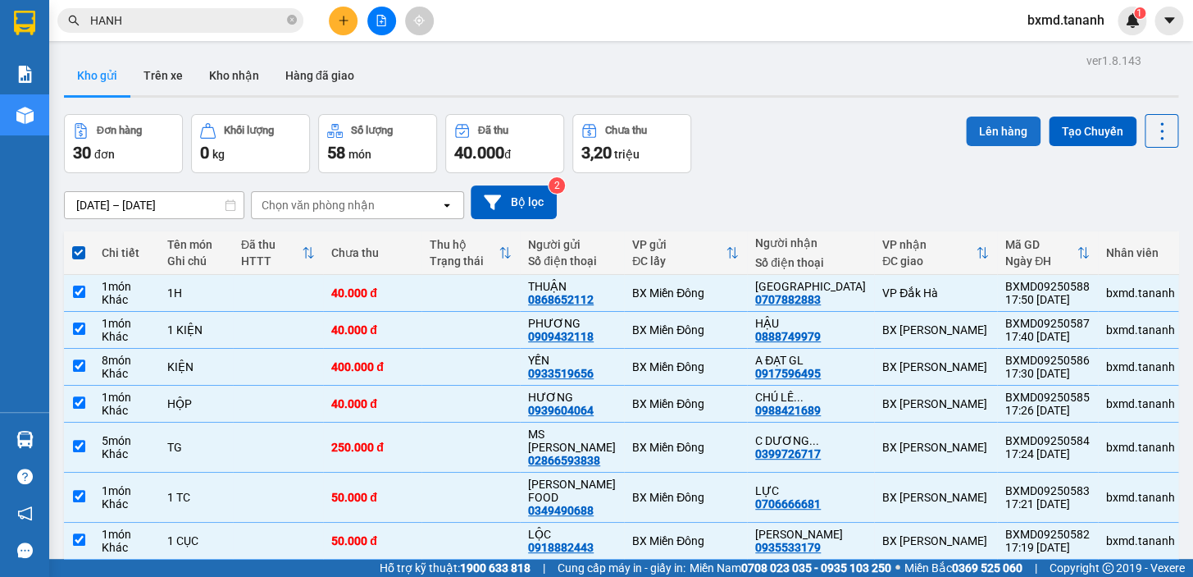
click at [966, 125] on button "Lên hàng" at bounding box center [1003, 131] width 75 height 30
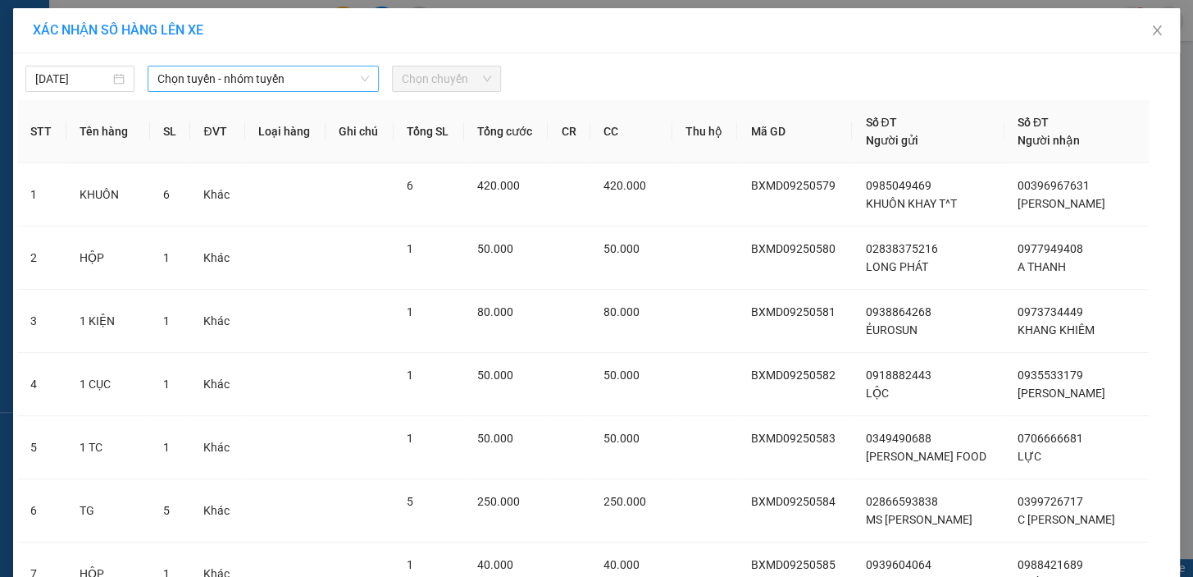
click at [268, 84] on span "Chọn tuyến - nhóm tuyến" at bounding box center [263, 78] width 212 height 25
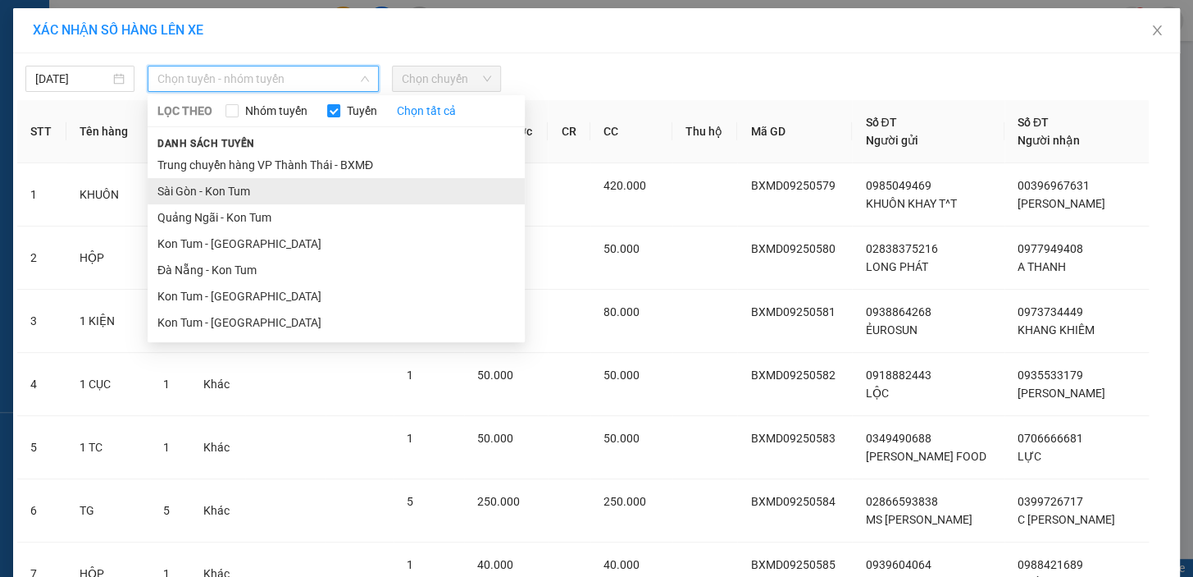
drag, startPoint x: 242, startPoint y: 202, endPoint x: 246, endPoint y: 191, distance: 11.4
click at [242, 201] on li "Sài Gòn - Kon Tum" at bounding box center [336, 191] width 377 height 26
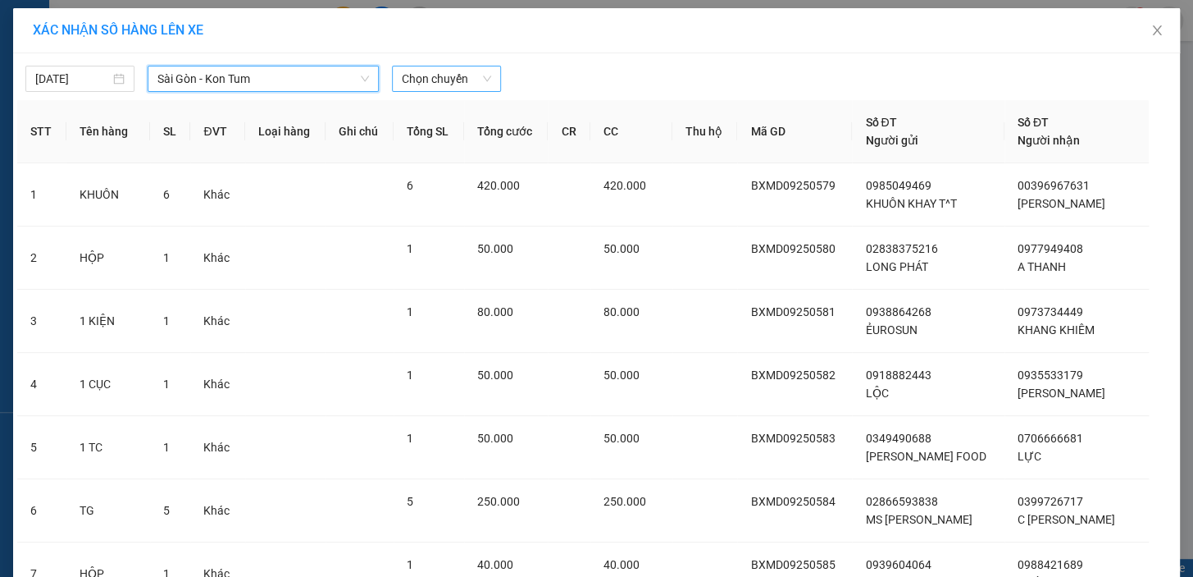
click at [413, 84] on span "Chọn chuyến" at bounding box center [446, 78] width 89 height 25
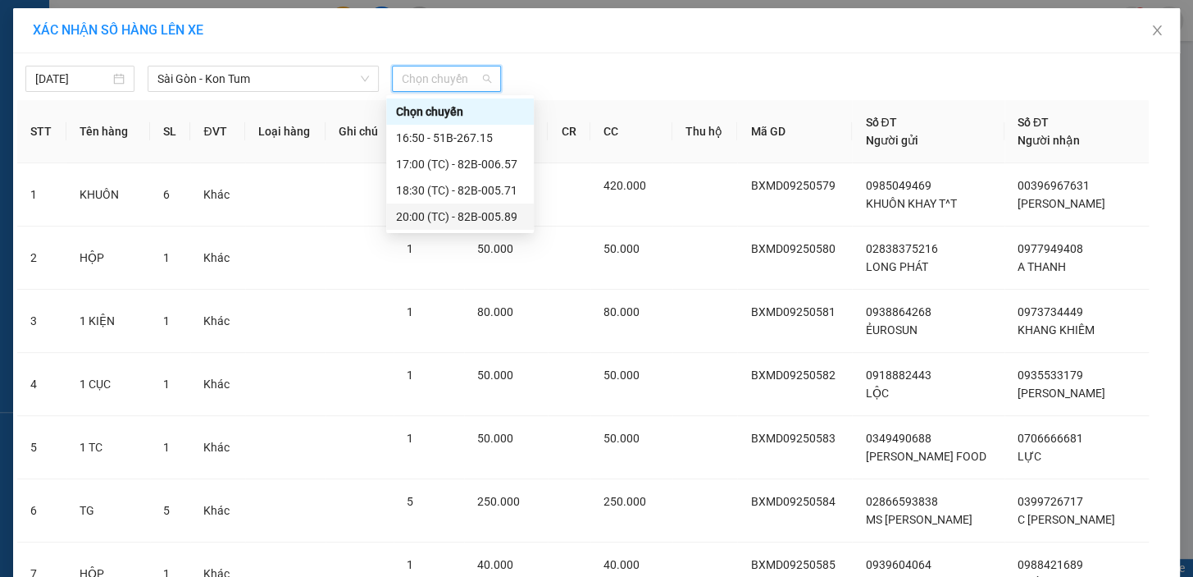
click at [498, 215] on div "20:00 (TC) - 82B-005.89" at bounding box center [460, 216] width 128 height 18
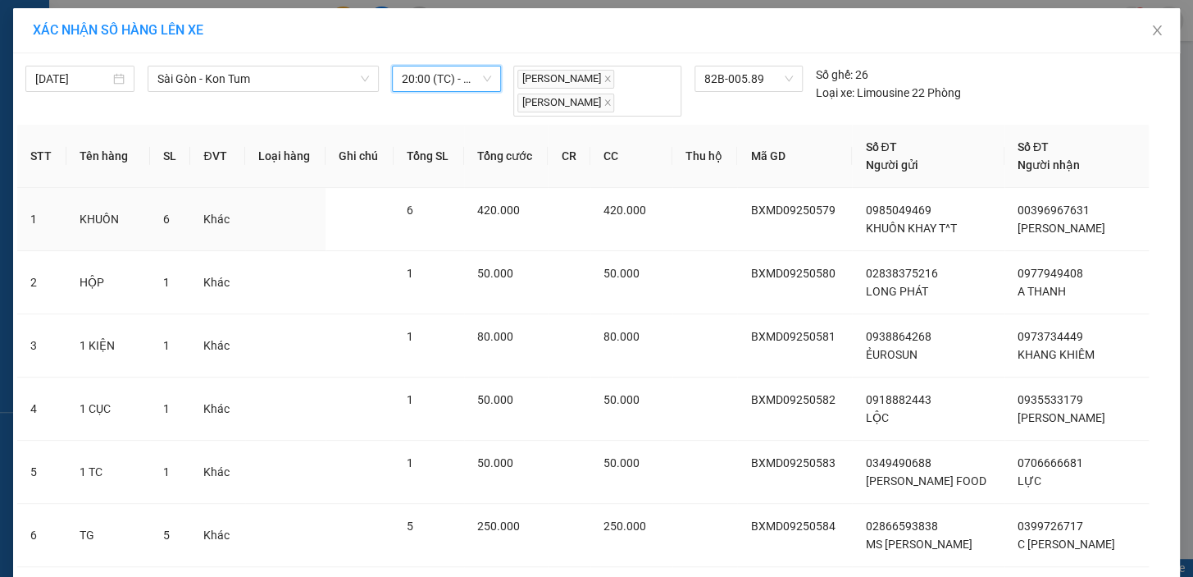
scroll to position [361, 0]
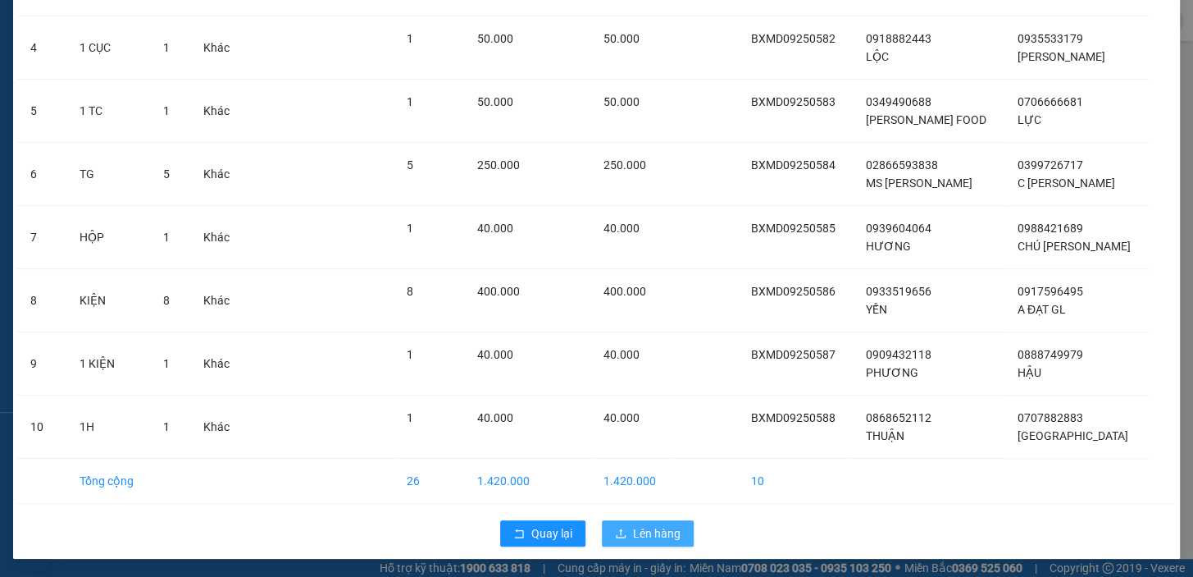
click at [640, 538] on span "Lên hàng" at bounding box center [657, 533] width 48 height 18
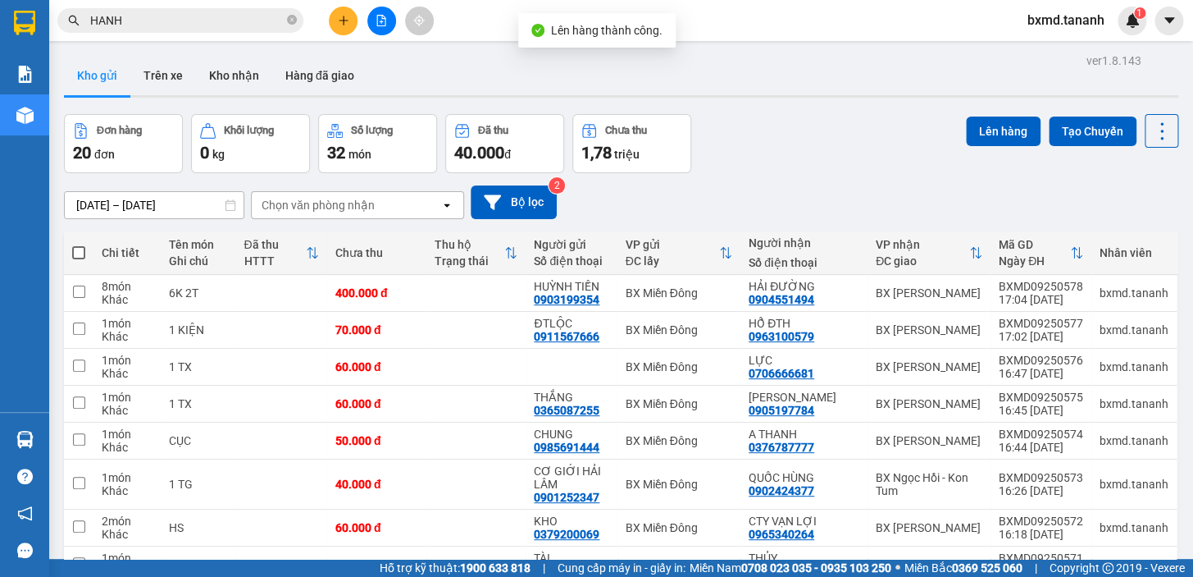
click at [85, 249] on th at bounding box center [79, 252] width 30 height 43
click at [82, 248] on span at bounding box center [78, 252] width 13 height 13
click at [79, 244] on input "checkbox" at bounding box center [79, 244] width 0 height 0
checkbox input "true"
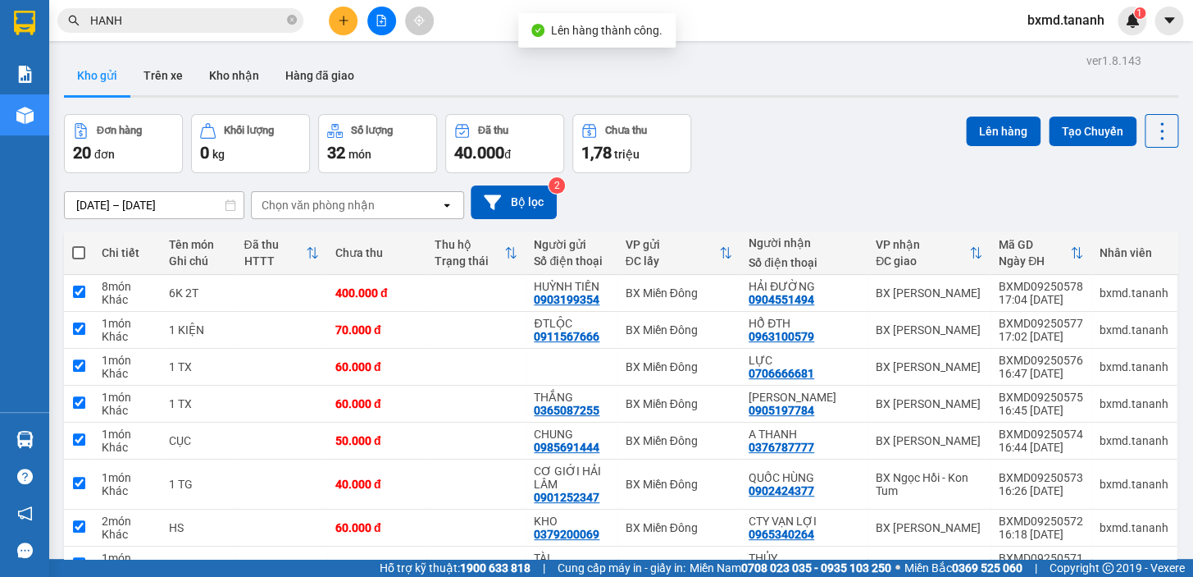
checkbox input "true"
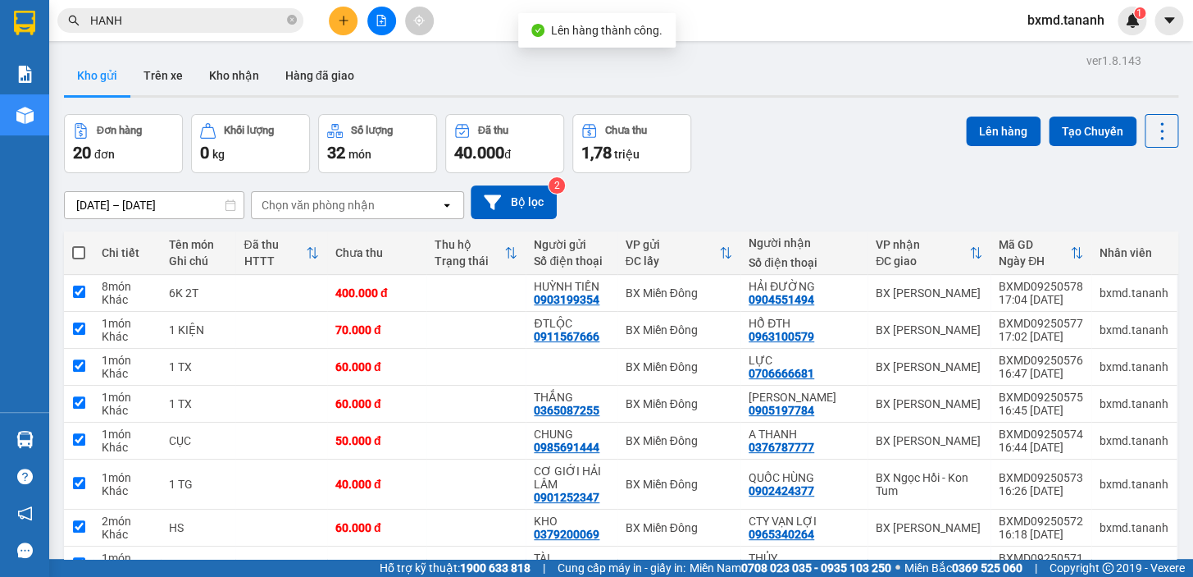
checkbox input "true"
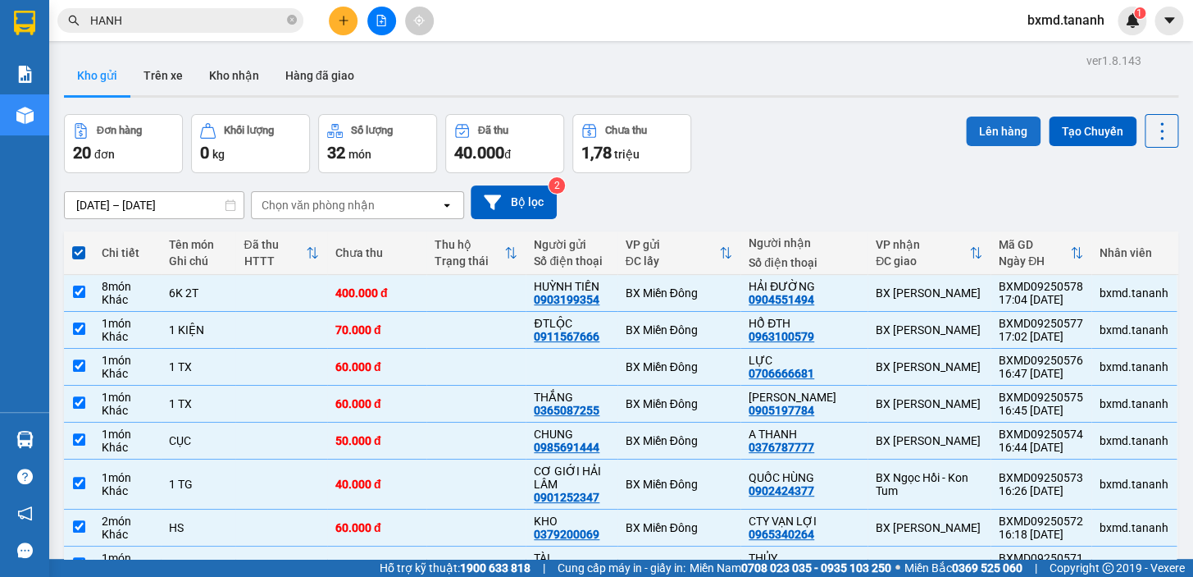
click at [973, 130] on button "Lên hàng" at bounding box center [1003, 131] width 75 height 30
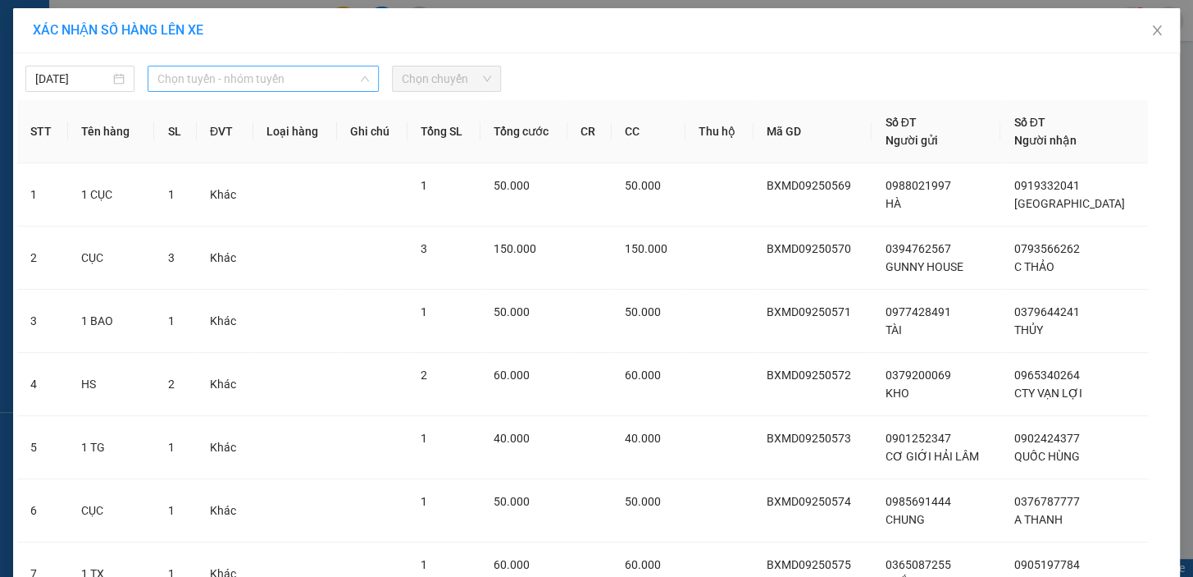
drag, startPoint x: 285, startPoint y: 86, endPoint x: 302, endPoint y: 116, distance: 34.2
click at [285, 84] on span "Chọn tuyến - nhóm tuyến" at bounding box center [263, 78] width 212 height 25
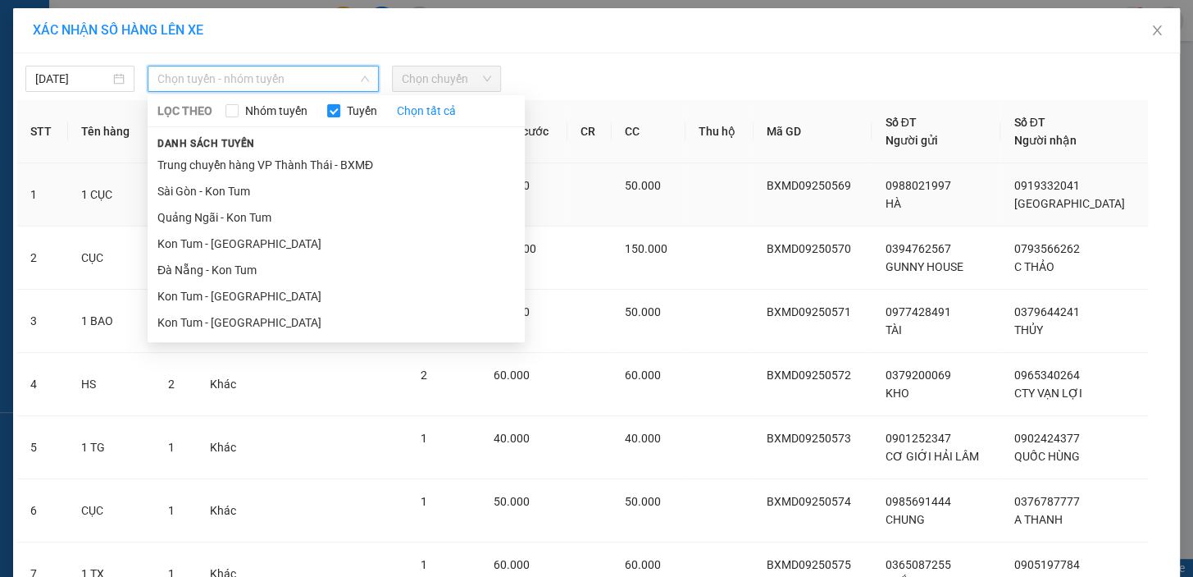
click at [292, 179] on li "Sài Gòn - Kon Tum" at bounding box center [336, 191] width 377 height 26
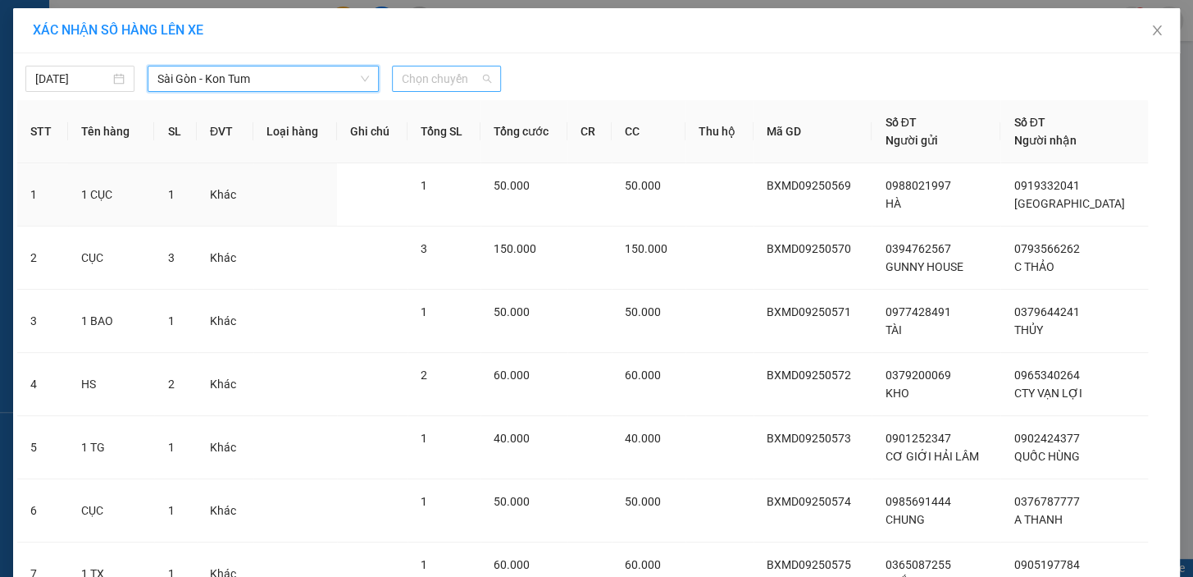
click at [432, 87] on span "Chọn chuyến" at bounding box center [446, 78] width 89 height 25
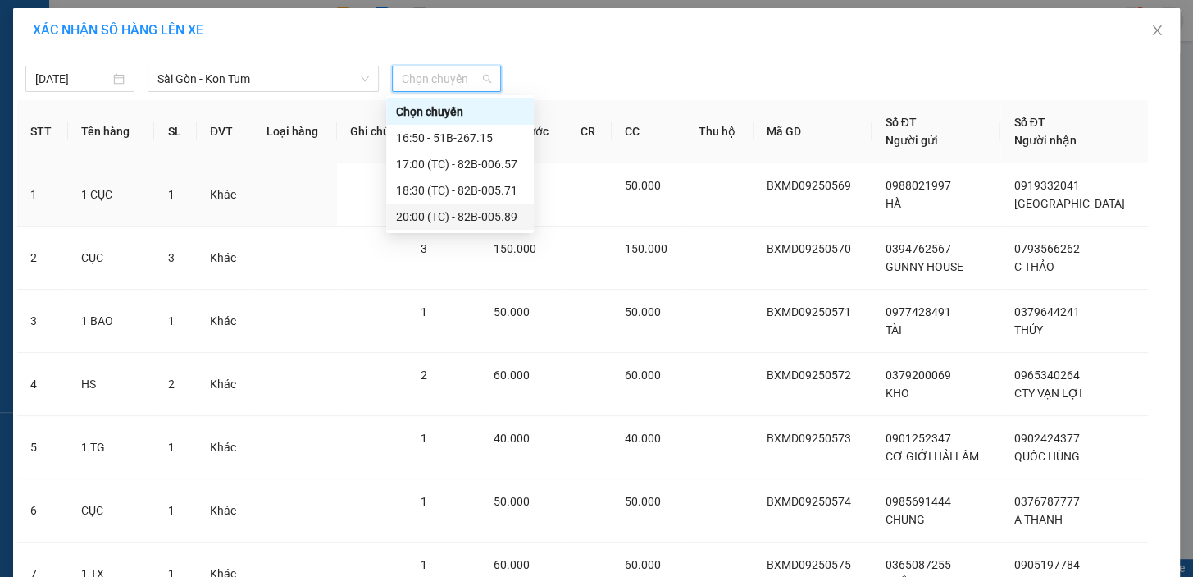
click at [473, 212] on div "20:00 (TC) - 82B-005.89" at bounding box center [460, 216] width 128 height 18
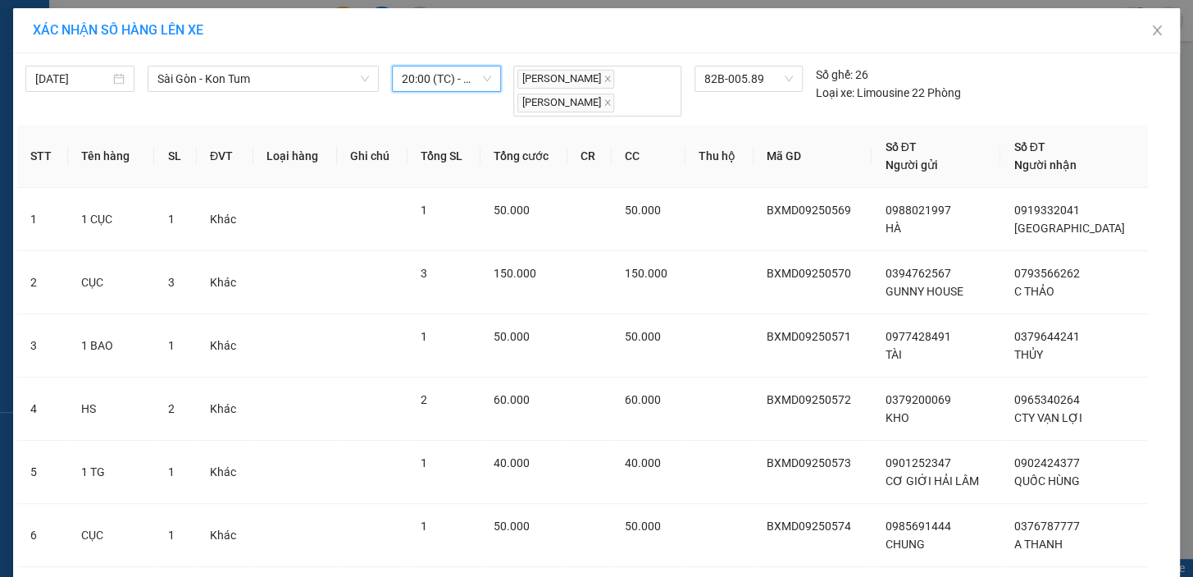
scroll to position [361, 0]
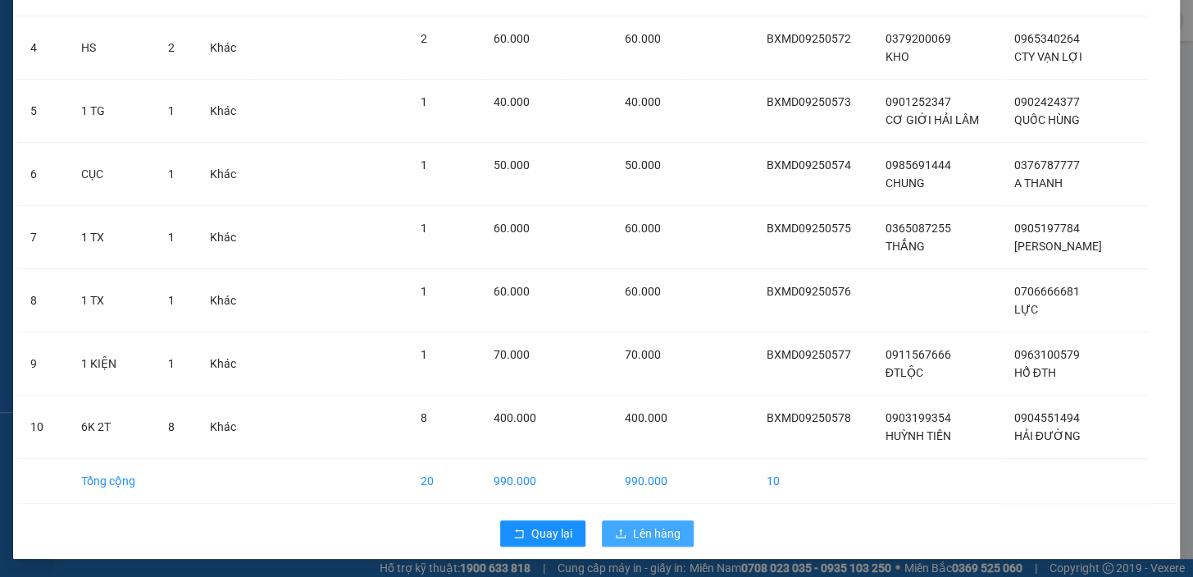
drag, startPoint x: 671, startPoint y: 516, endPoint x: 668, endPoint y: 525, distance: 9.6
click at [670, 518] on div "Quay lại Lên hàng" at bounding box center [596, 533] width 1159 height 43
click at [668, 525] on span "Lên hàng" at bounding box center [657, 533] width 48 height 18
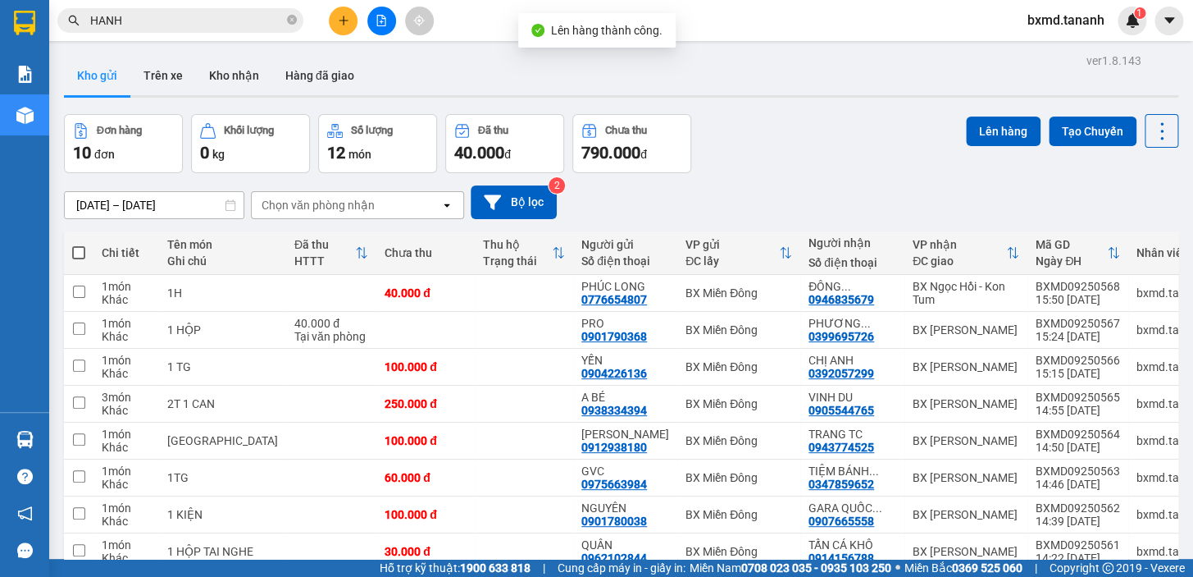
click at [77, 255] on span at bounding box center [78, 252] width 13 height 13
click at [79, 244] on input "checkbox" at bounding box center [79, 244] width 0 height 0
checkbox input "true"
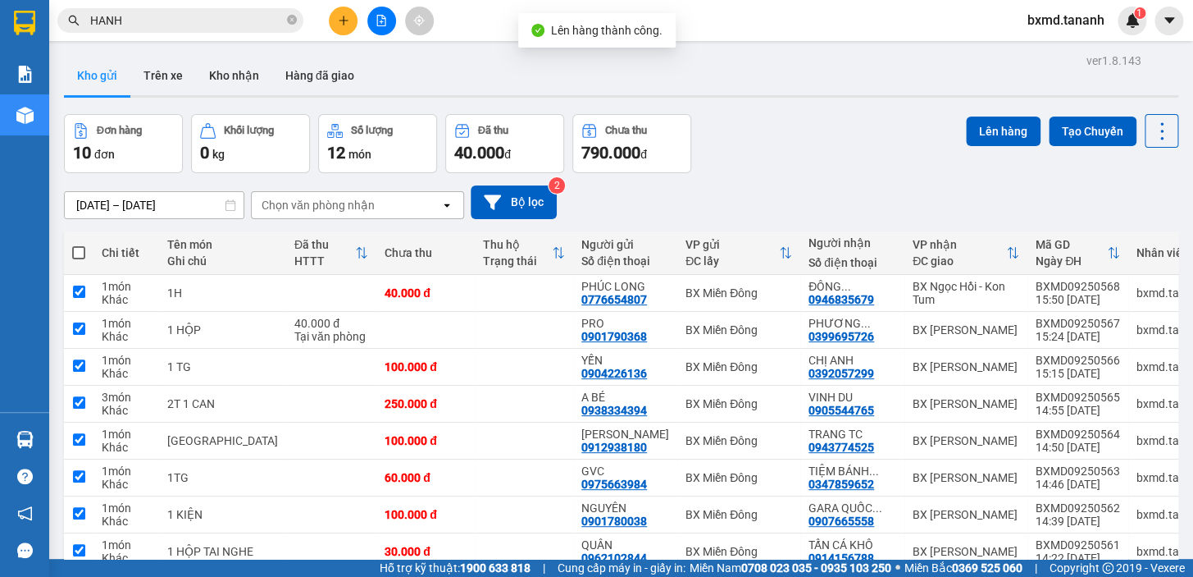
checkbox input "true"
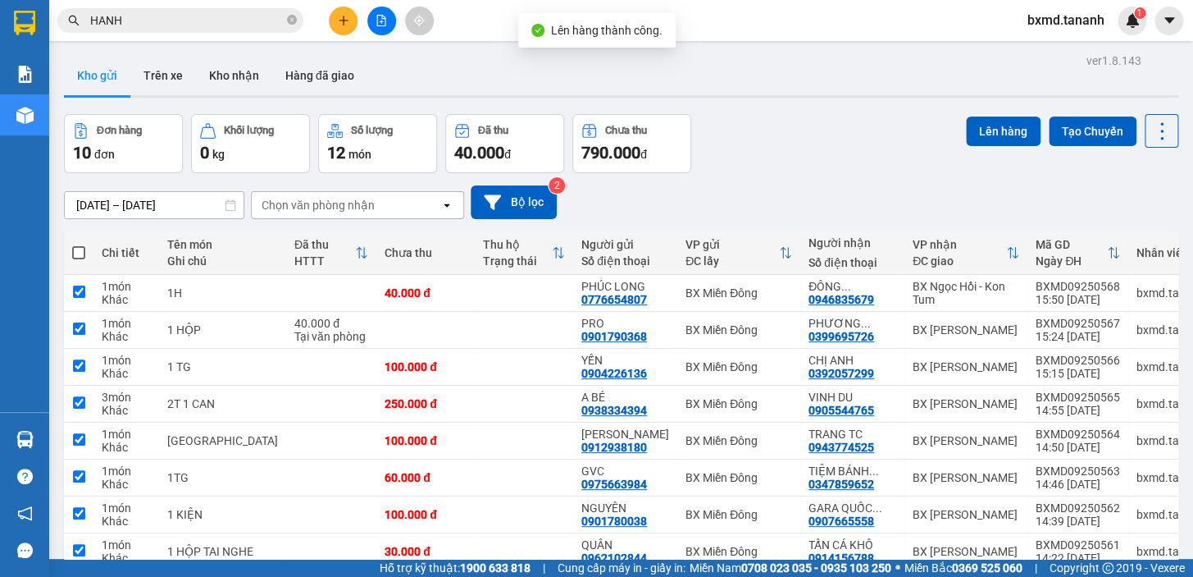
checkbox input "true"
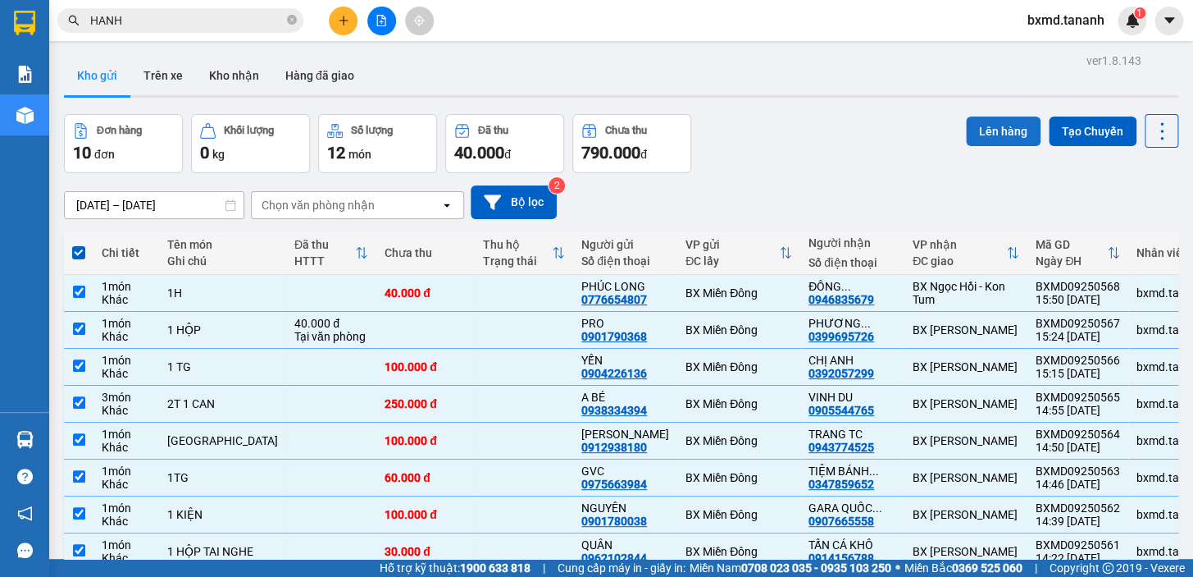
click at [972, 131] on button "Lên hàng" at bounding box center [1003, 131] width 75 height 30
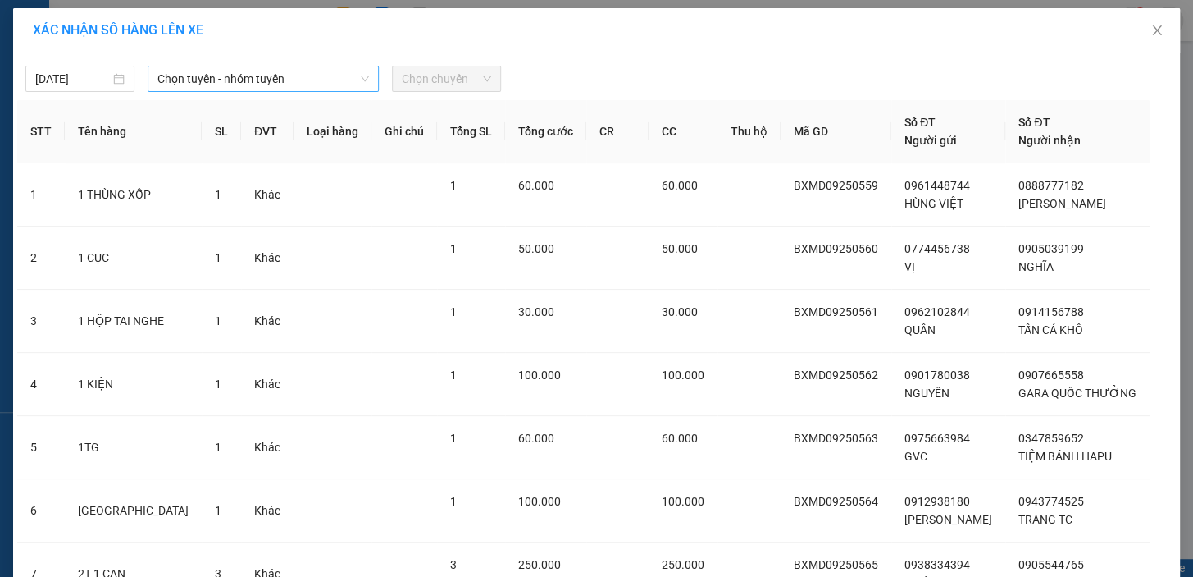
click at [157, 83] on span "Chọn tuyến - nhóm tuyến" at bounding box center [263, 78] width 212 height 25
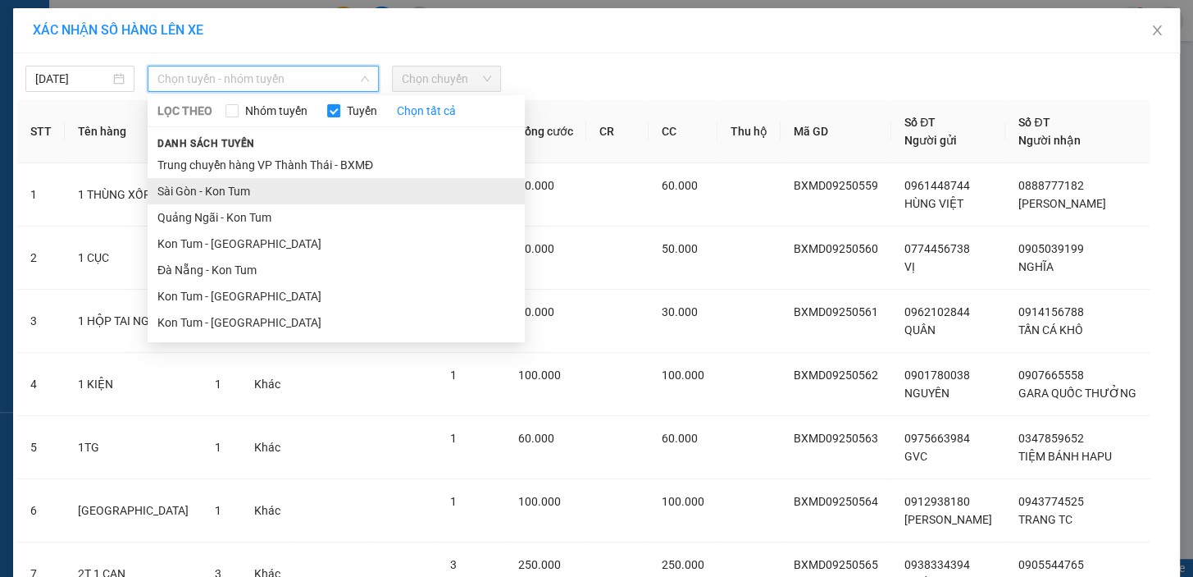
drag, startPoint x: 195, startPoint y: 187, endPoint x: 213, endPoint y: 178, distance: 20.2
click at [196, 187] on li "Sài Gòn - Kon Tum" at bounding box center [336, 191] width 377 height 26
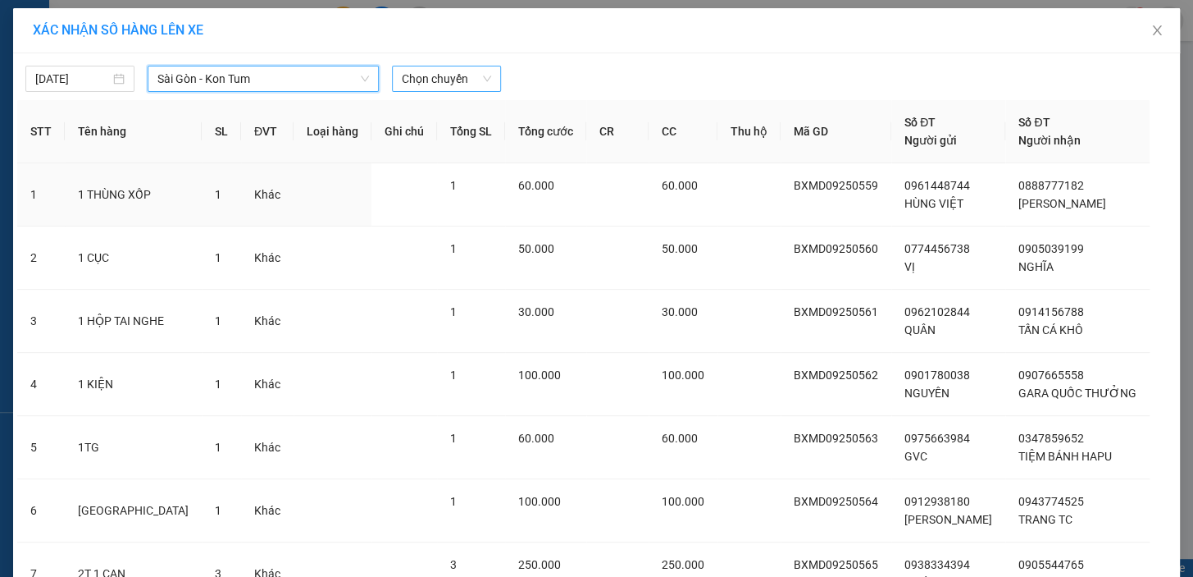
click at [434, 83] on span "Chọn chuyến" at bounding box center [446, 78] width 89 height 25
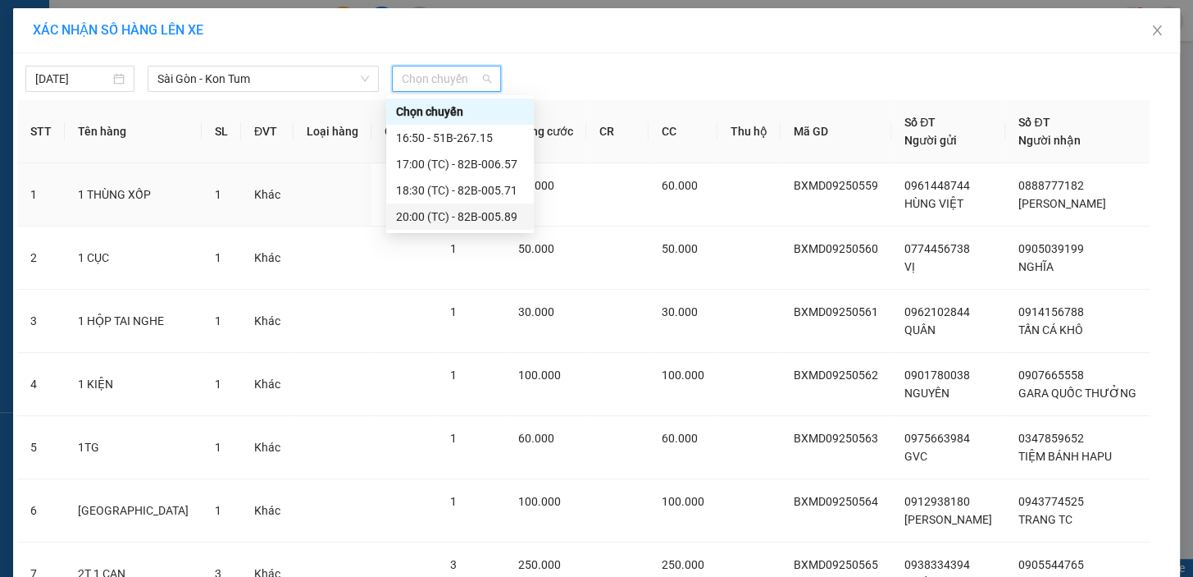
click at [467, 213] on div "20:00 (TC) - 82B-005.89" at bounding box center [460, 216] width 128 height 18
